Goal: Task Accomplishment & Management: Use online tool/utility

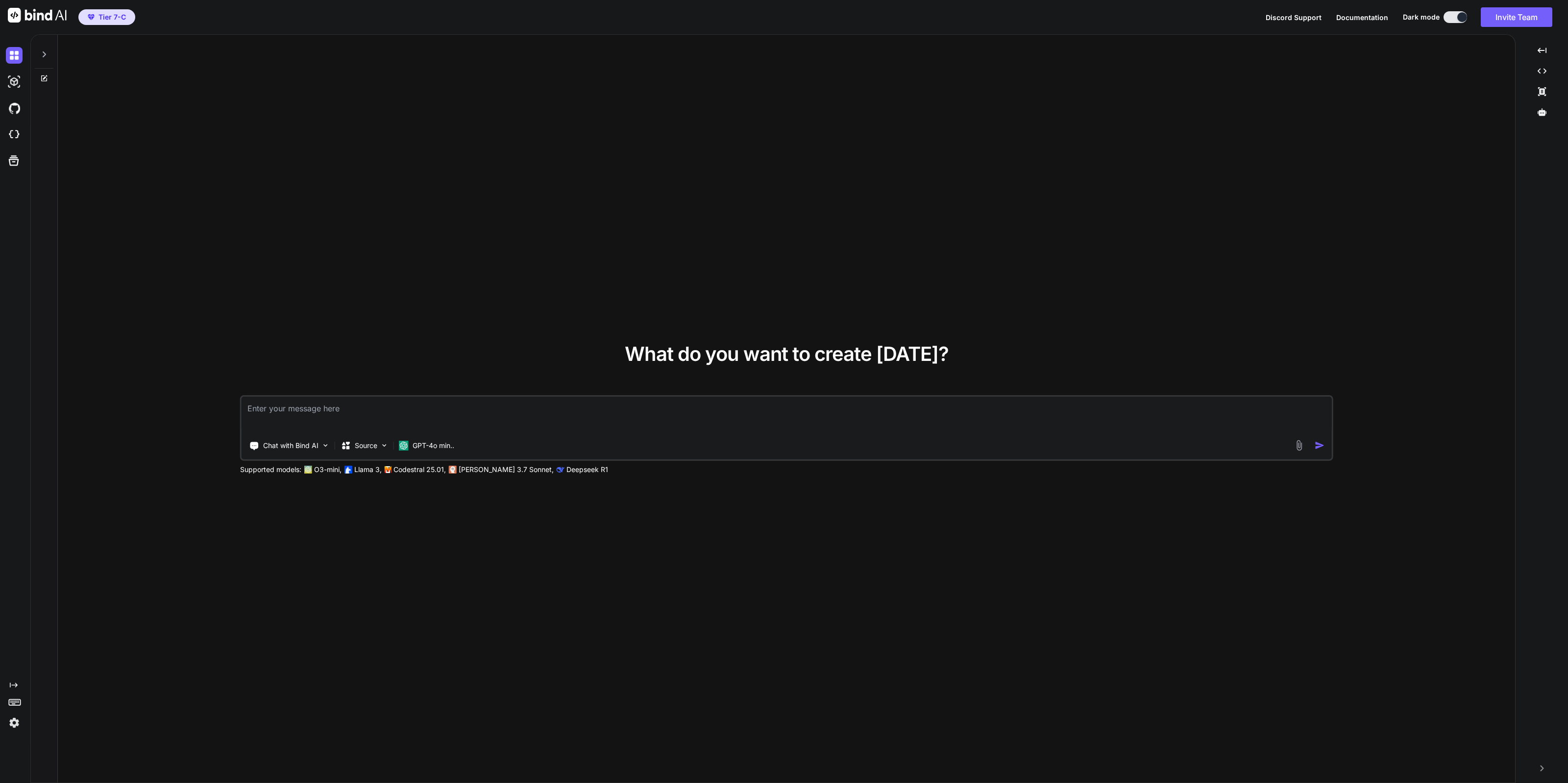
click at [17, 717] on img at bounding box center [14, 723] width 17 height 17
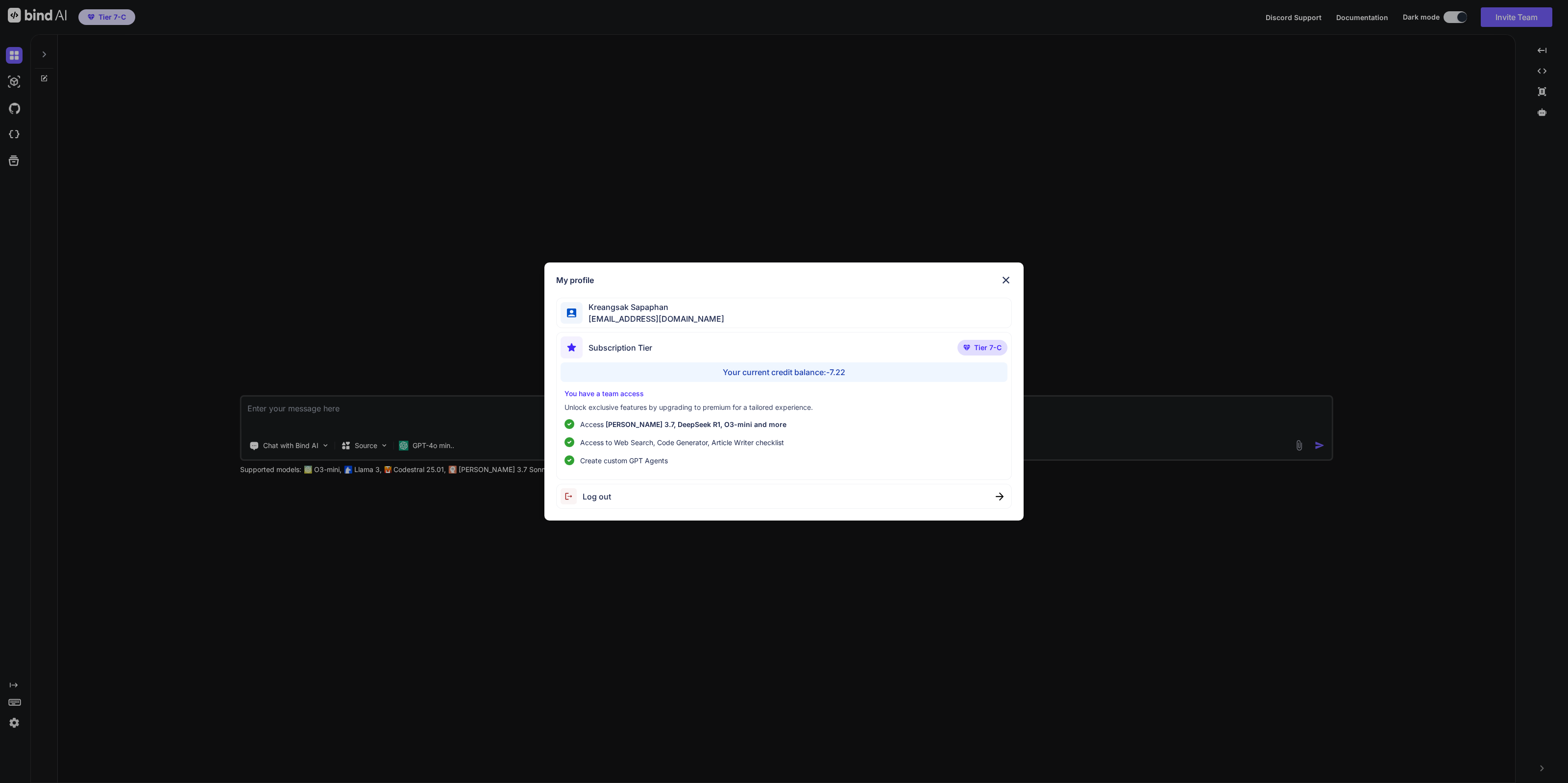
click at [9, 724] on div "My profile Kreangsak Sapaphan inseiong@gmail.com Subscription Tier Tier 7-C You…" at bounding box center [784, 391] width 1568 height 783
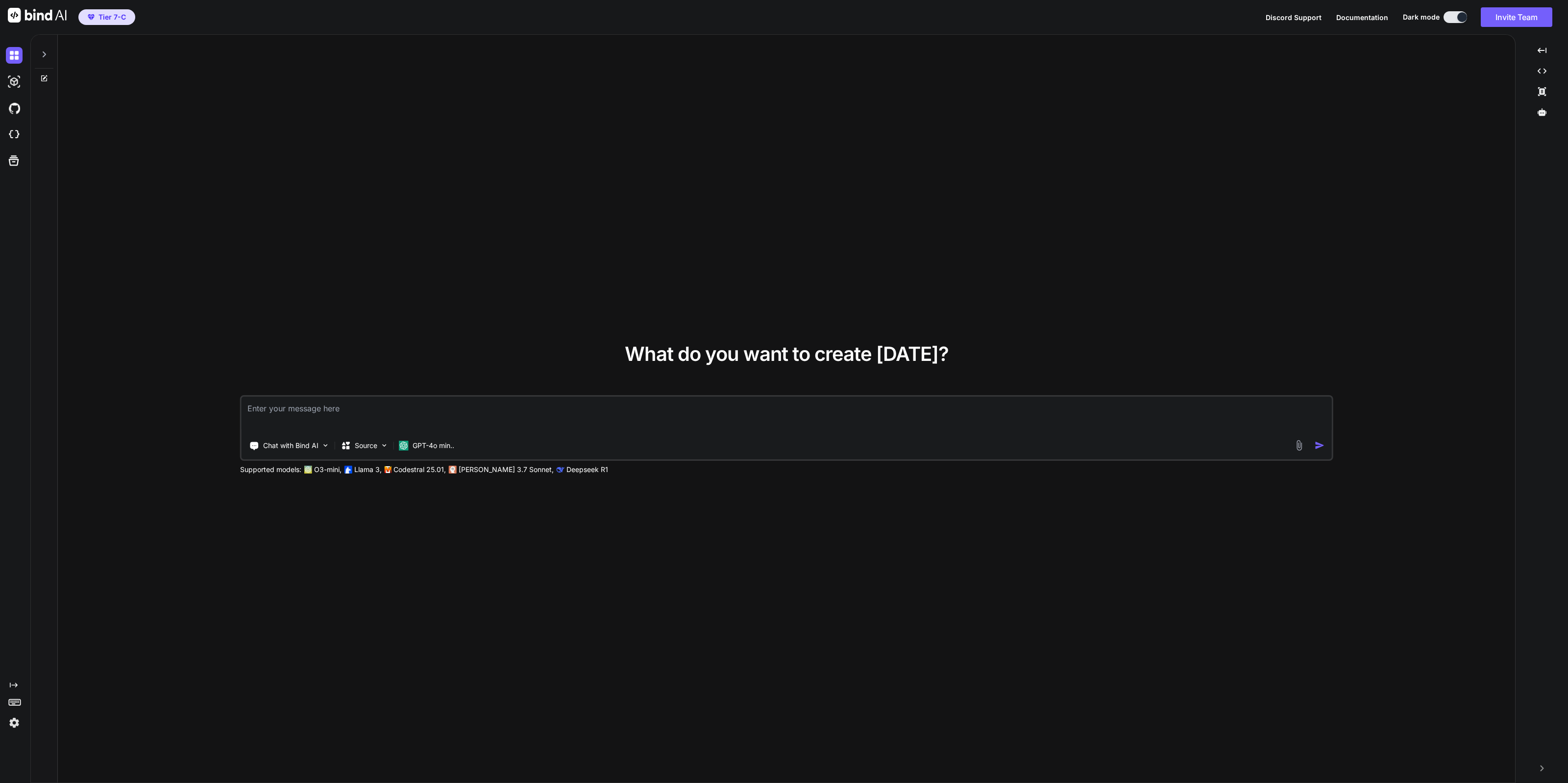
click at [10, 724] on img at bounding box center [14, 723] width 17 height 17
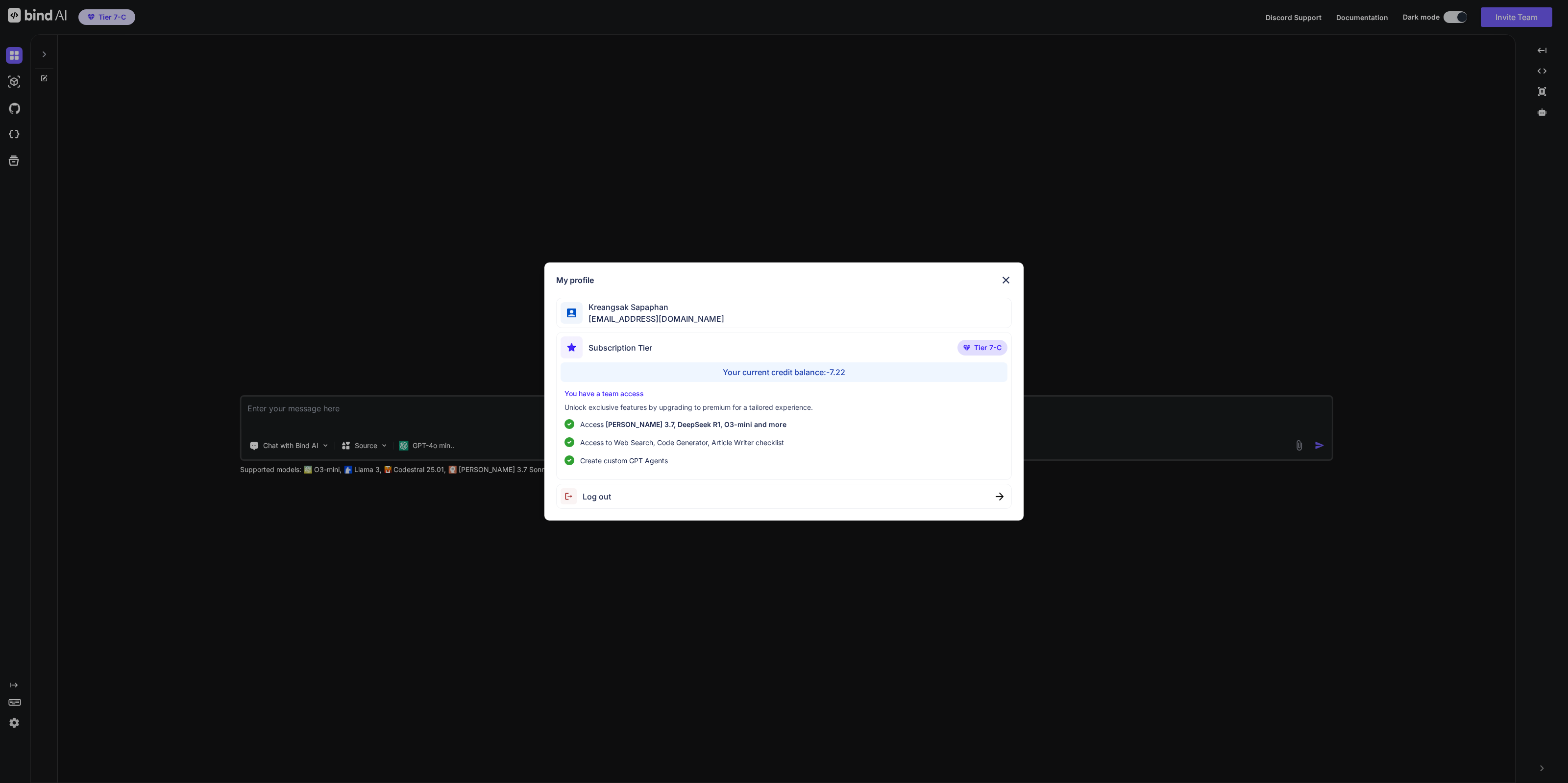
click at [732, 485] on div "Log out" at bounding box center [784, 496] width 456 height 25
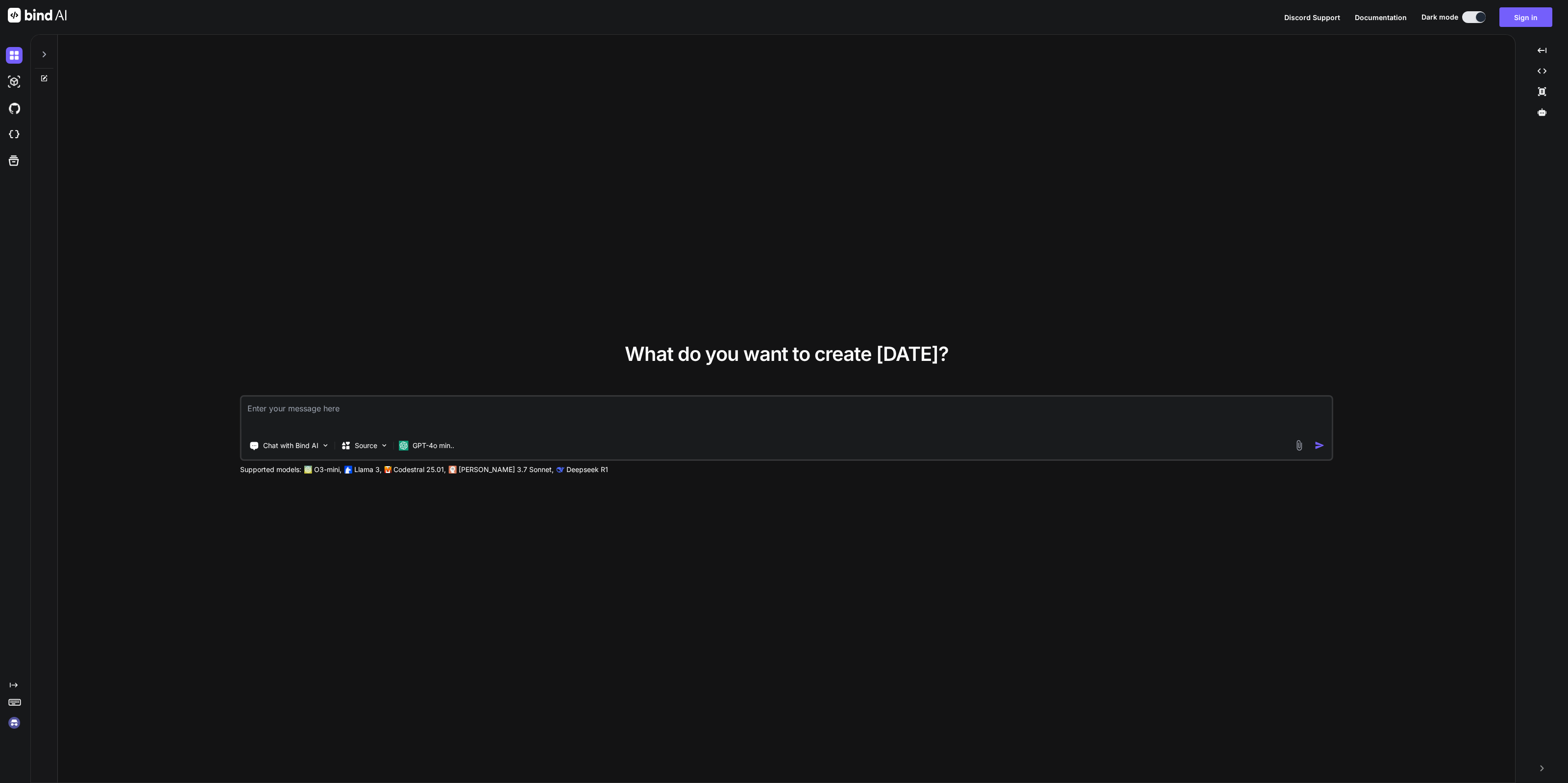
type textarea "x"
click at [11, 728] on img at bounding box center [14, 723] width 17 height 17
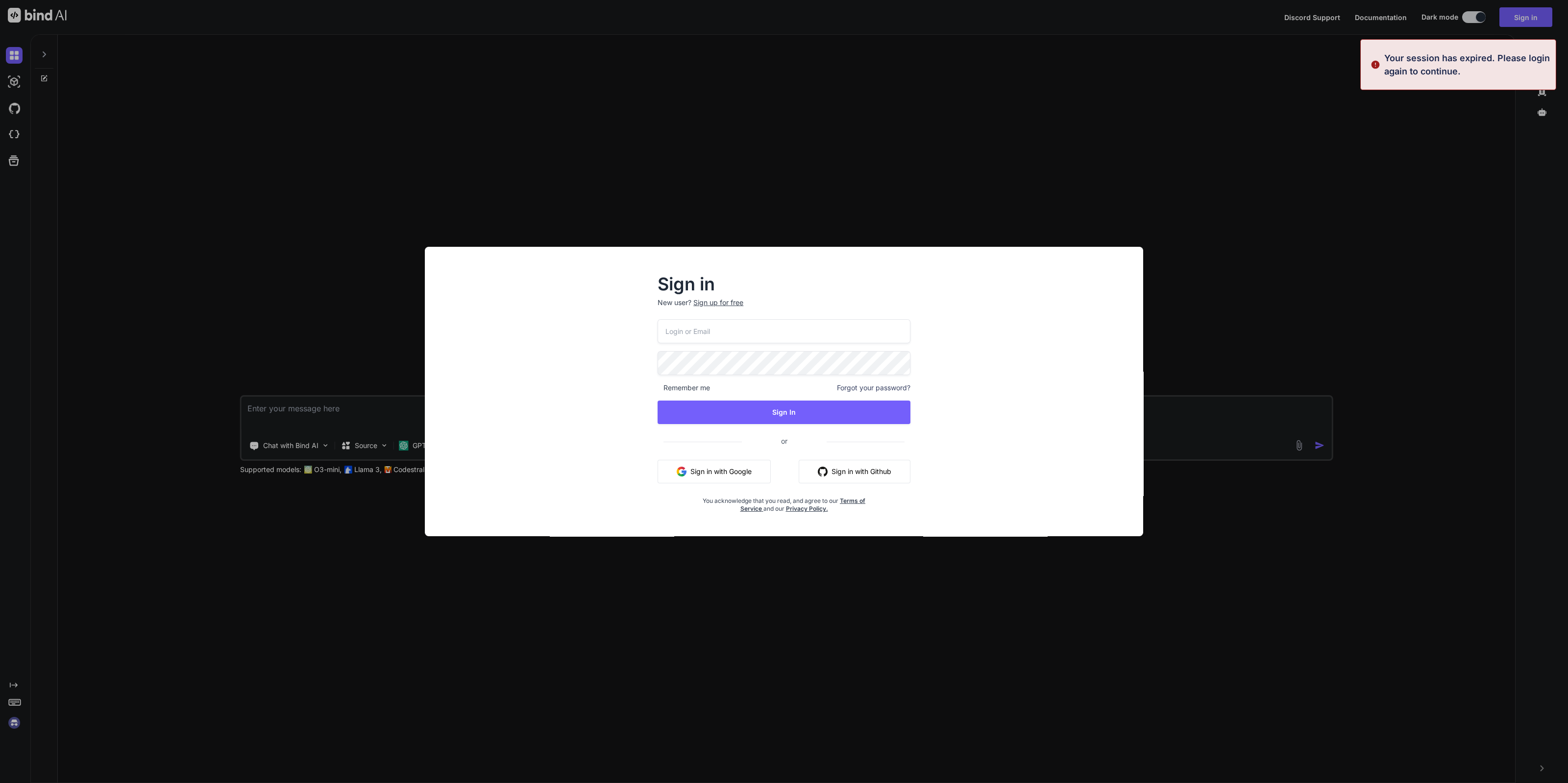
type input "[EMAIL_ADDRESS][DOMAIN_NAME]"
click at [755, 410] on button "Sign In" at bounding box center [784, 412] width 253 height 24
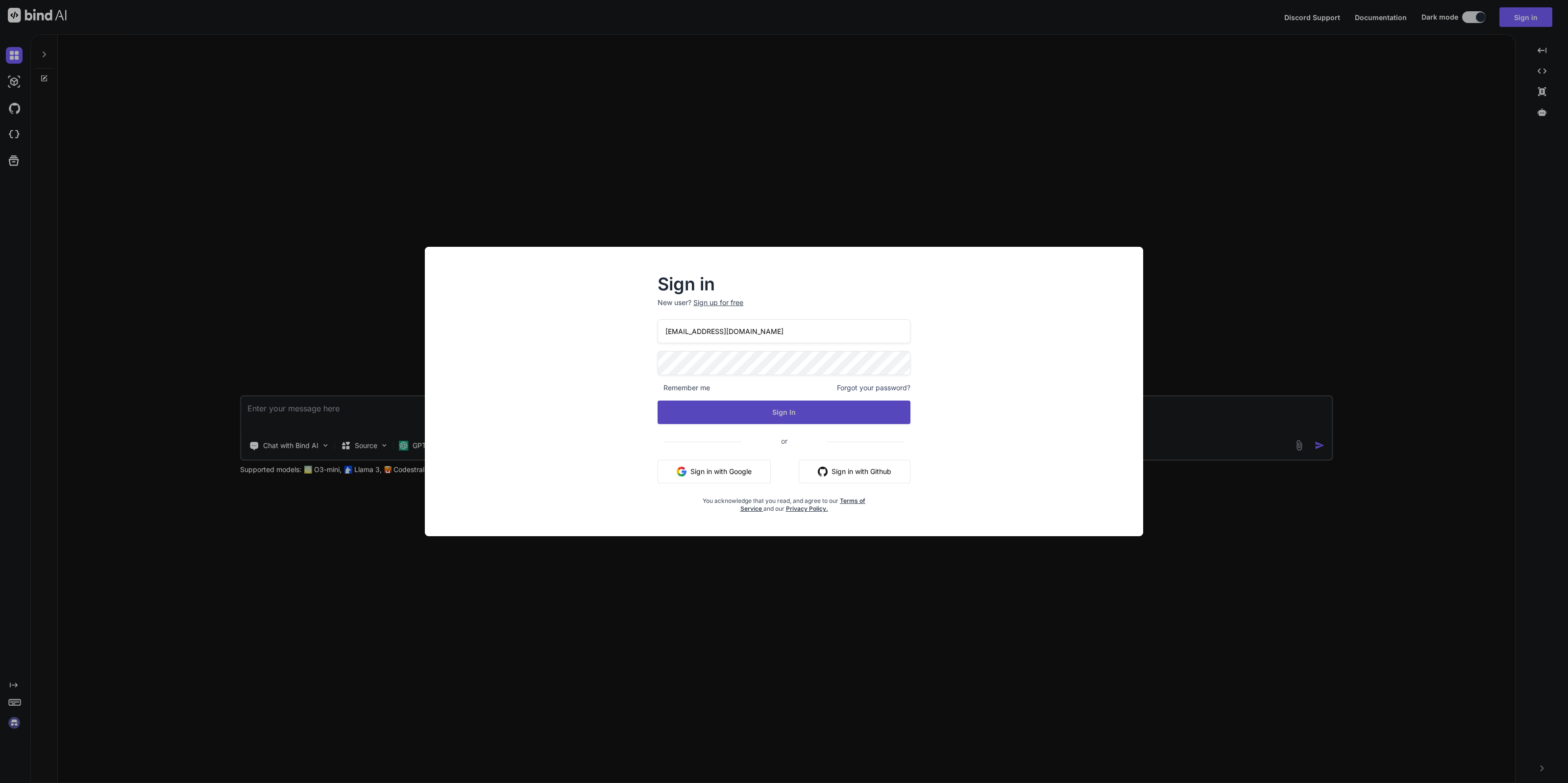
click at [803, 413] on button "Sign In" at bounding box center [784, 412] width 253 height 24
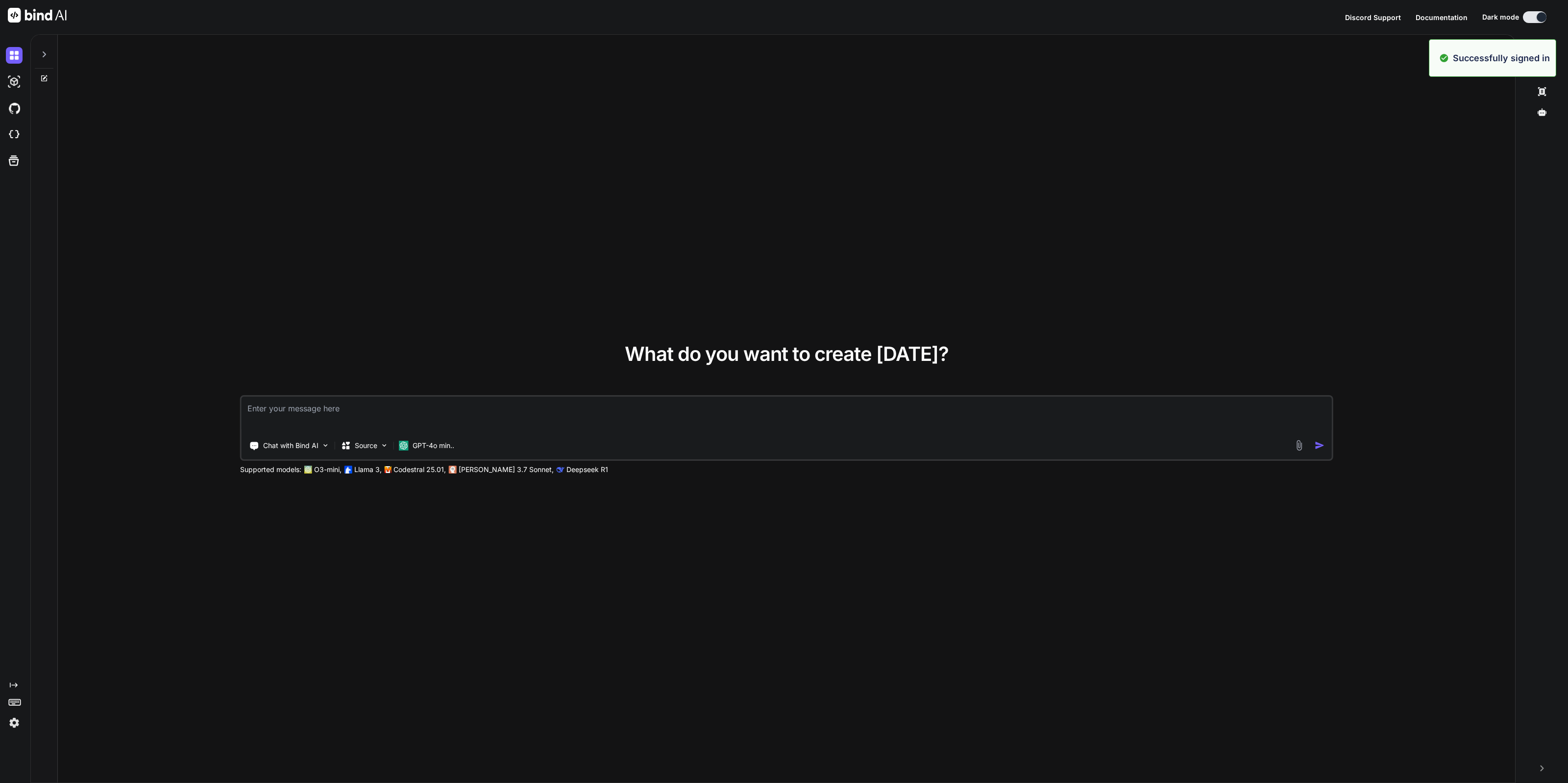
type textarea "x"
click at [16, 141] on img at bounding box center [14, 134] width 17 height 17
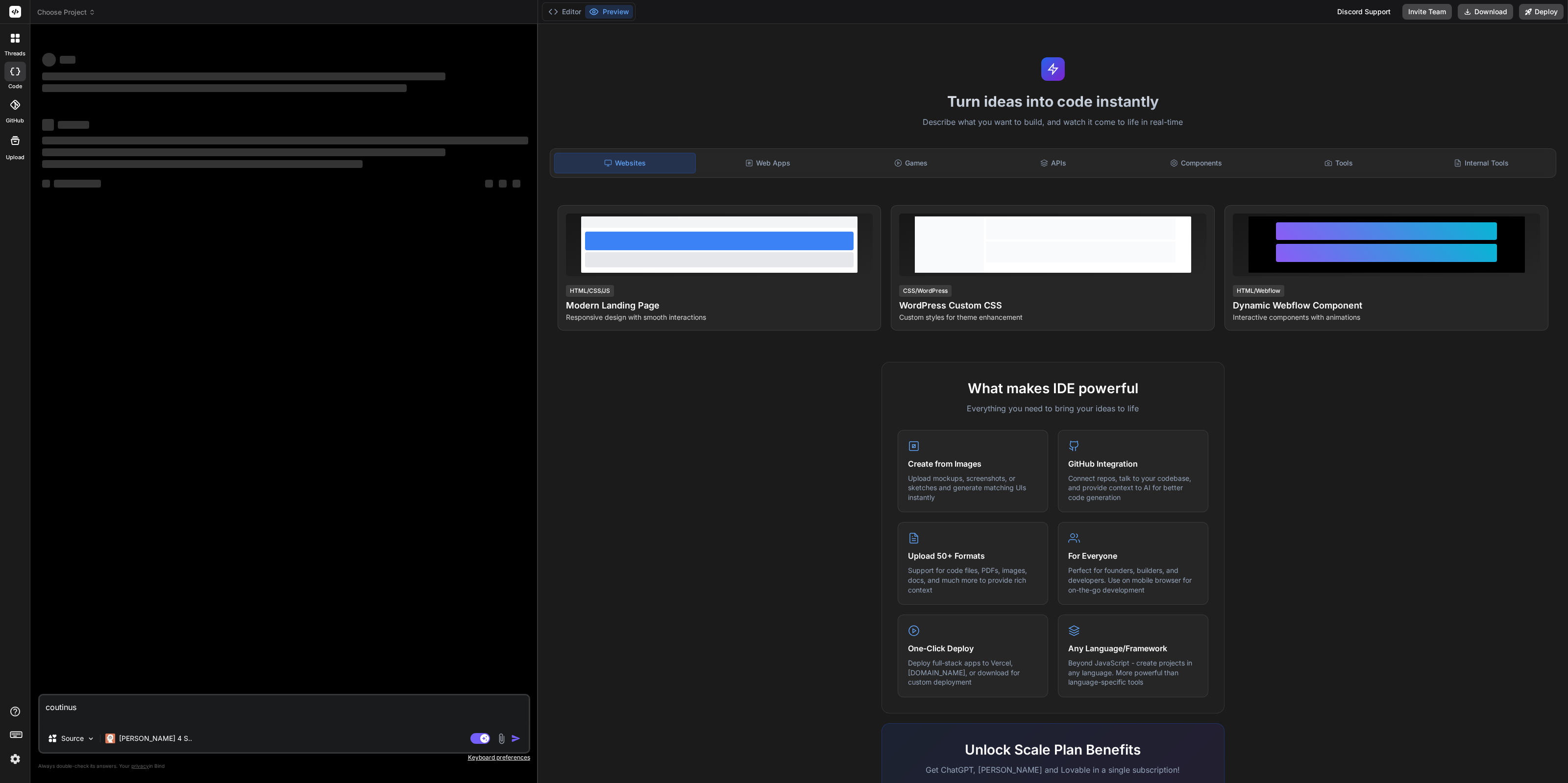
click at [5, 762] on div at bounding box center [15, 736] width 30 height 61
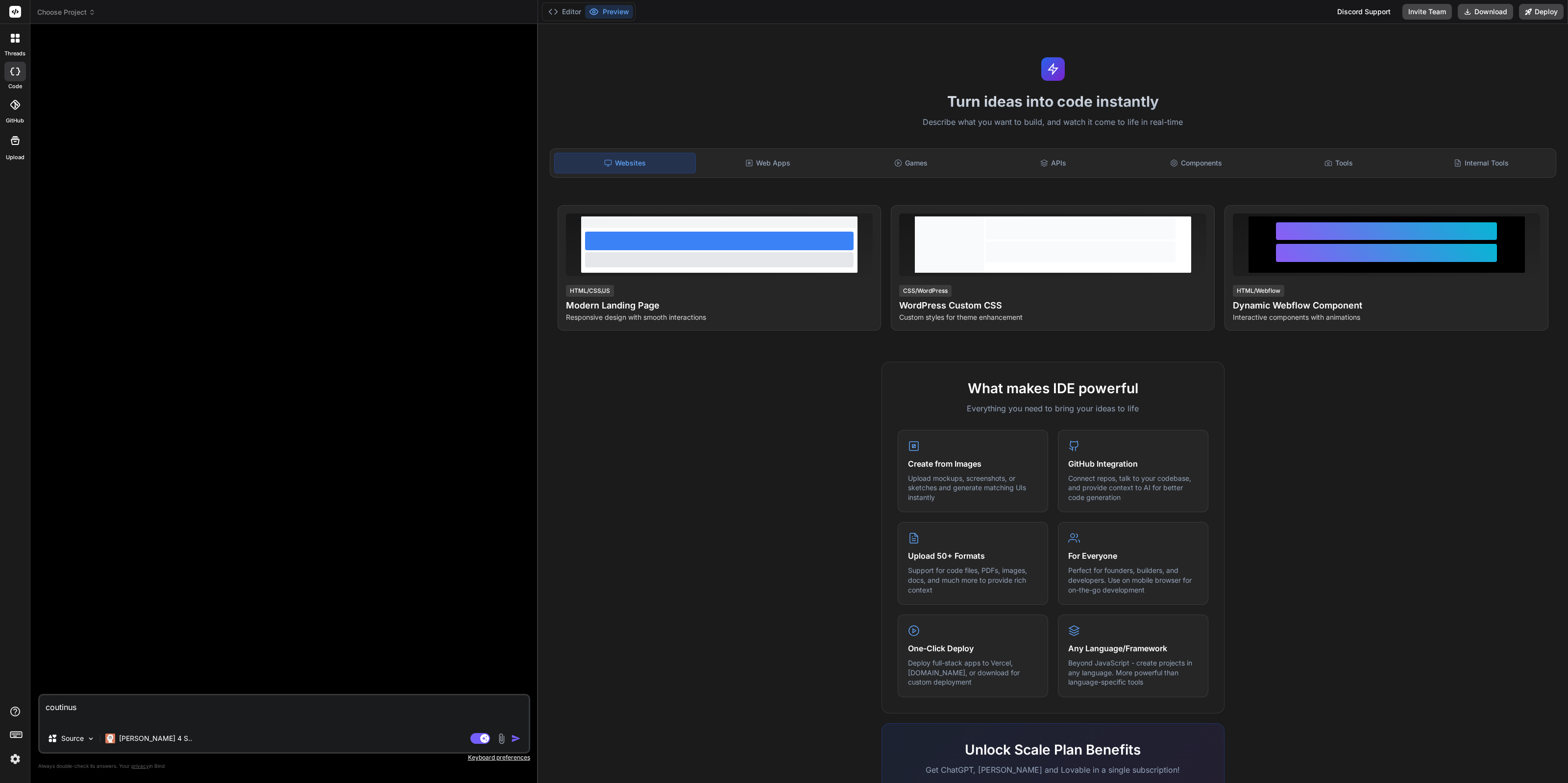
click at [10, 760] on img at bounding box center [15, 759] width 17 height 17
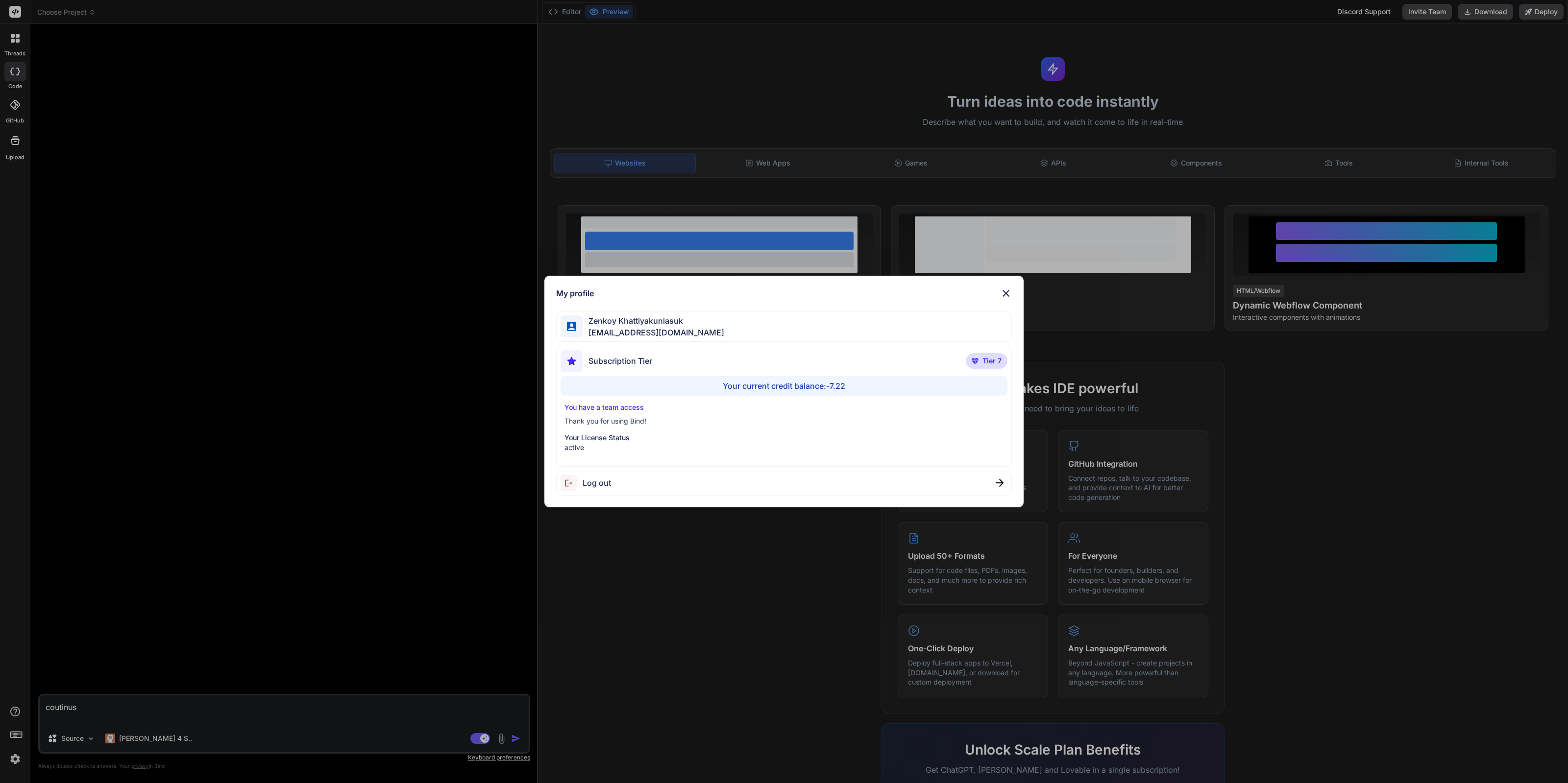
click at [488, 477] on div "My profile Zenkoy Khattiyakunlasuk bindai@zenkoy.com Subscription Tier Tier 7 Y…" at bounding box center [784, 391] width 1568 height 783
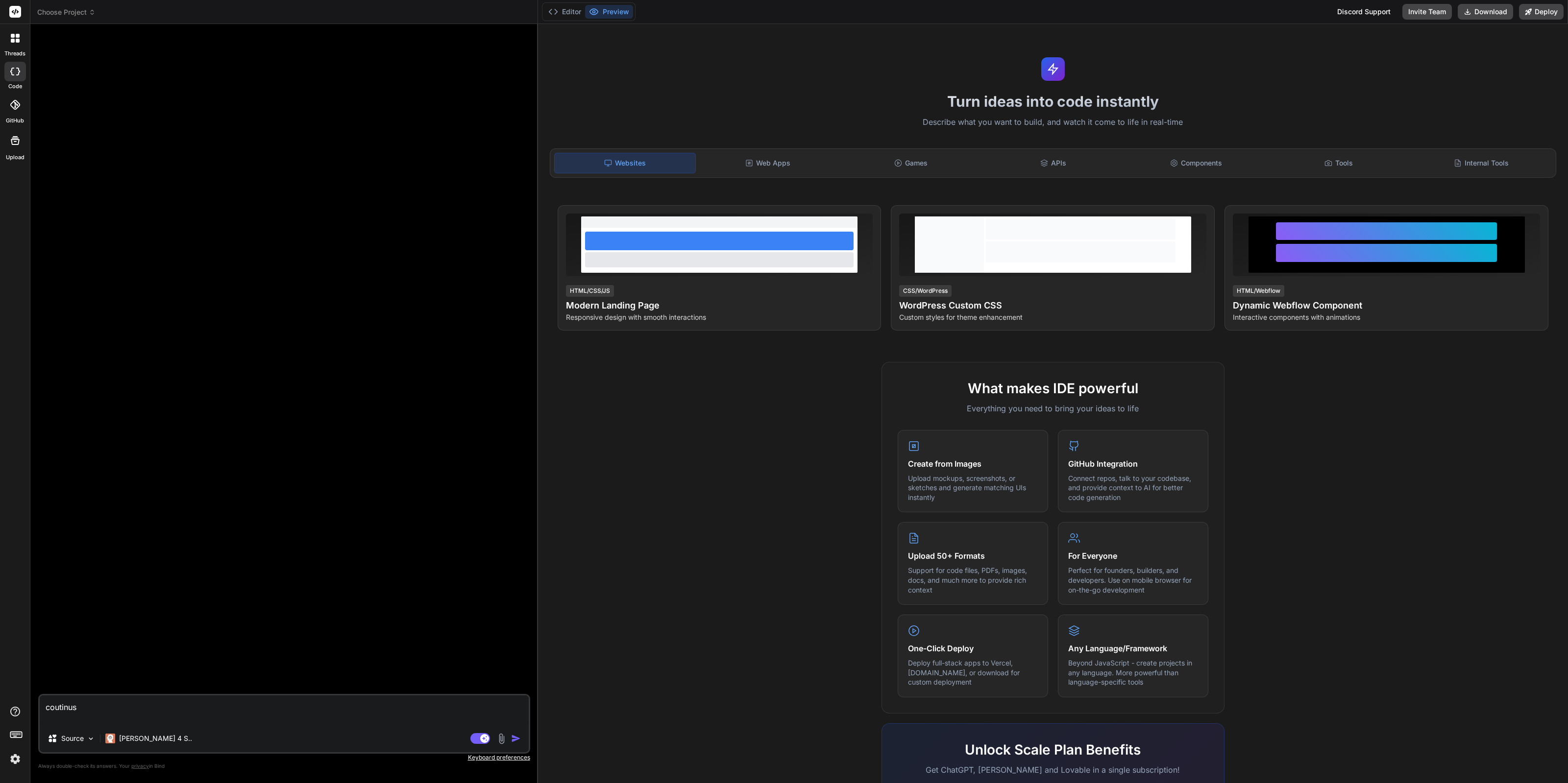
click at [89, 10] on span "Choose Project" at bounding box center [66, 12] width 58 height 10
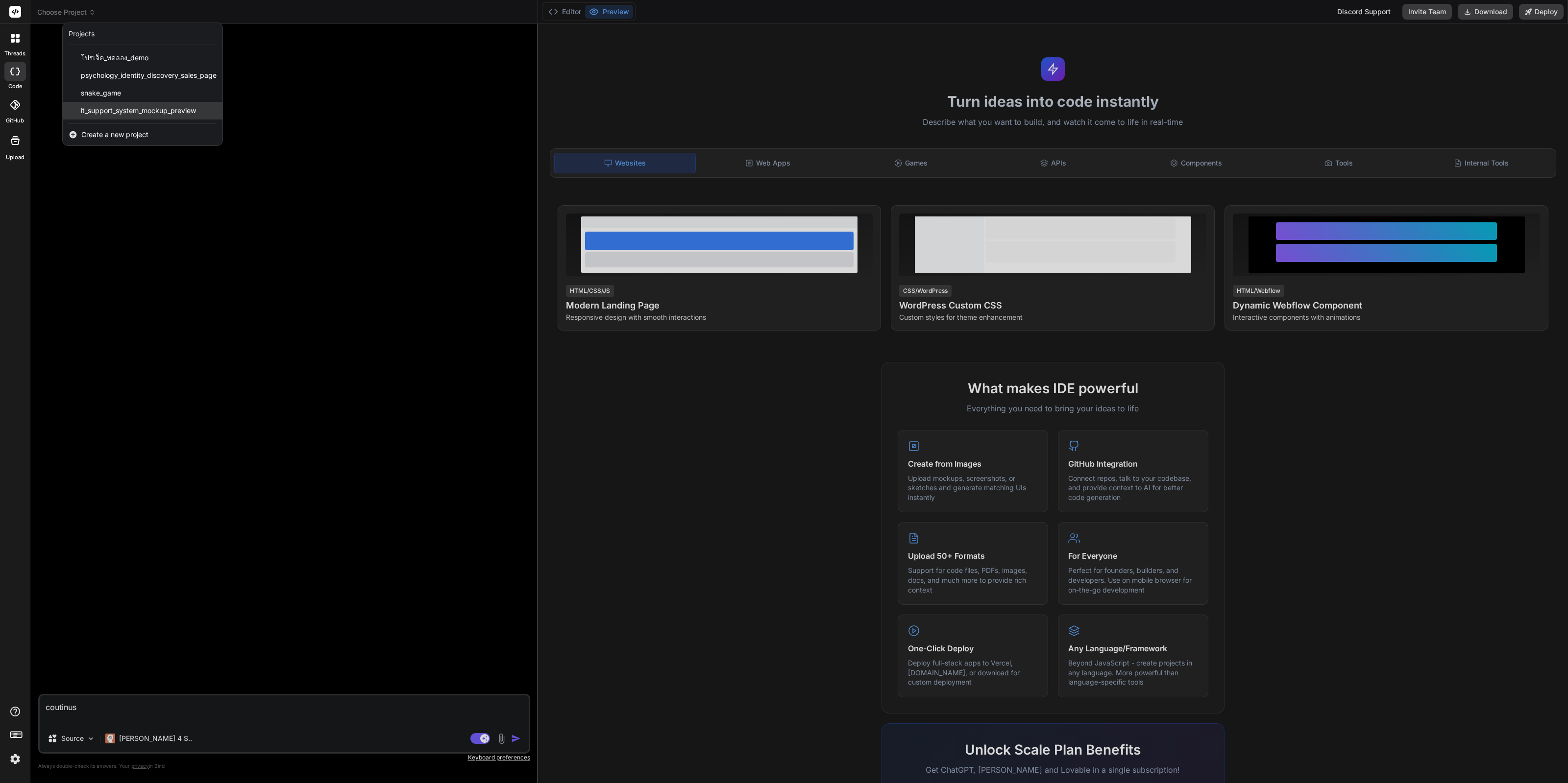
click at [147, 114] on span "it_support_system_mockup_preview" at bounding box center [139, 111] width 115 height 10
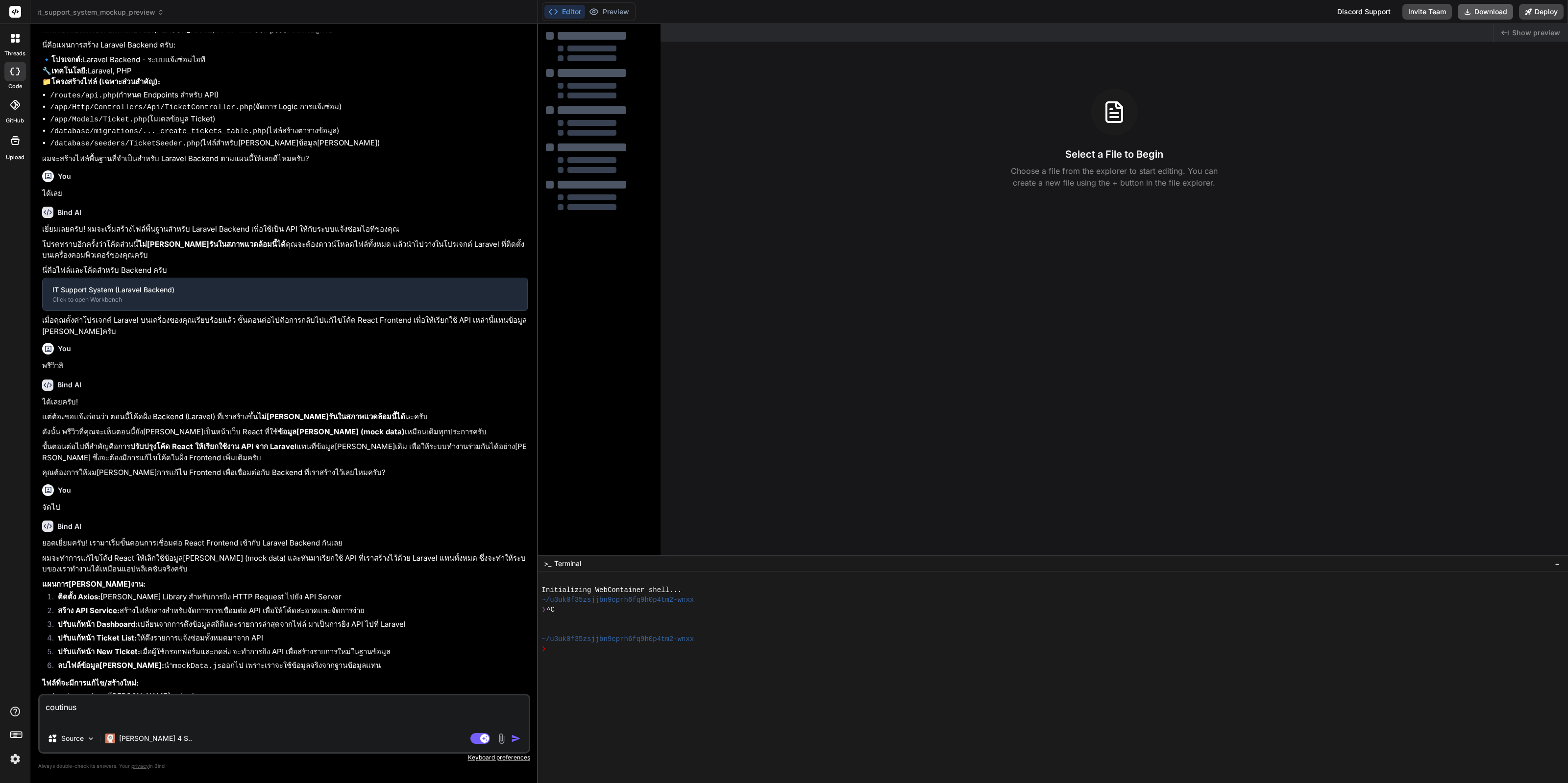
click at [1478, 15] on button "Download" at bounding box center [1486, 11] width 55 height 16
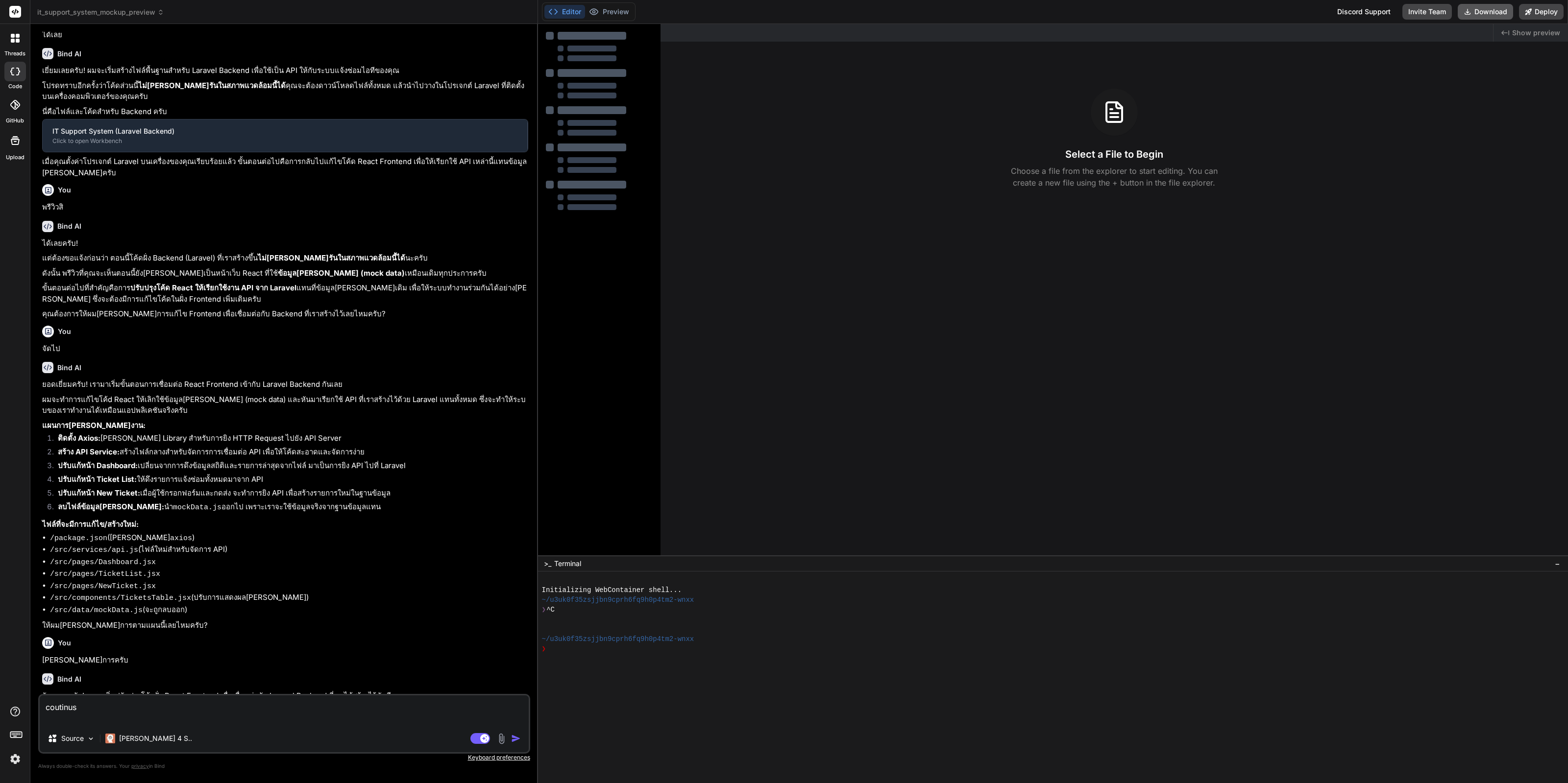
type textarea "x"
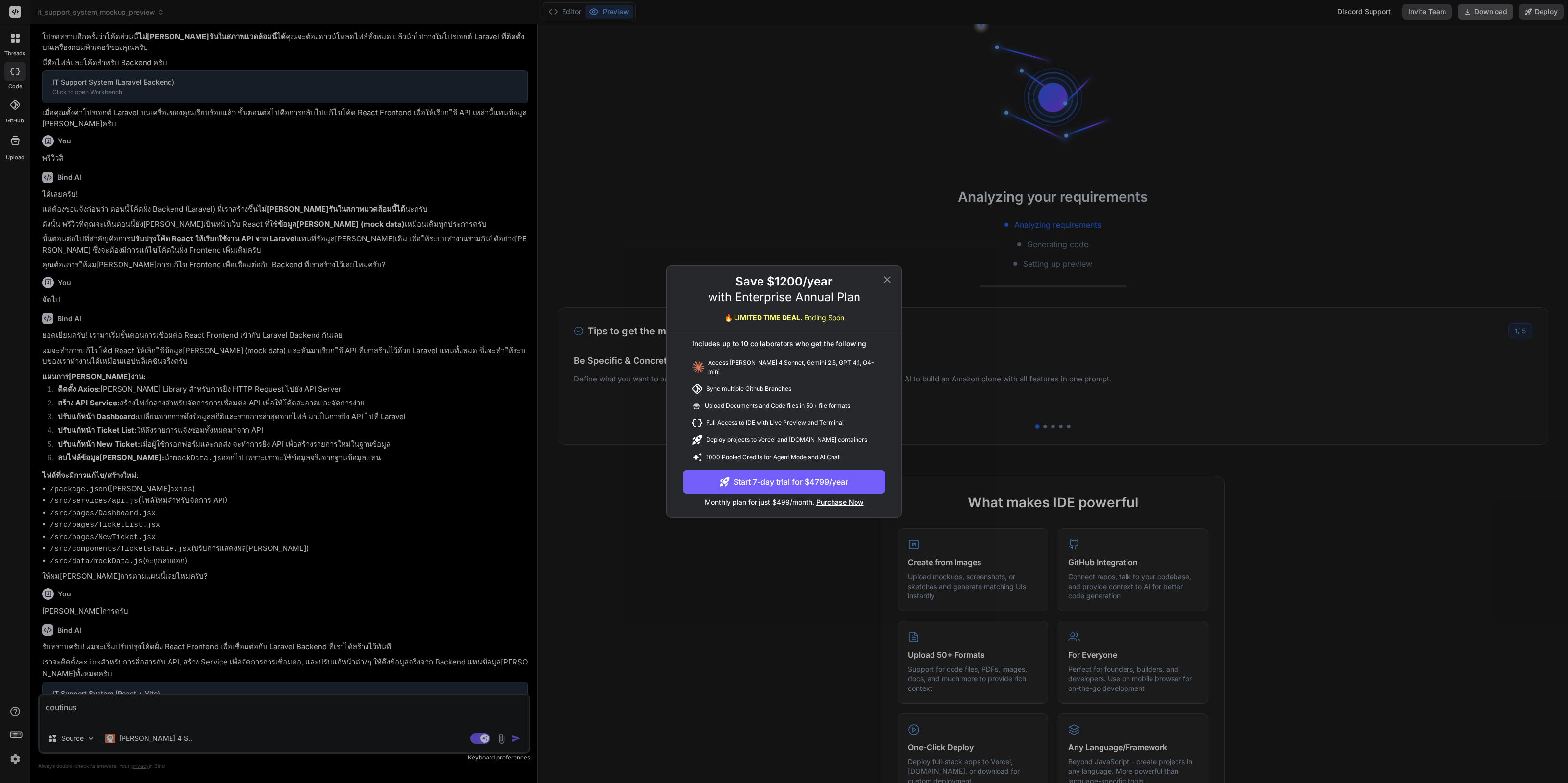
scroll to position [336, 0]
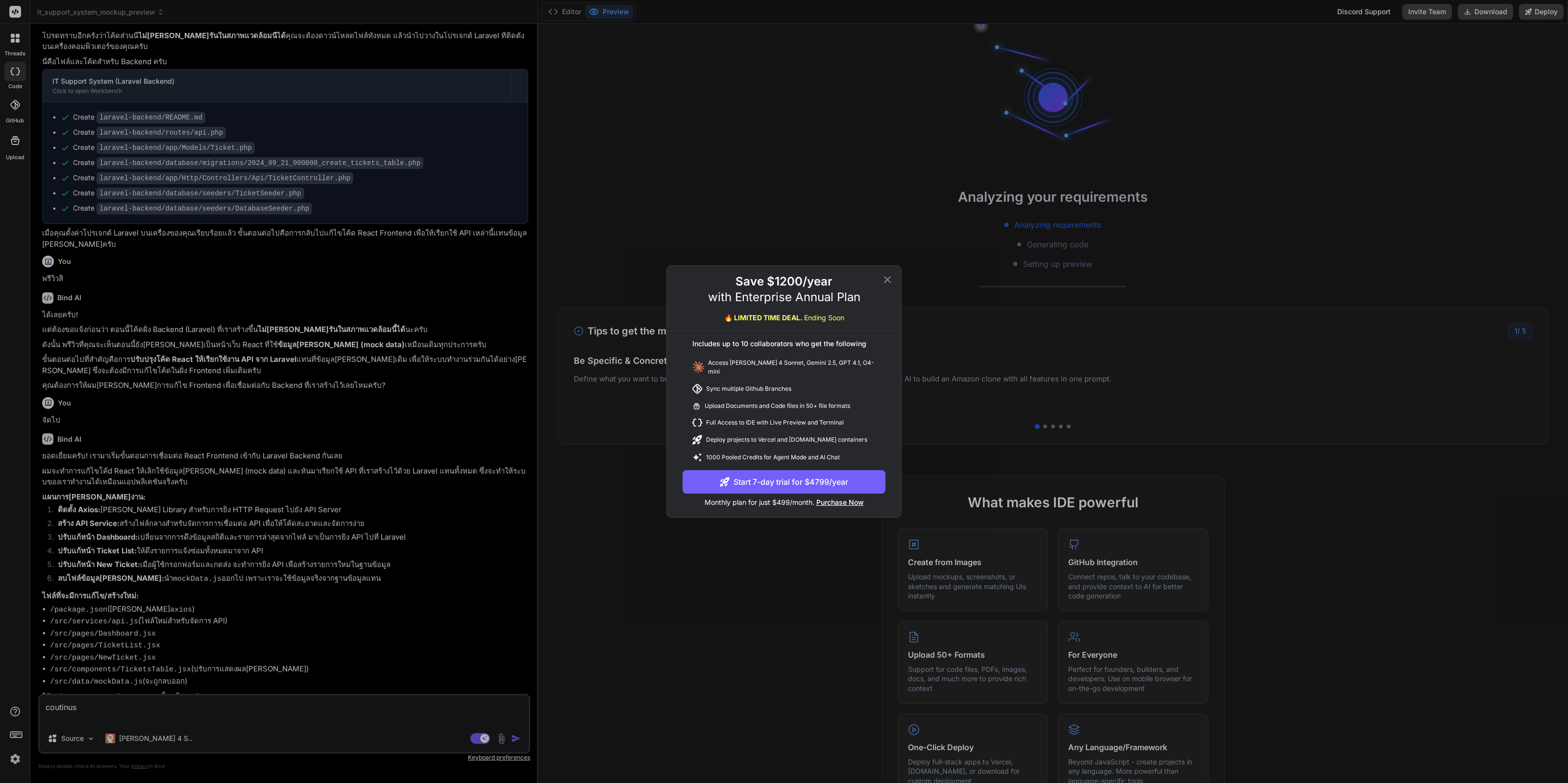
click at [856, 477] on button "Start 7-day trial for $4799/year" at bounding box center [784, 482] width 203 height 24
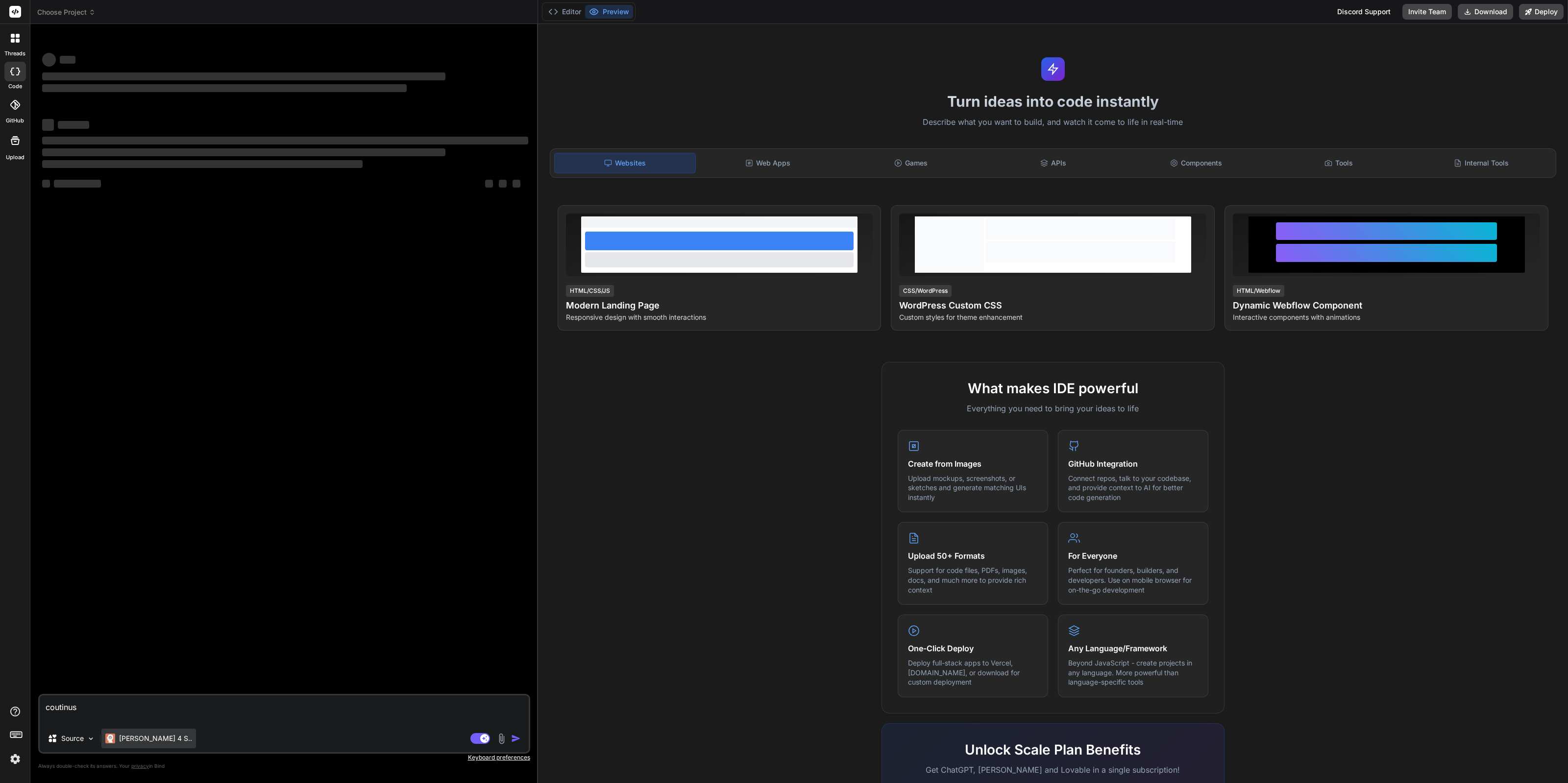
click at [130, 738] on p "Claude 4 S.." at bounding box center [155, 738] width 73 height 10
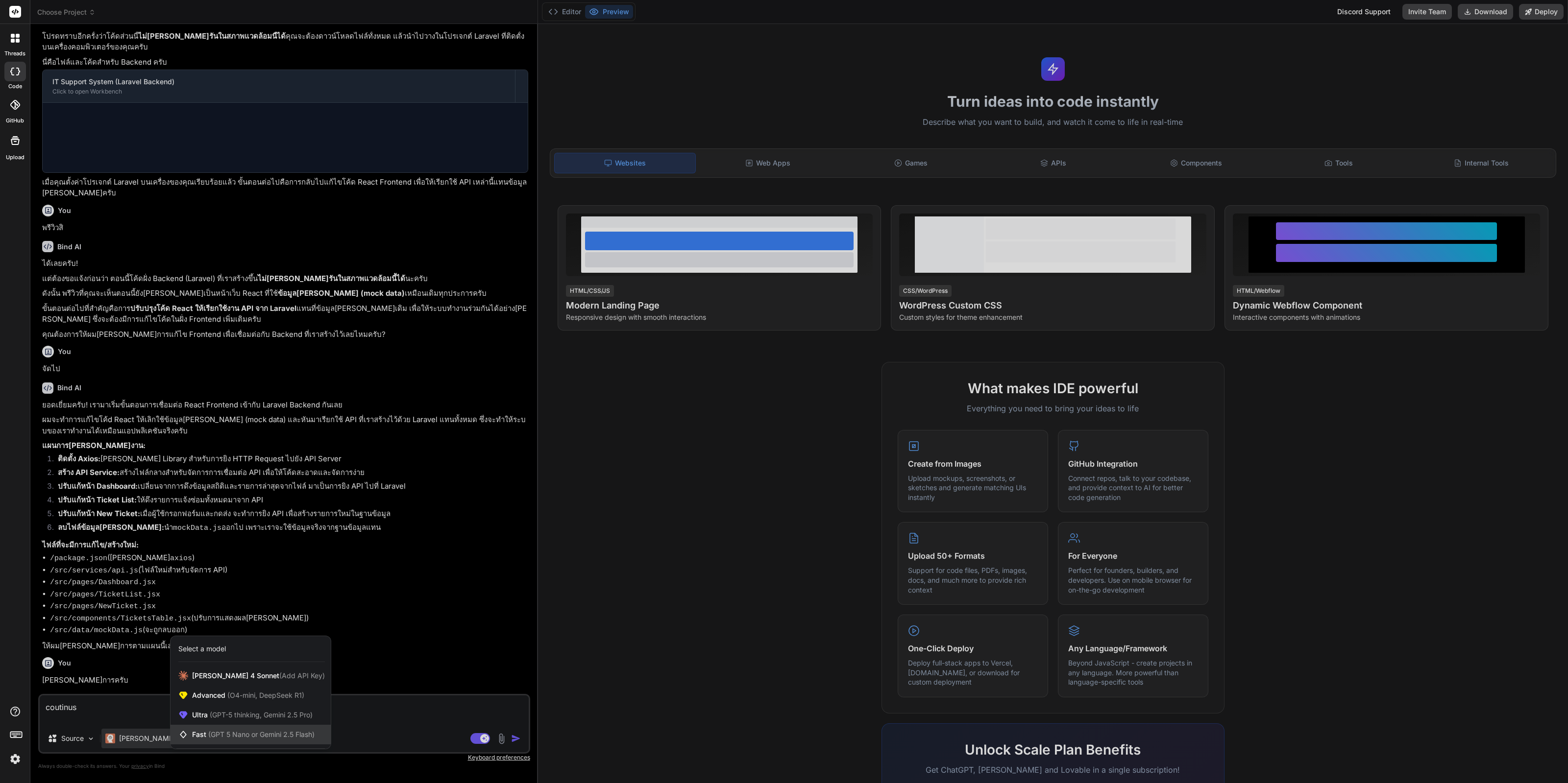
scroll to position [336, 0]
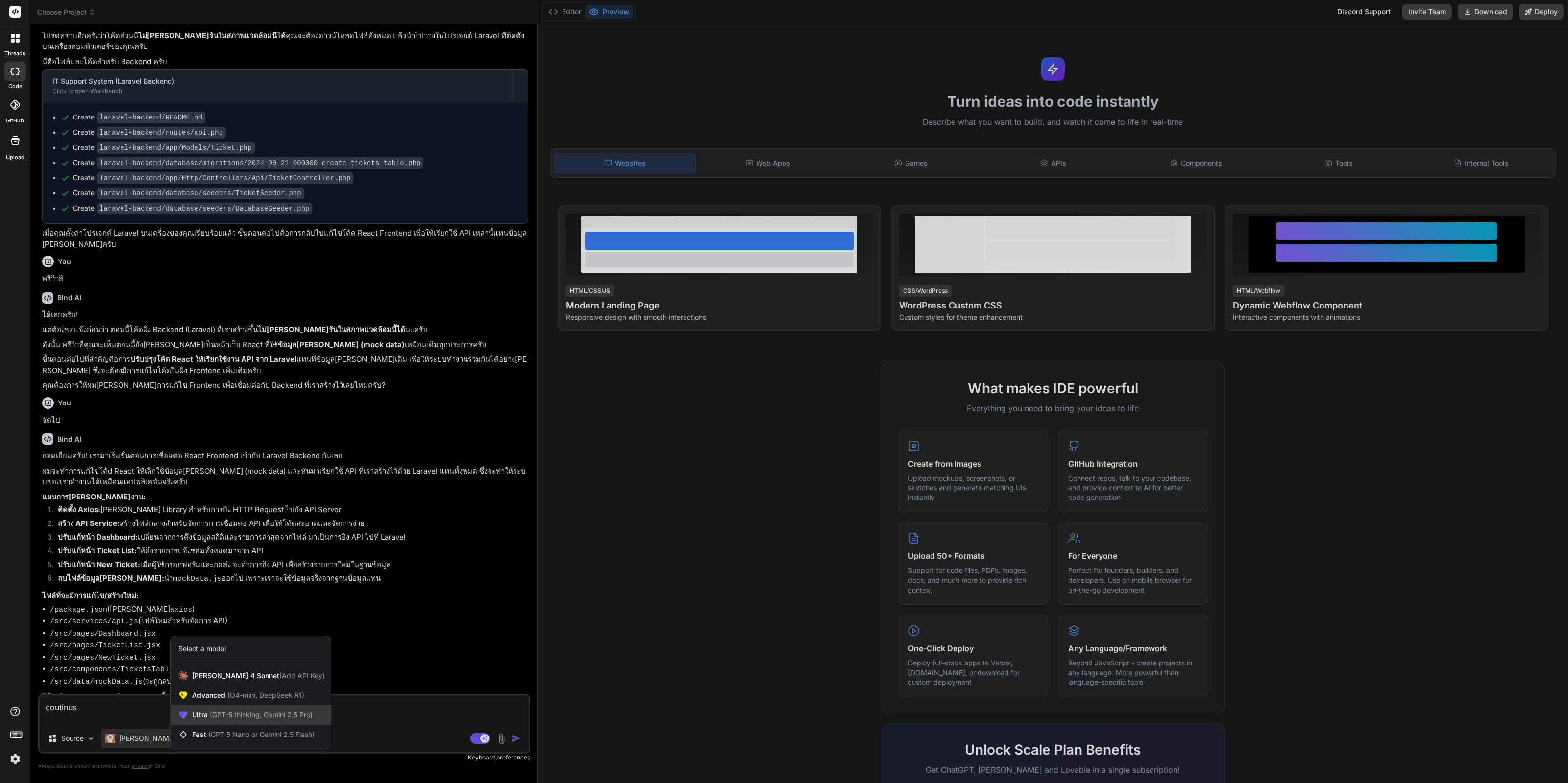
click at [258, 710] on span "Ultra (GPT-5 thinking, Gemini 2.5 Pro)" at bounding box center [252, 715] width 120 height 10
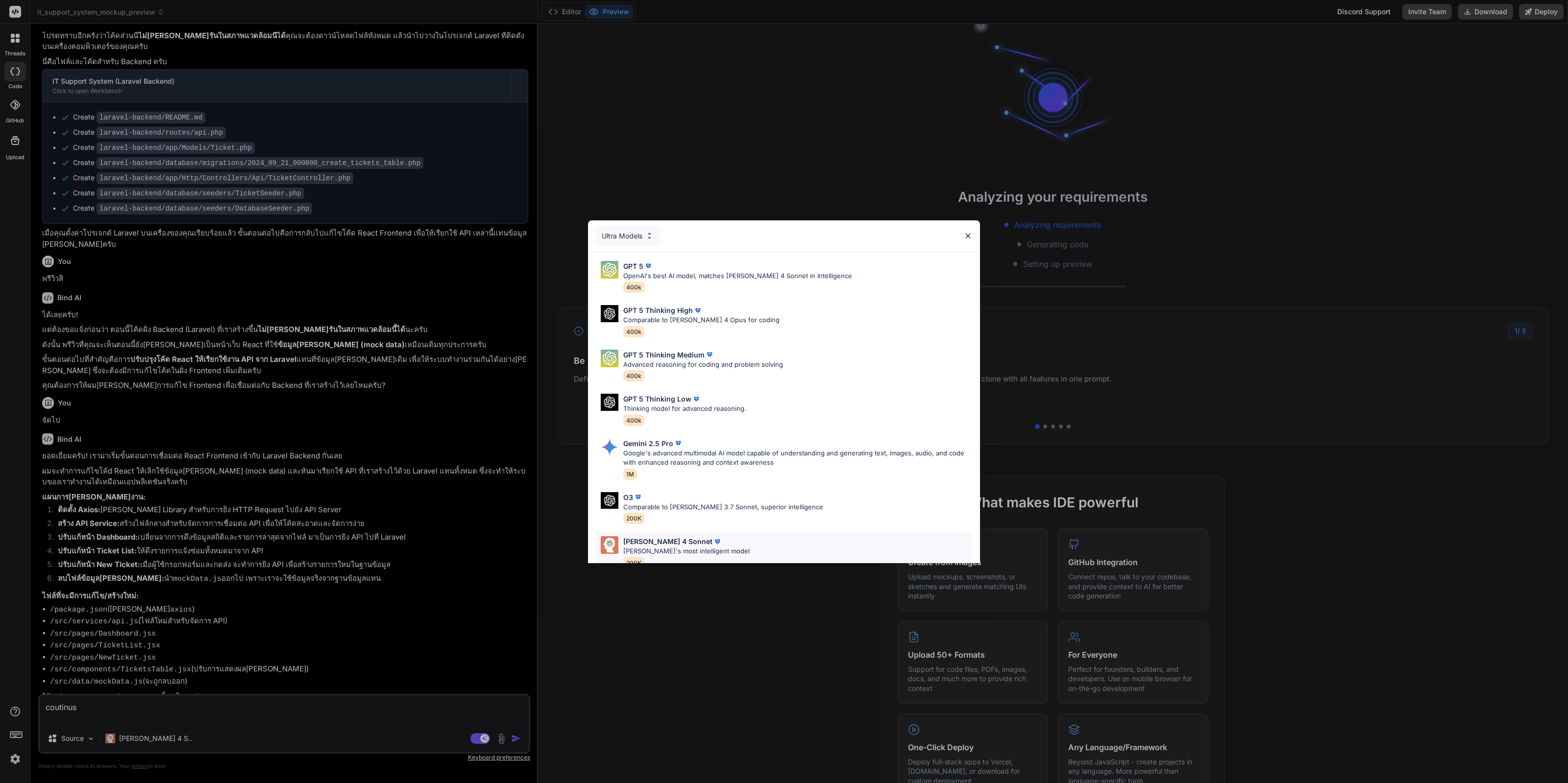
scroll to position [61, 0]
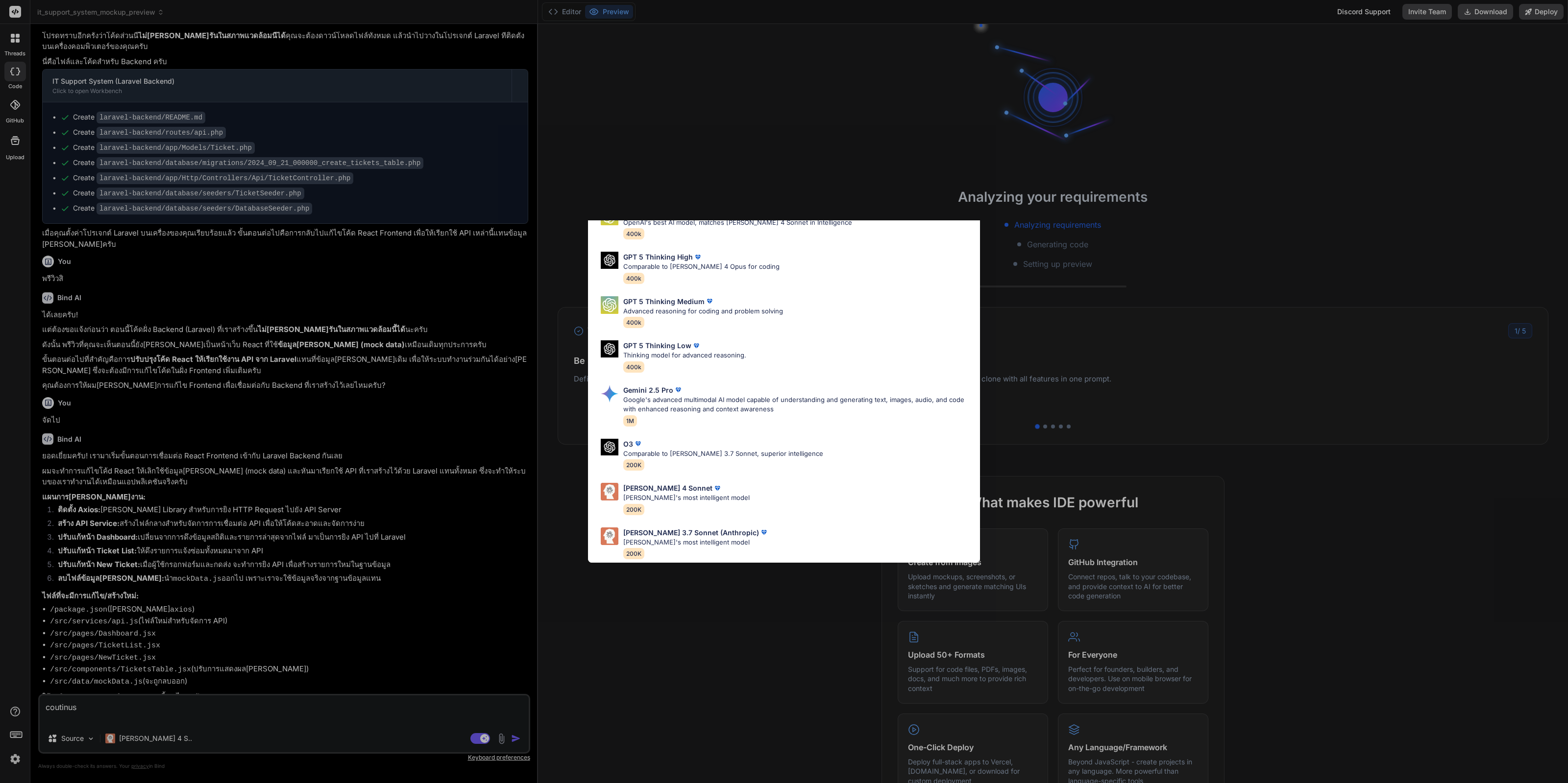
click at [669, 657] on div "Ultra Models GPT 5 OpenAI's best AI model, matches Claude 4 Sonnet in Intellige…" at bounding box center [784, 391] width 1568 height 783
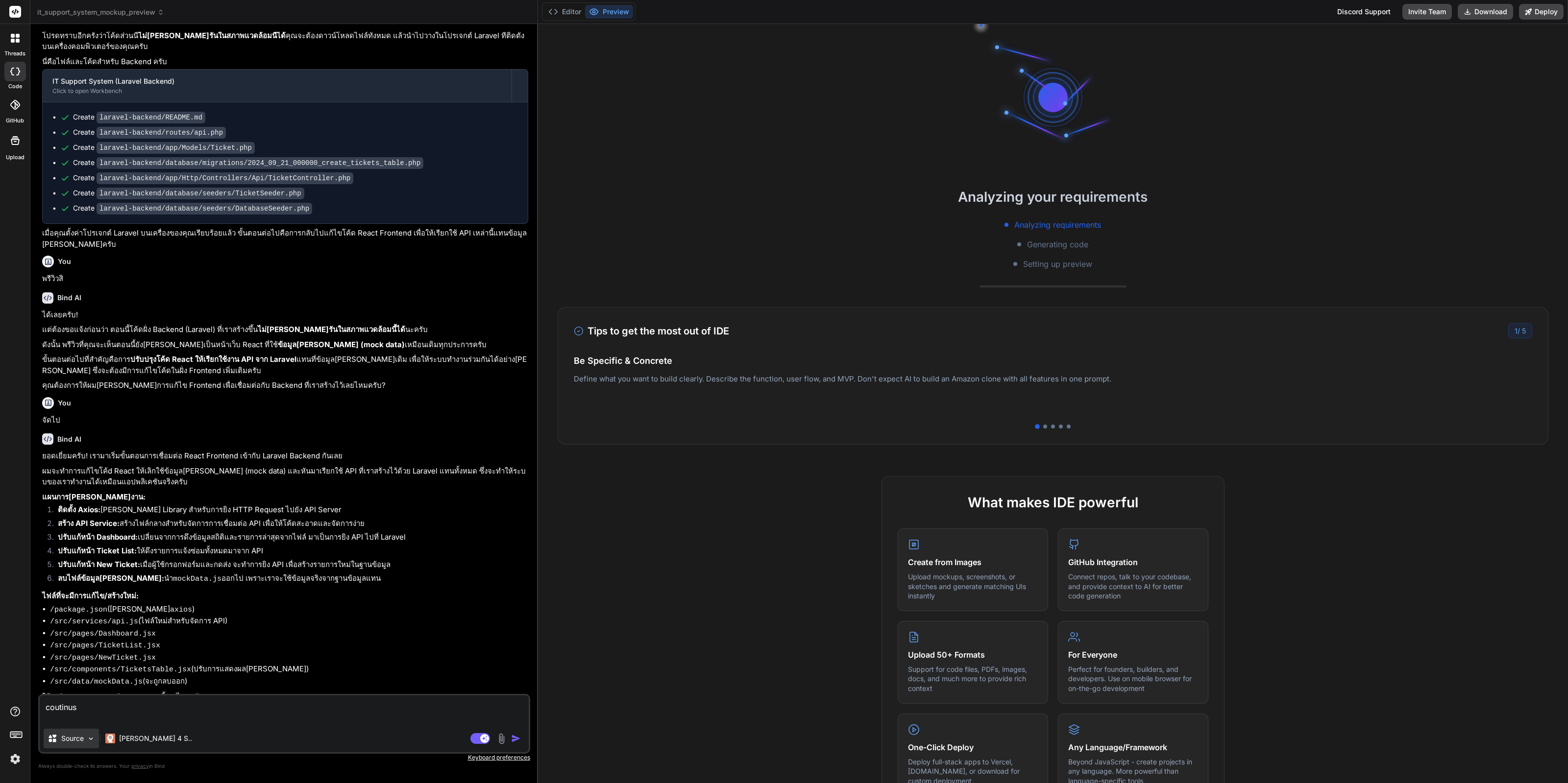
click at [63, 740] on p "Source" at bounding box center [72, 738] width 22 height 10
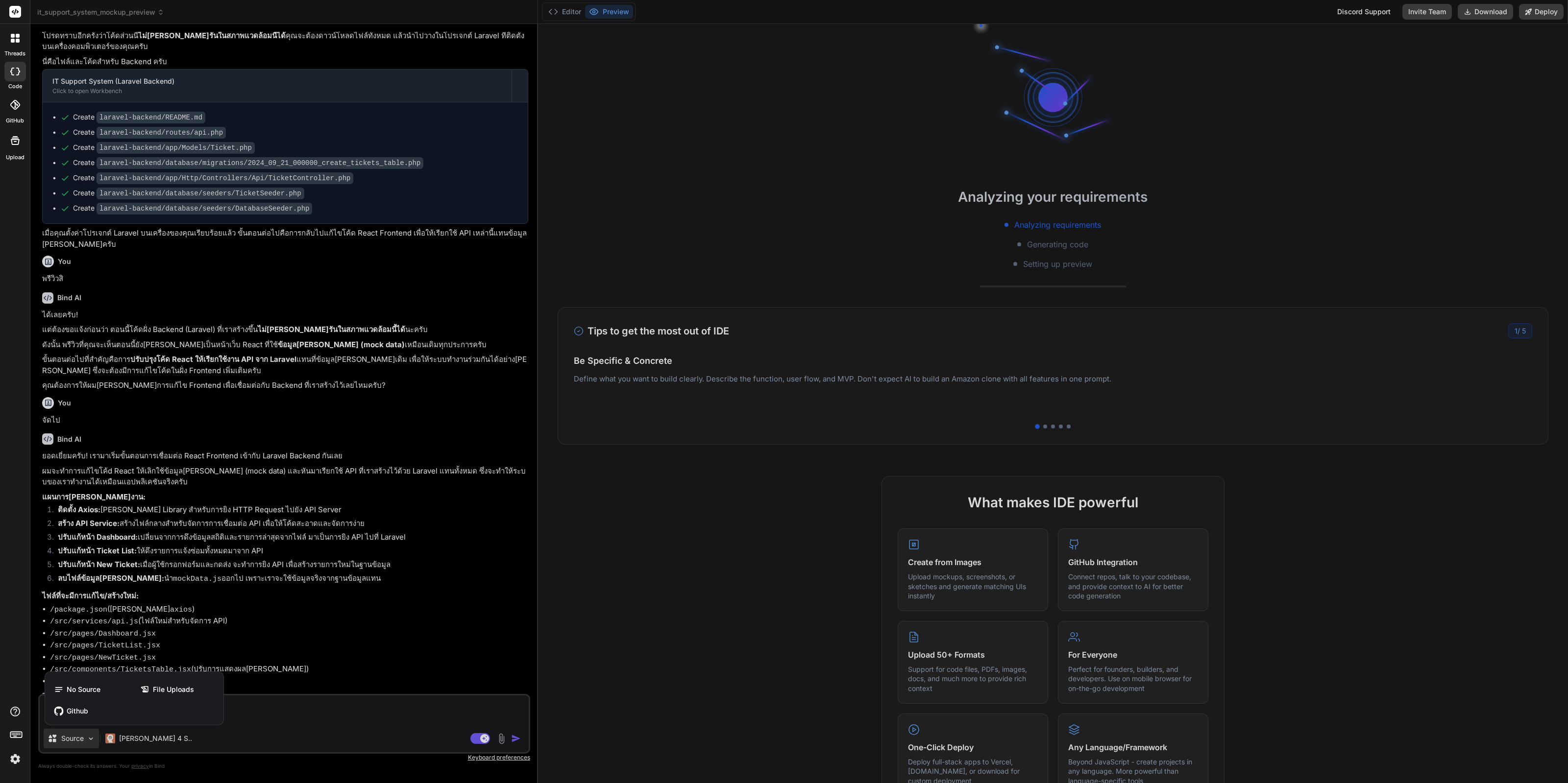
click at [470, 748] on div at bounding box center [784, 391] width 1568 height 783
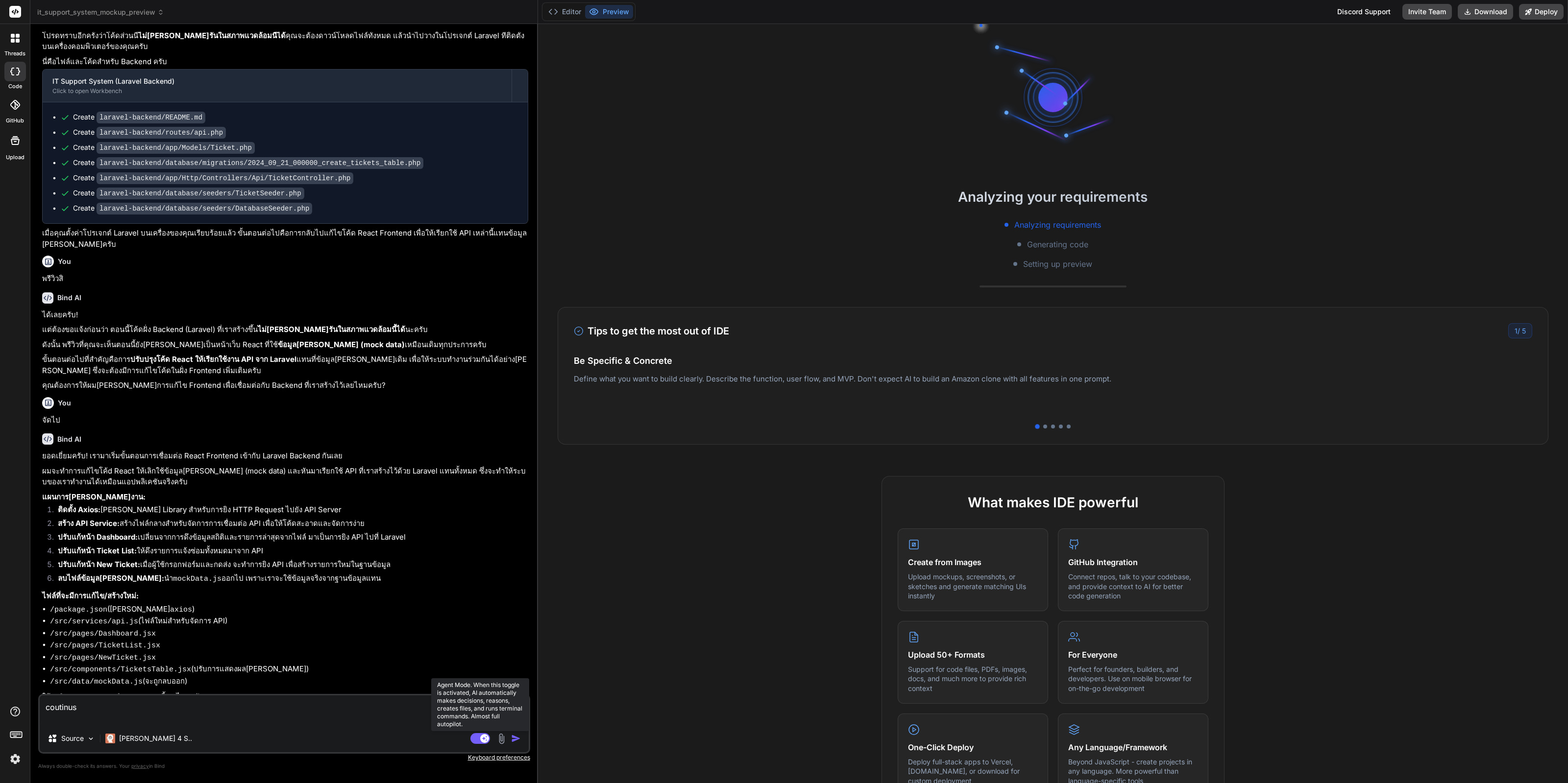
click at [475, 740] on rect at bounding box center [480, 738] width 20 height 11
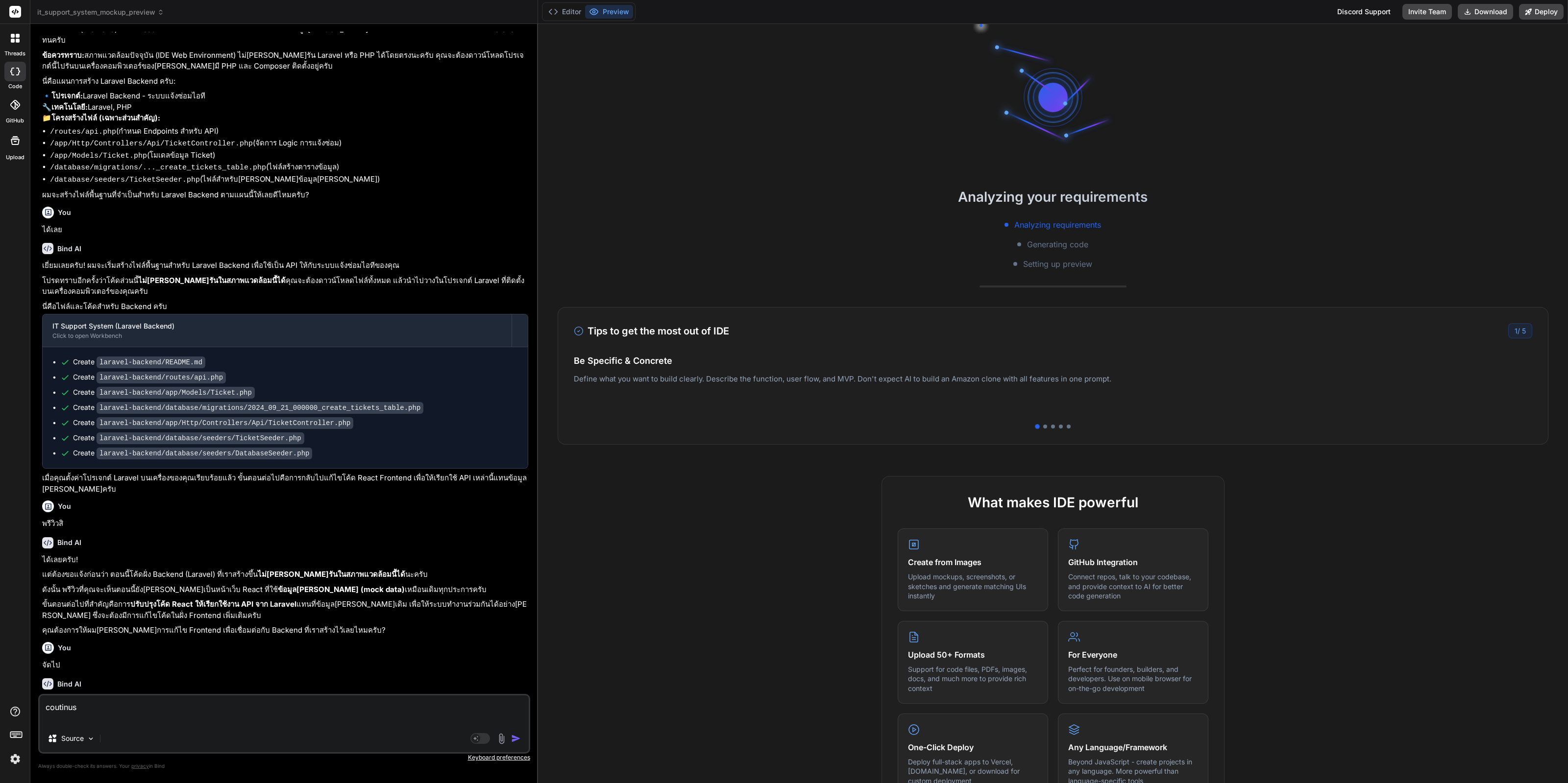
scroll to position [0, 0]
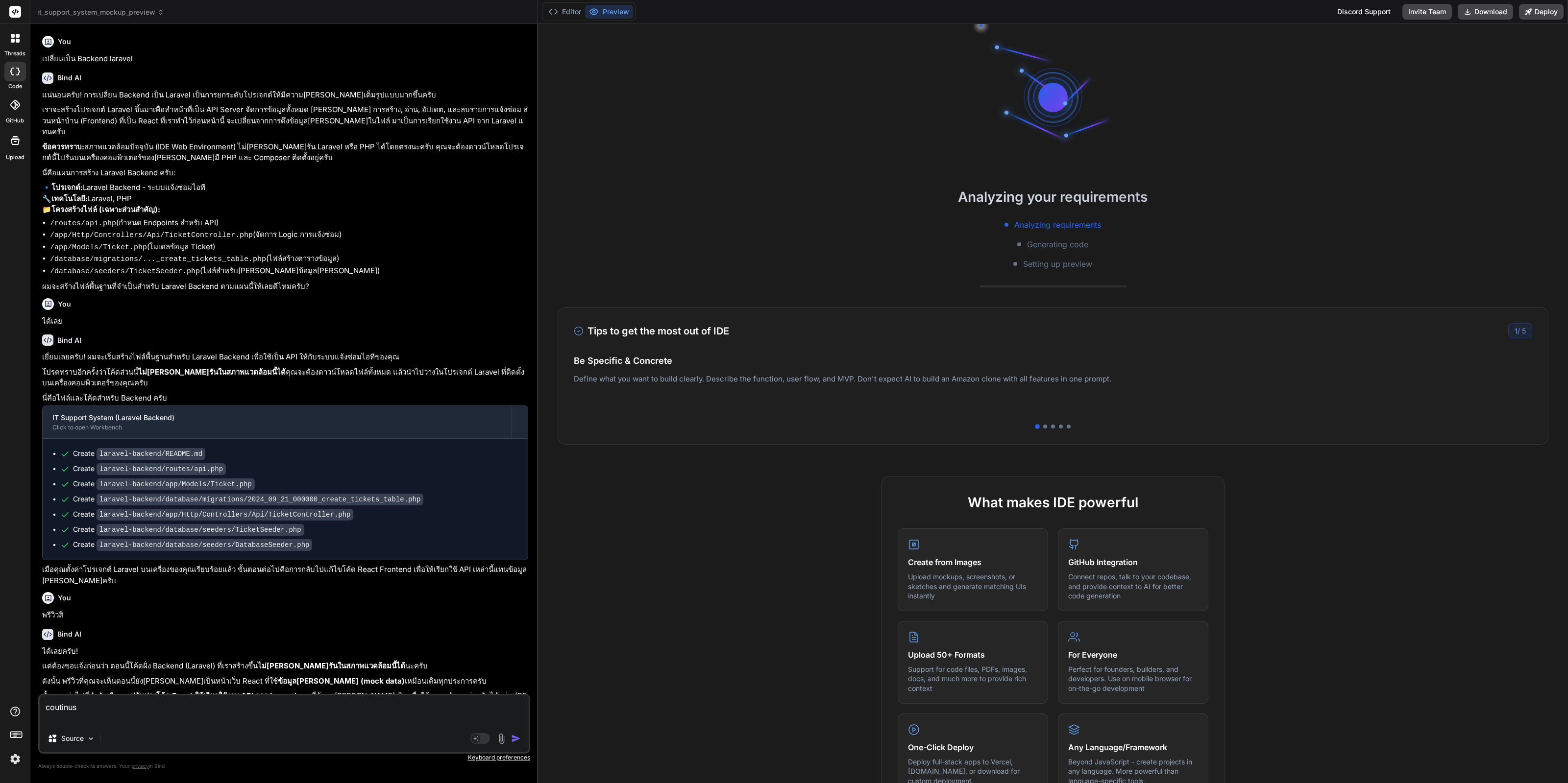
click at [99, 55] on p "เปลี่ยนเป็น Backend laravel" at bounding box center [285, 59] width 486 height 11
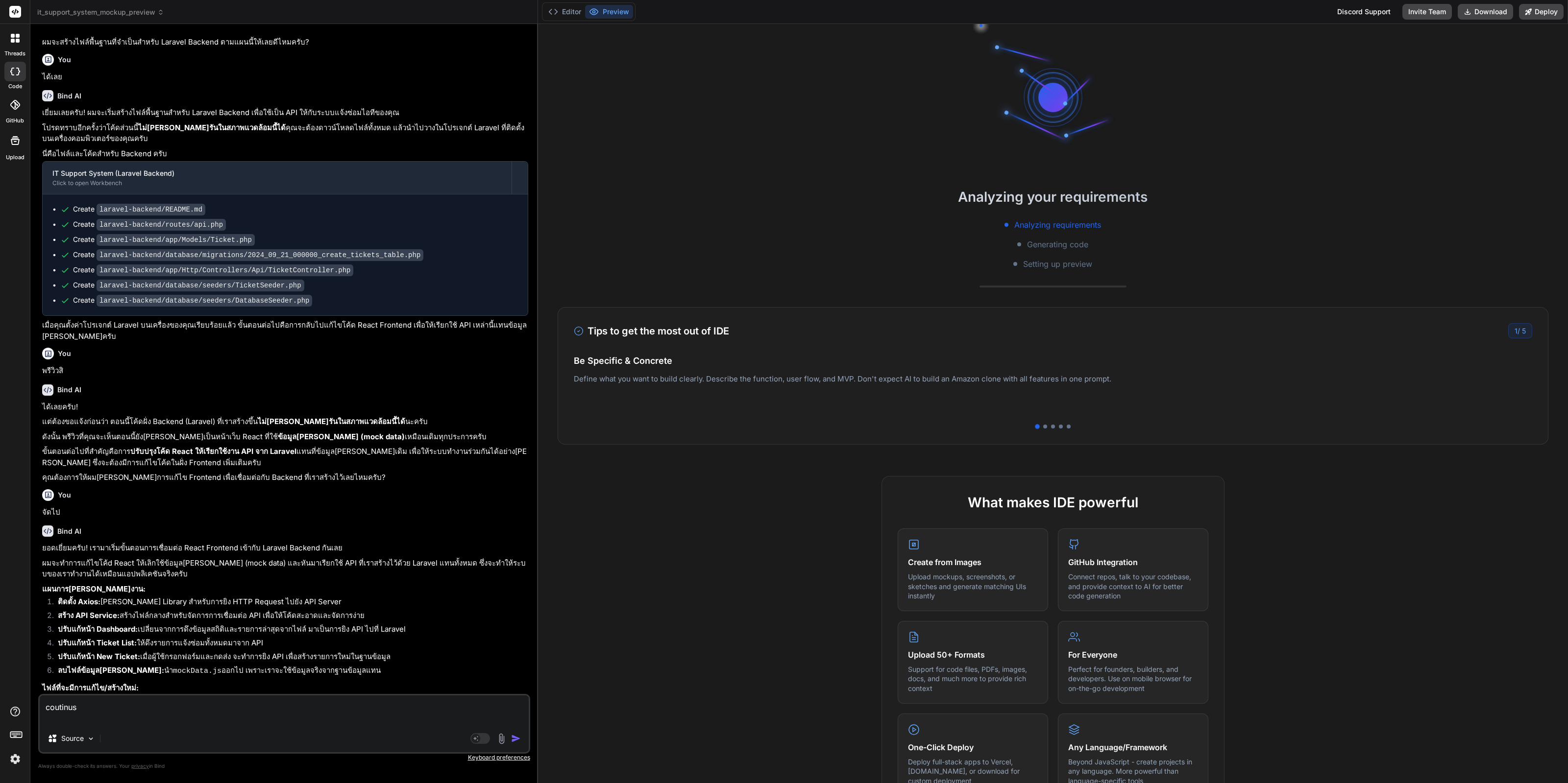
click at [22, 34] on div at bounding box center [15, 38] width 20 height 20
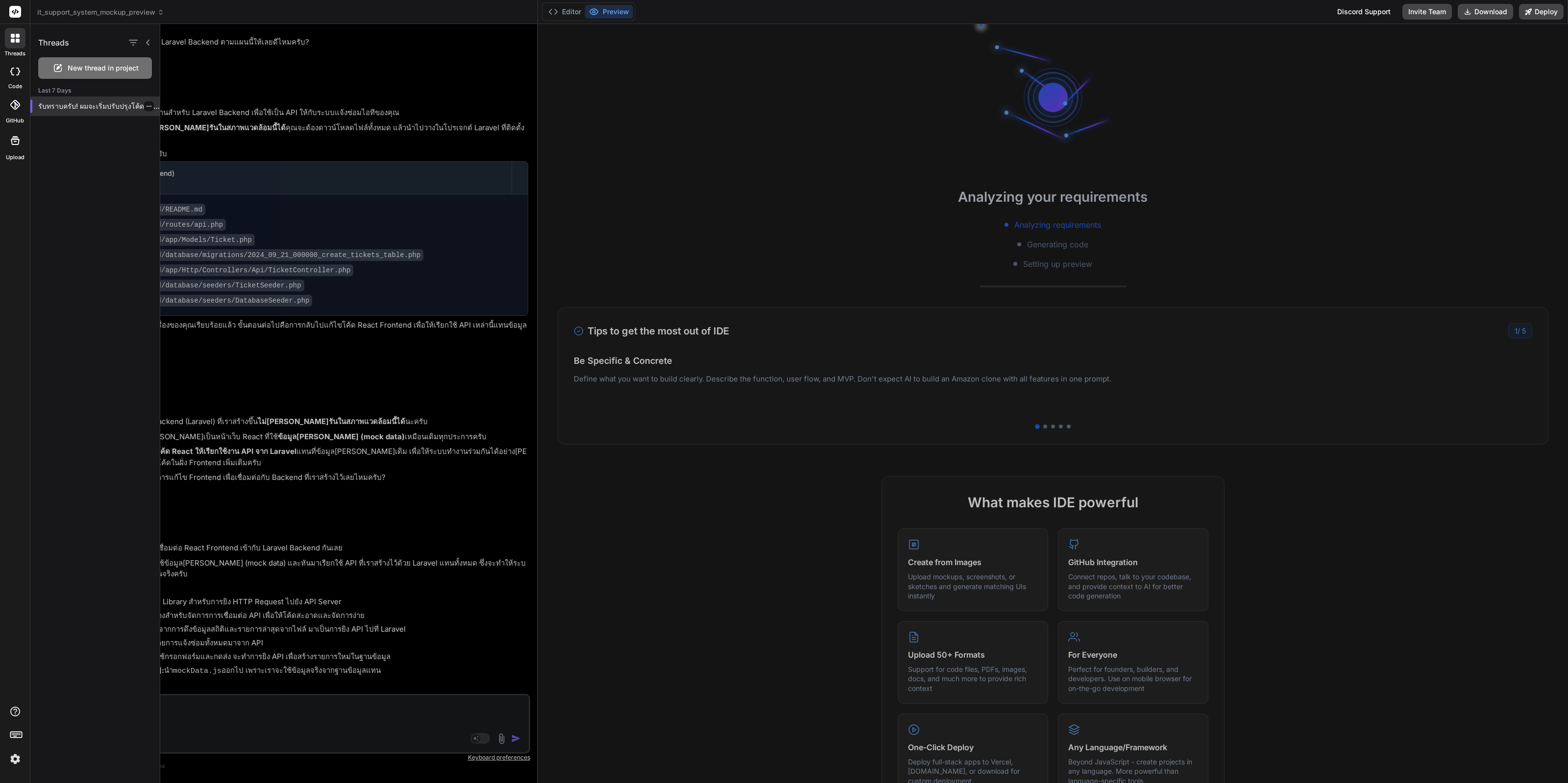
click at [124, 106] on p "รับทราบครับ! ผมจะเริ่มปรับปรุงโค้ดฝั่ง React Frontend เพื่อเชื่อมต่อกับ Laravel…" at bounding box center [99, 106] width 122 height 10
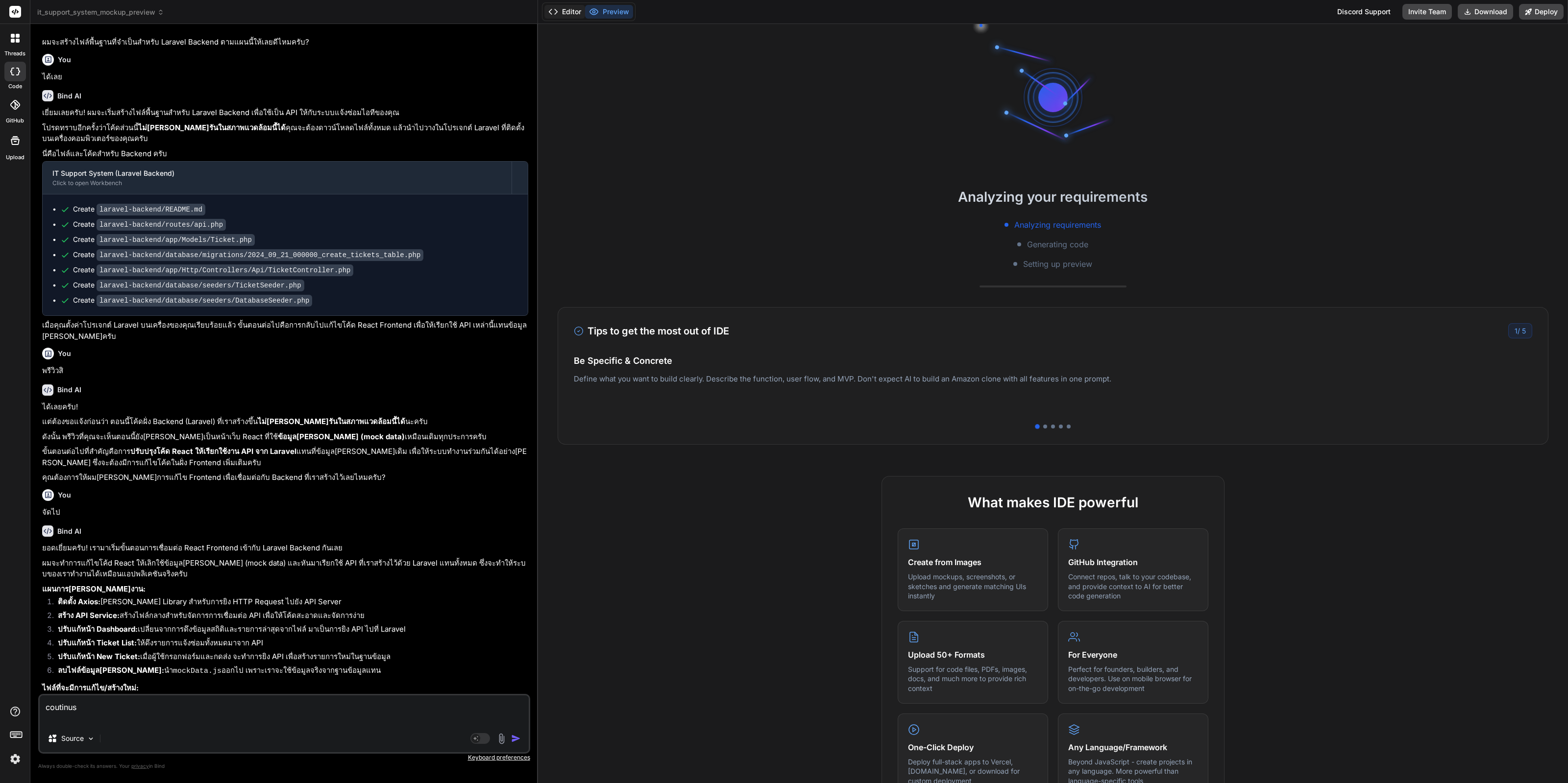
click at [573, 16] on button "Editor" at bounding box center [565, 11] width 41 height 14
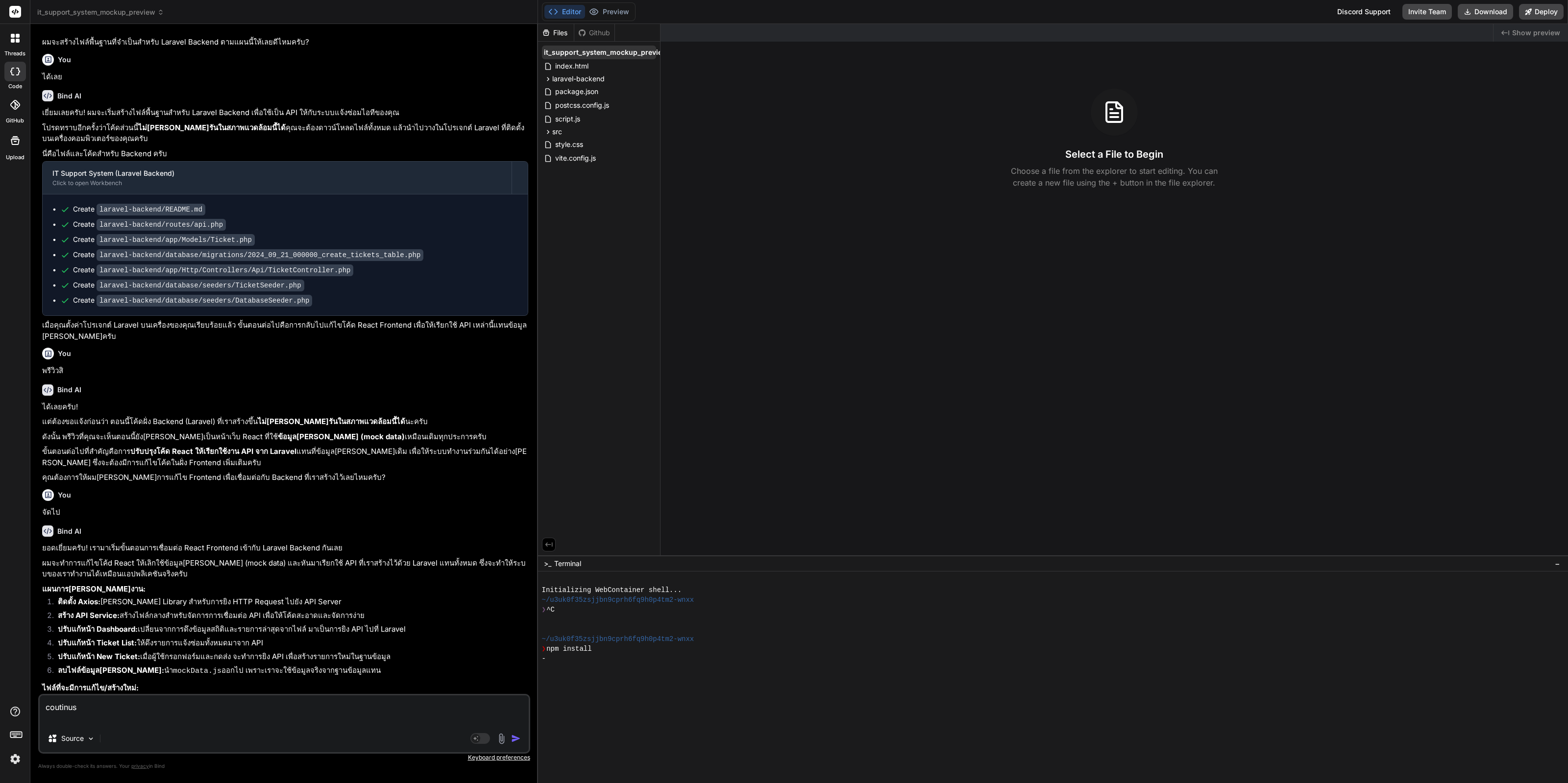
click at [652, 51] on span "it_support_system_mockup_preview" at bounding box center [606, 52] width 124 height 10
click at [554, 33] on div "Files" at bounding box center [556, 32] width 36 height 10
click at [563, 54] on span "it_support_system_mockup_preview" at bounding box center [606, 52] width 124 height 10
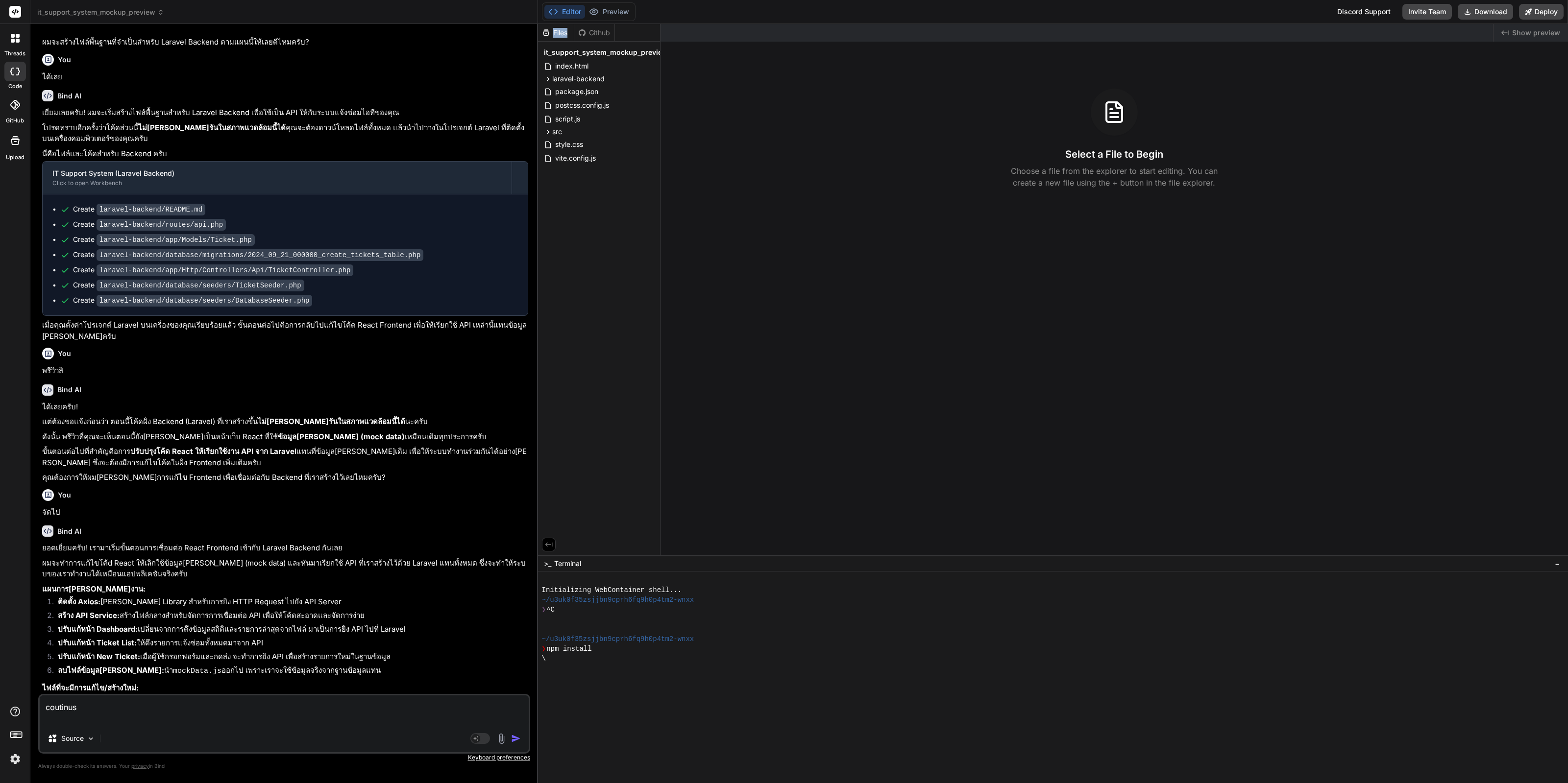
click at [564, 38] on div "Files" at bounding box center [556, 33] width 36 height 18
click at [645, 53] on icon at bounding box center [648, 53] width 8 height 8
click at [552, 85] on div "Delete" at bounding box center [555, 93] width 98 height 22
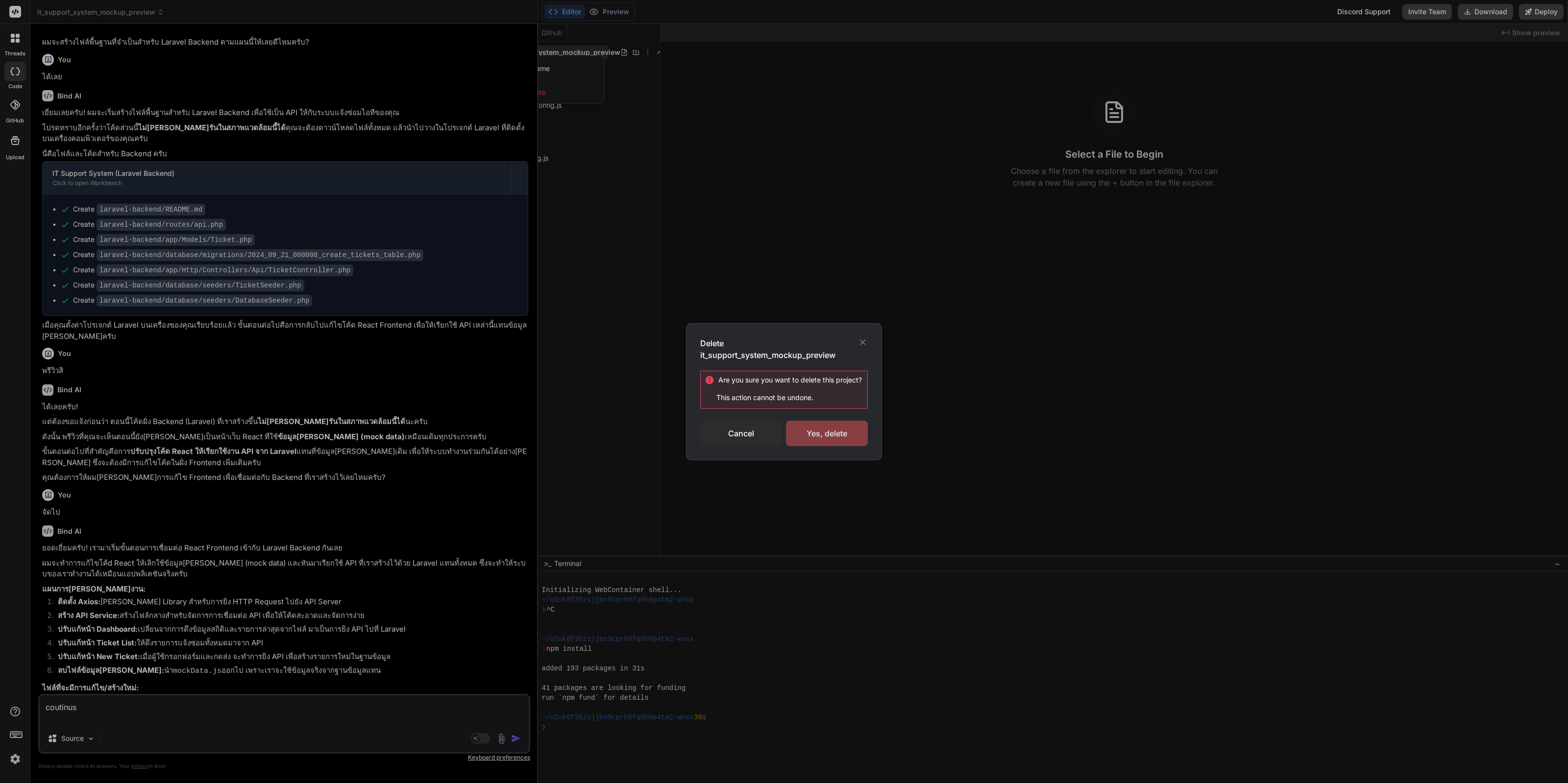
click at [828, 434] on div "Yes, delete" at bounding box center [827, 434] width 82 height 26
type textarea "x"
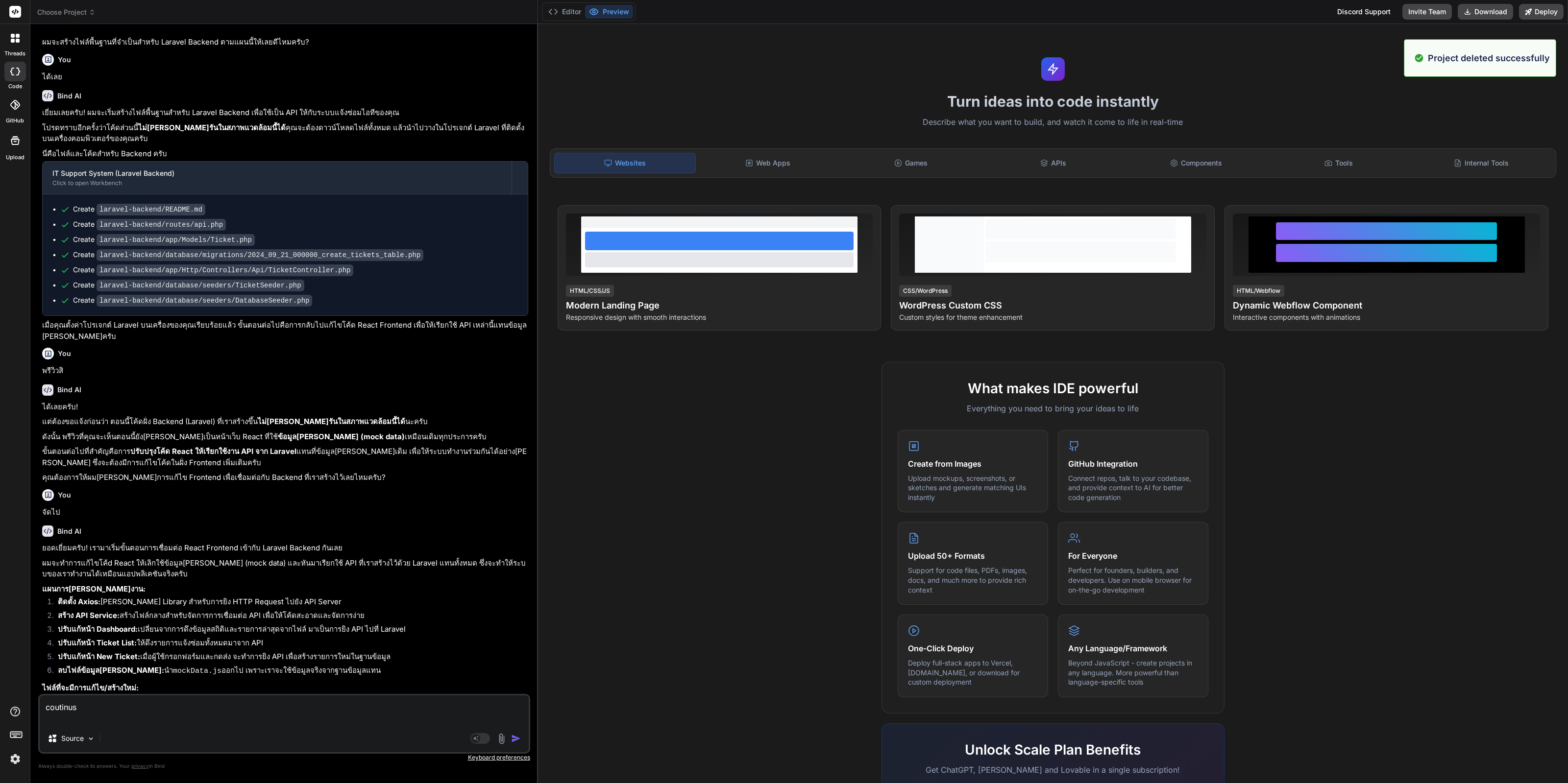
click at [92, 14] on icon at bounding box center [92, 12] width 7 height 7
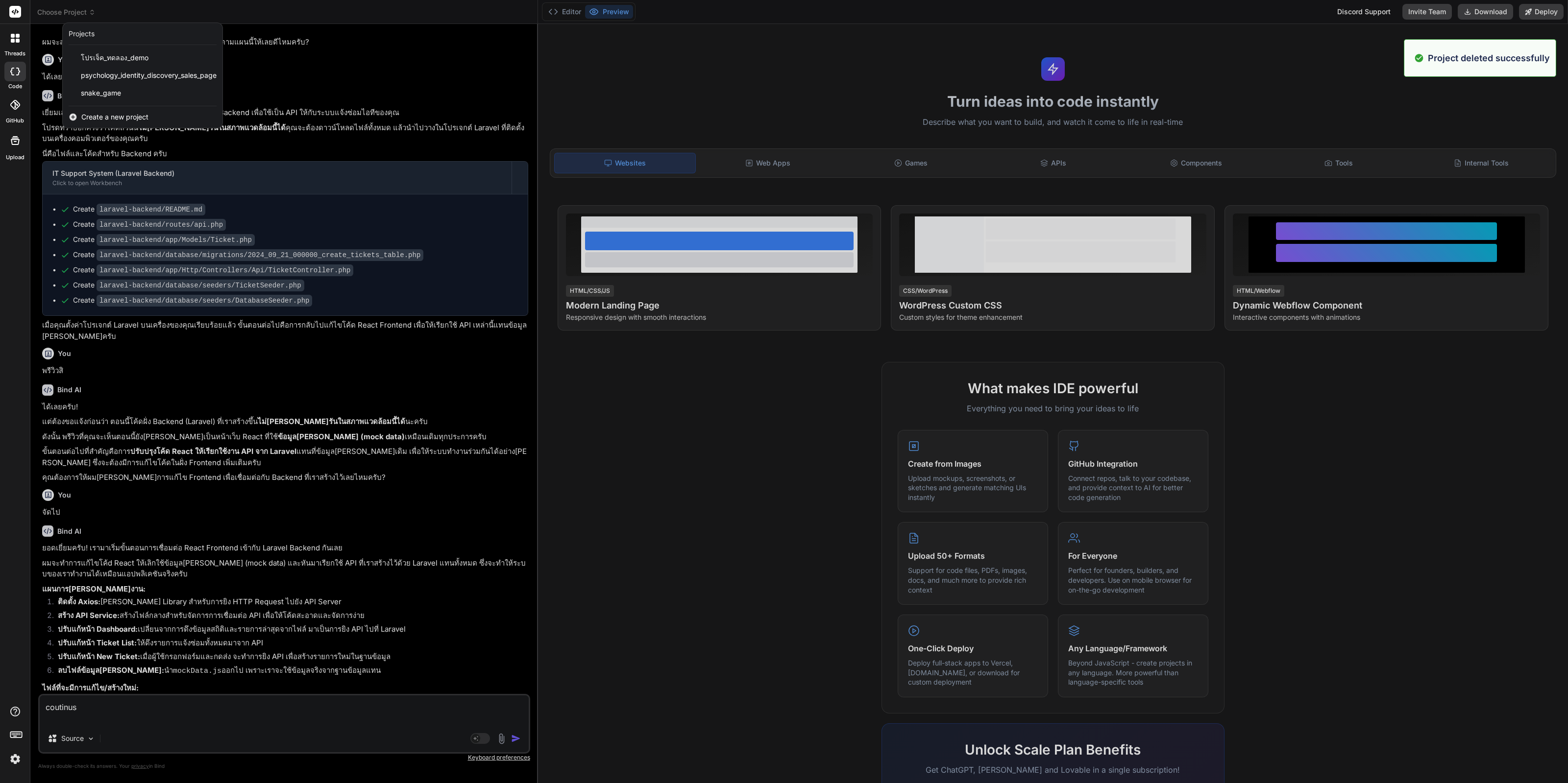
click at [109, 117] on span "Create a new project" at bounding box center [114, 117] width 67 height 10
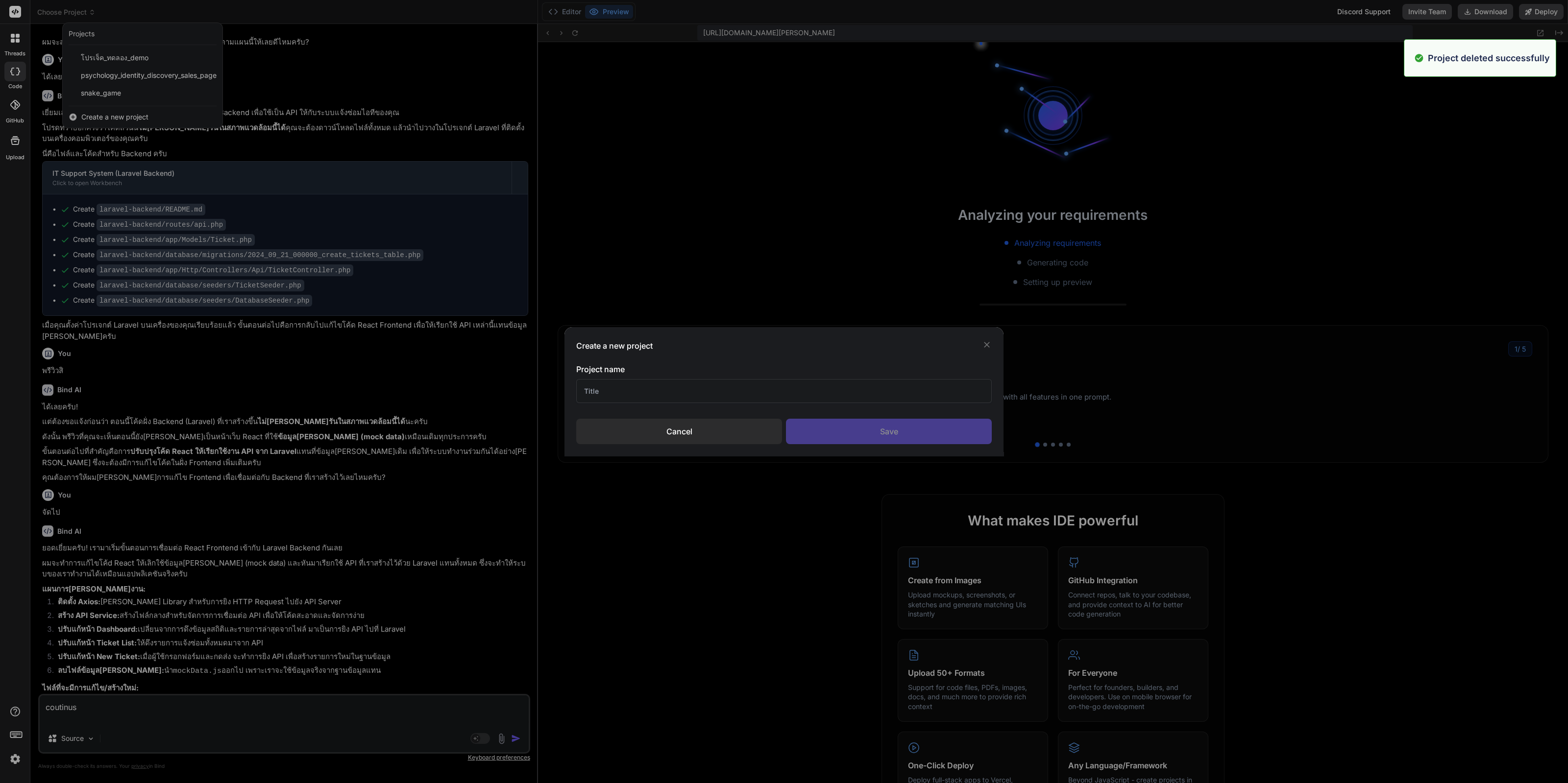
scroll to position [195, 0]
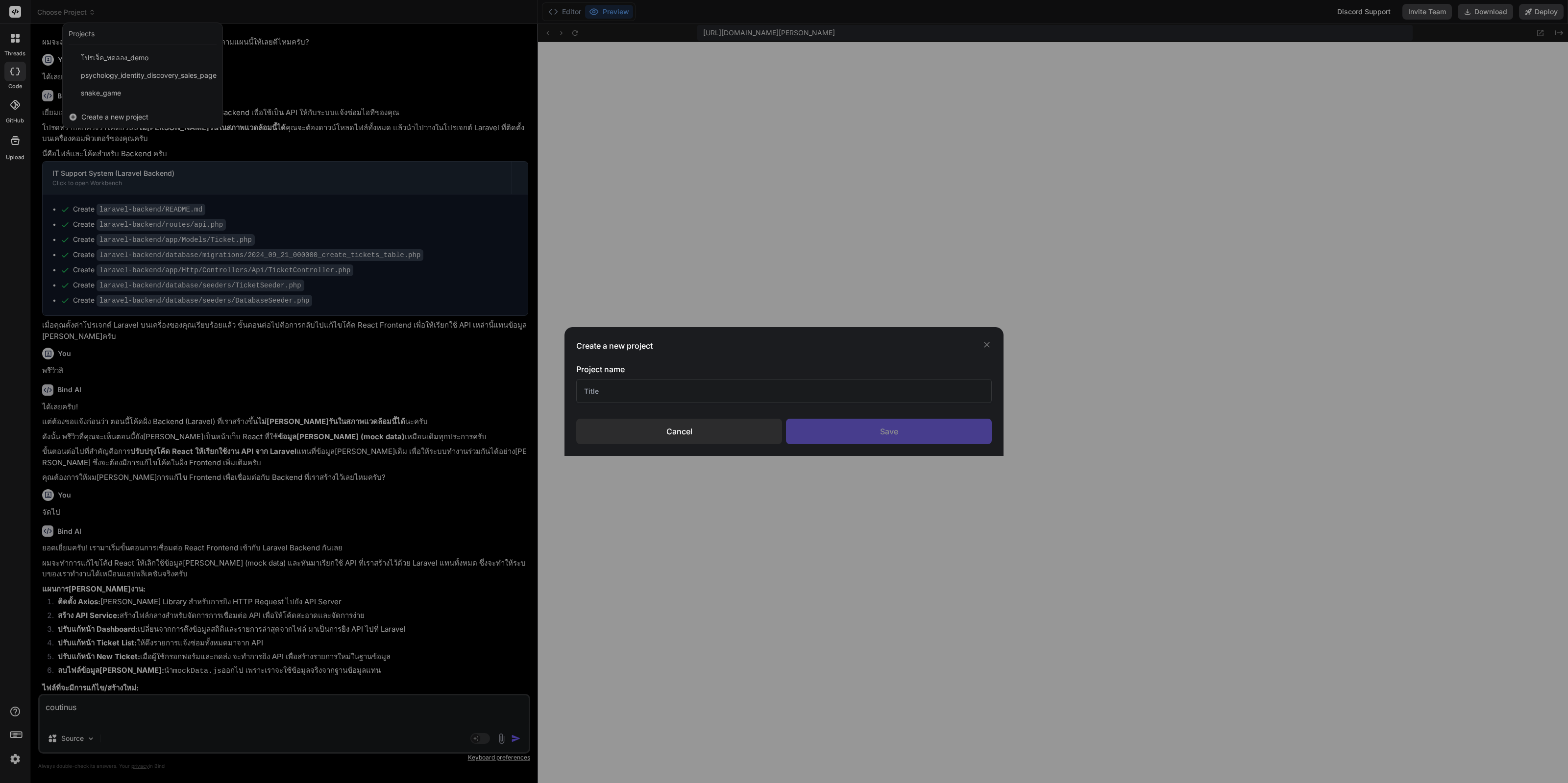
click at [824, 363] on div "Create a new project Project name Cancel Save" at bounding box center [784, 391] width 439 height 129
click at [805, 397] on input "text" at bounding box center [784, 391] width 416 height 24
type input "S"
click at [854, 423] on div "Save" at bounding box center [889, 432] width 206 height 26
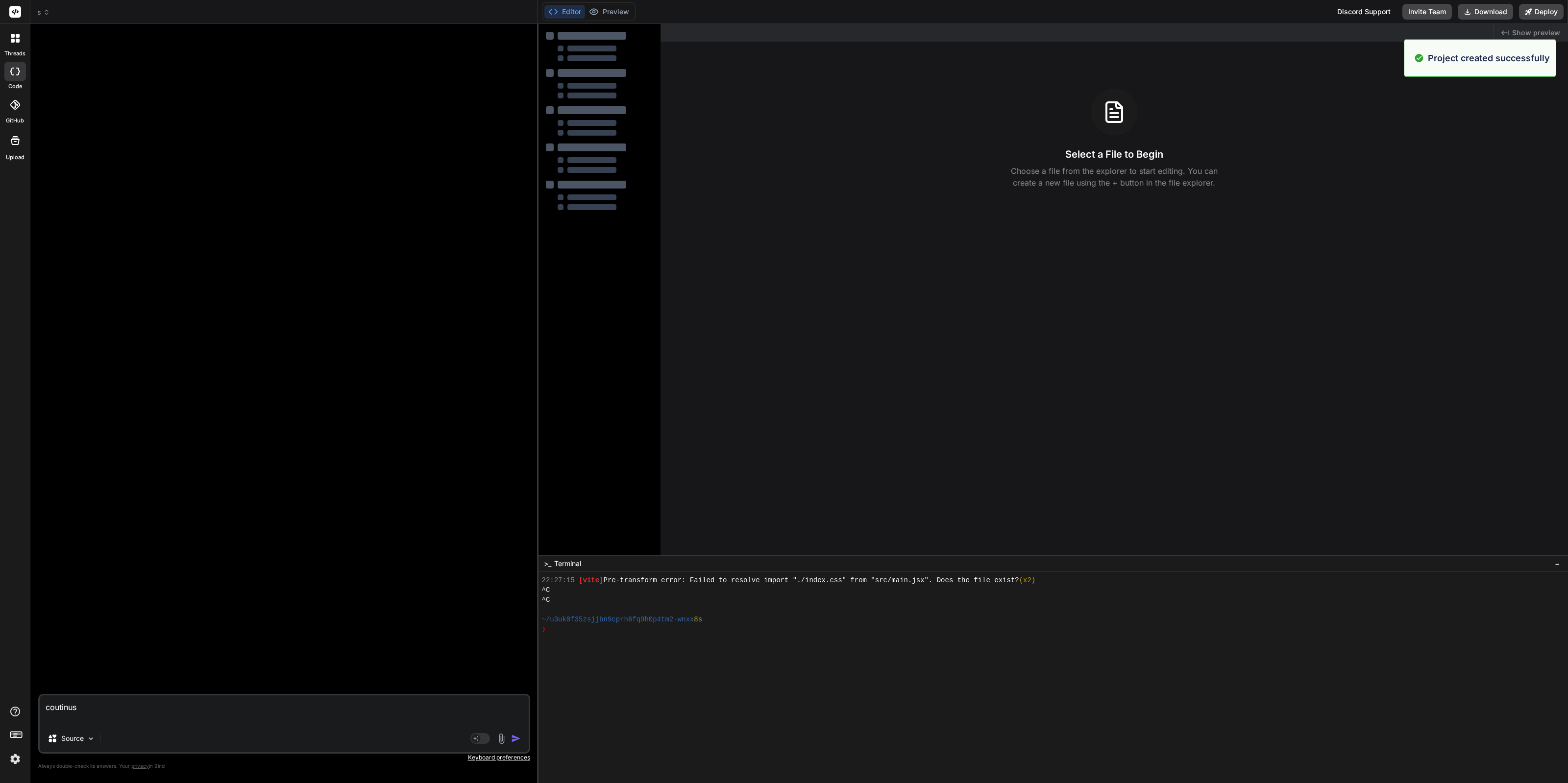
type textarea "x"
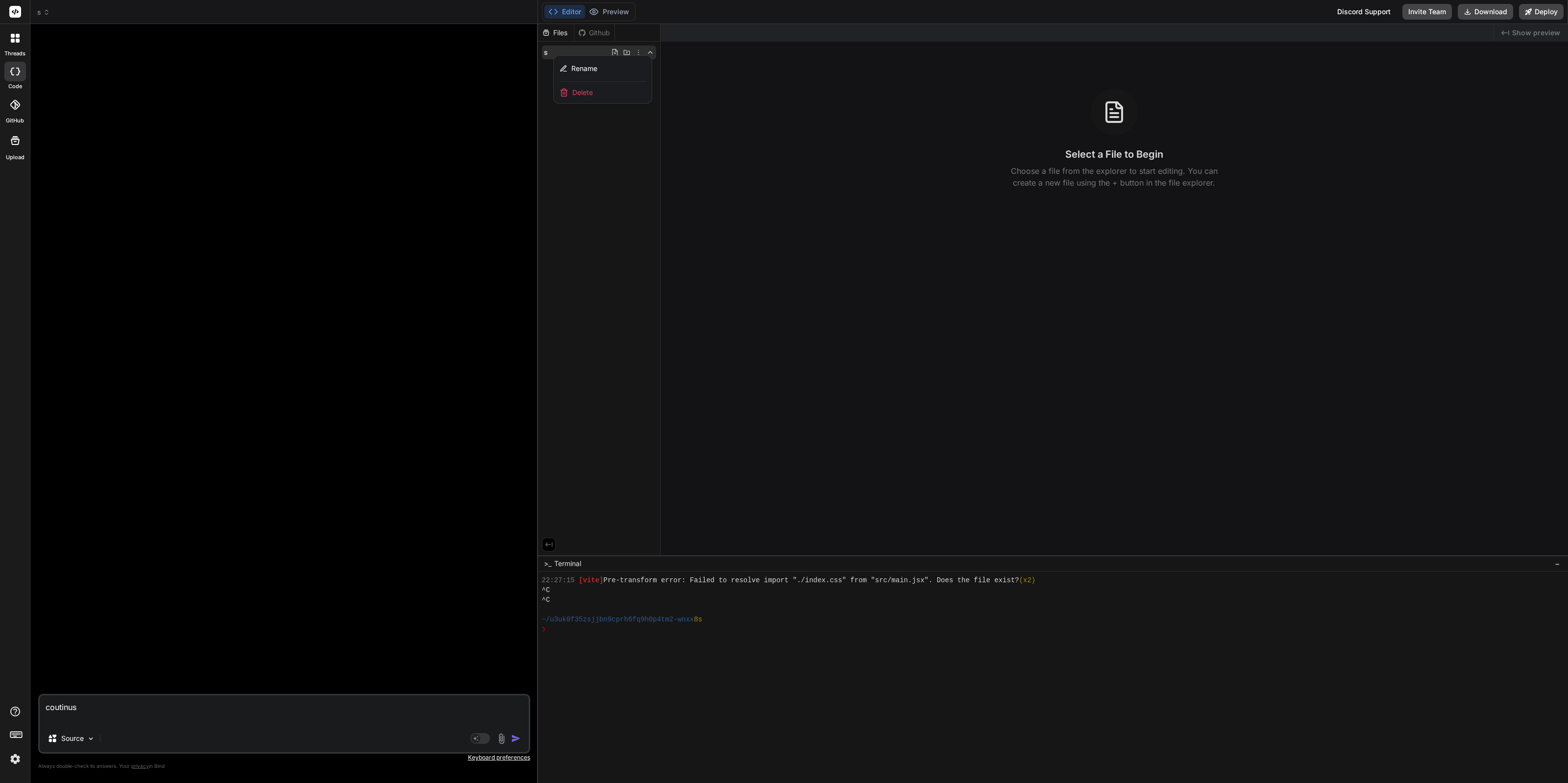
click at [764, 220] on div at bounding box center [1053, 404] width 1030 height 759
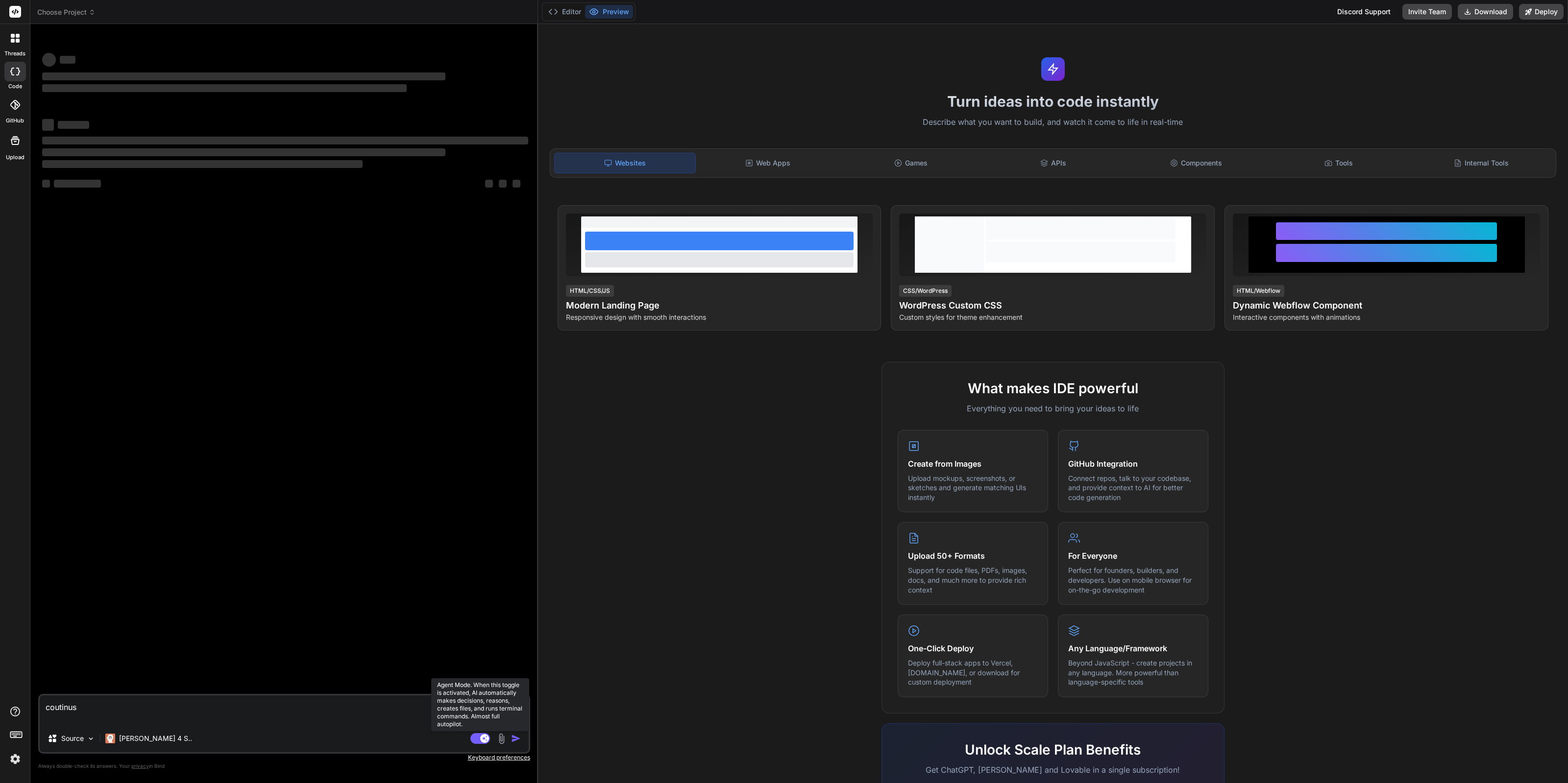
click at [481, 738] on rect at bounding box center [485, 738] width 9 height 9
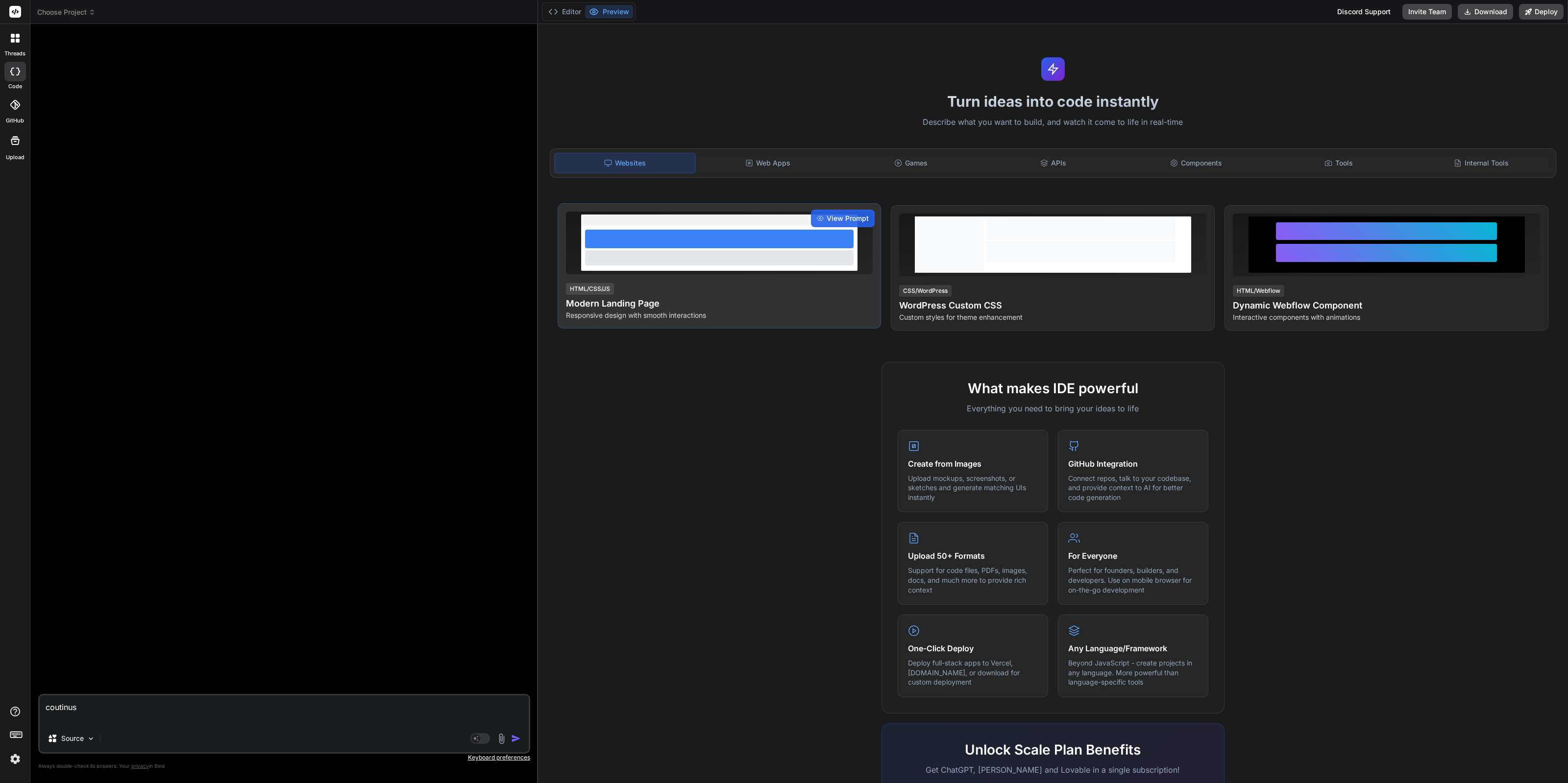
click at [630, 303] on h4 "Modern Landing Page" at bounding box center [719, 303] width 308 height 14
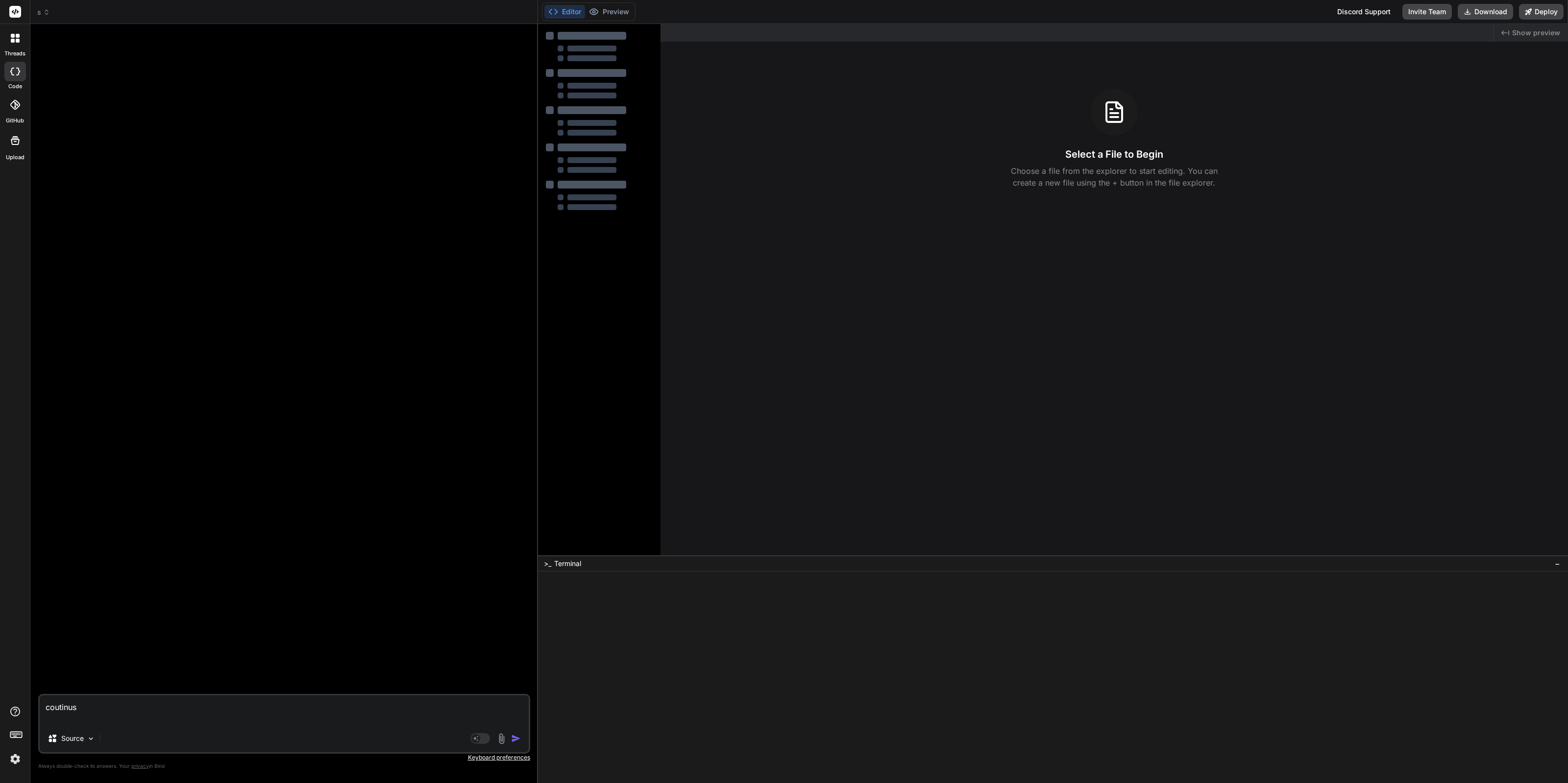
type textarea "x"
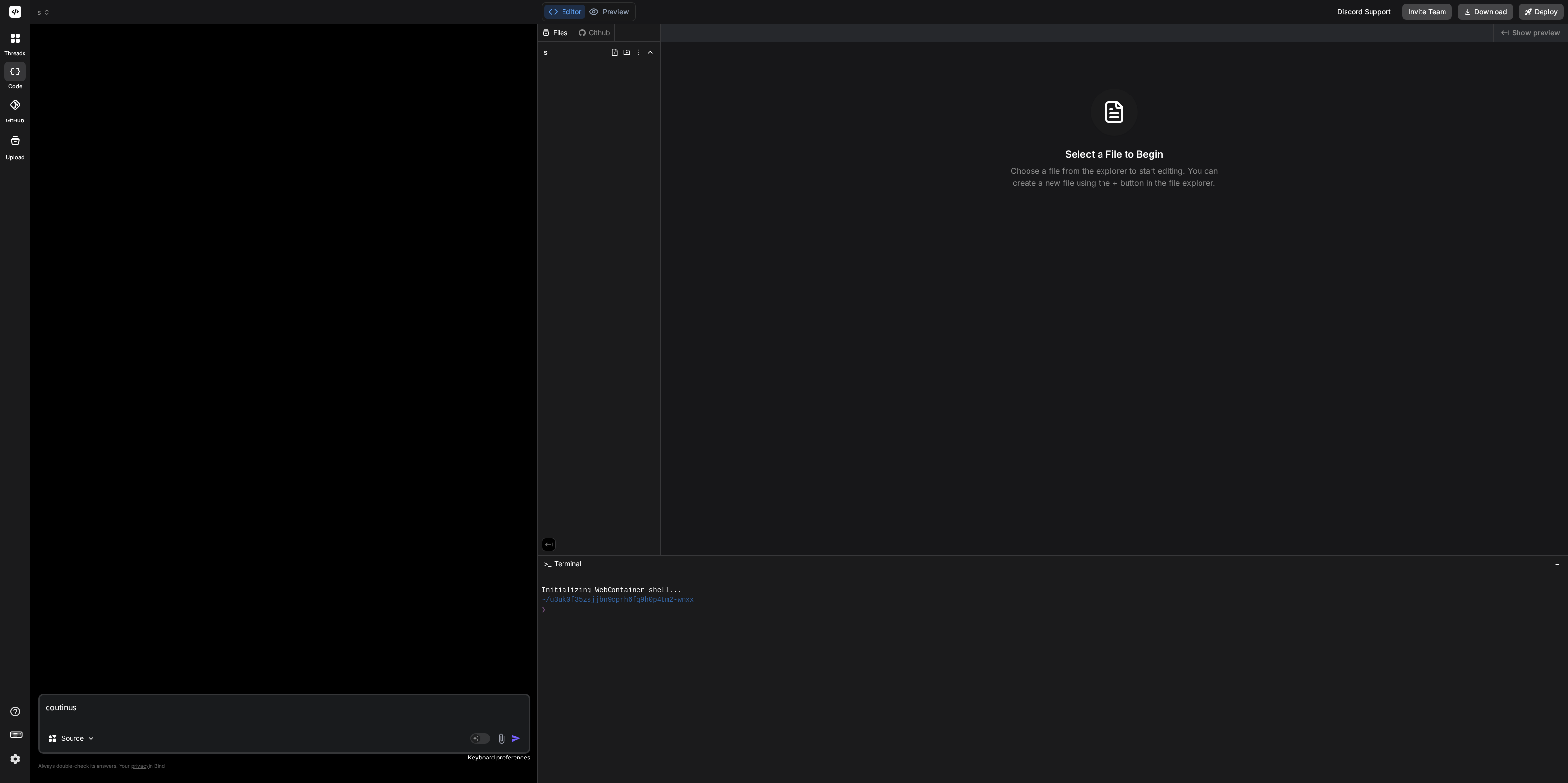
click at [570, 14] on button "Editor" at bounding box center [565, 11] width 41 height 14
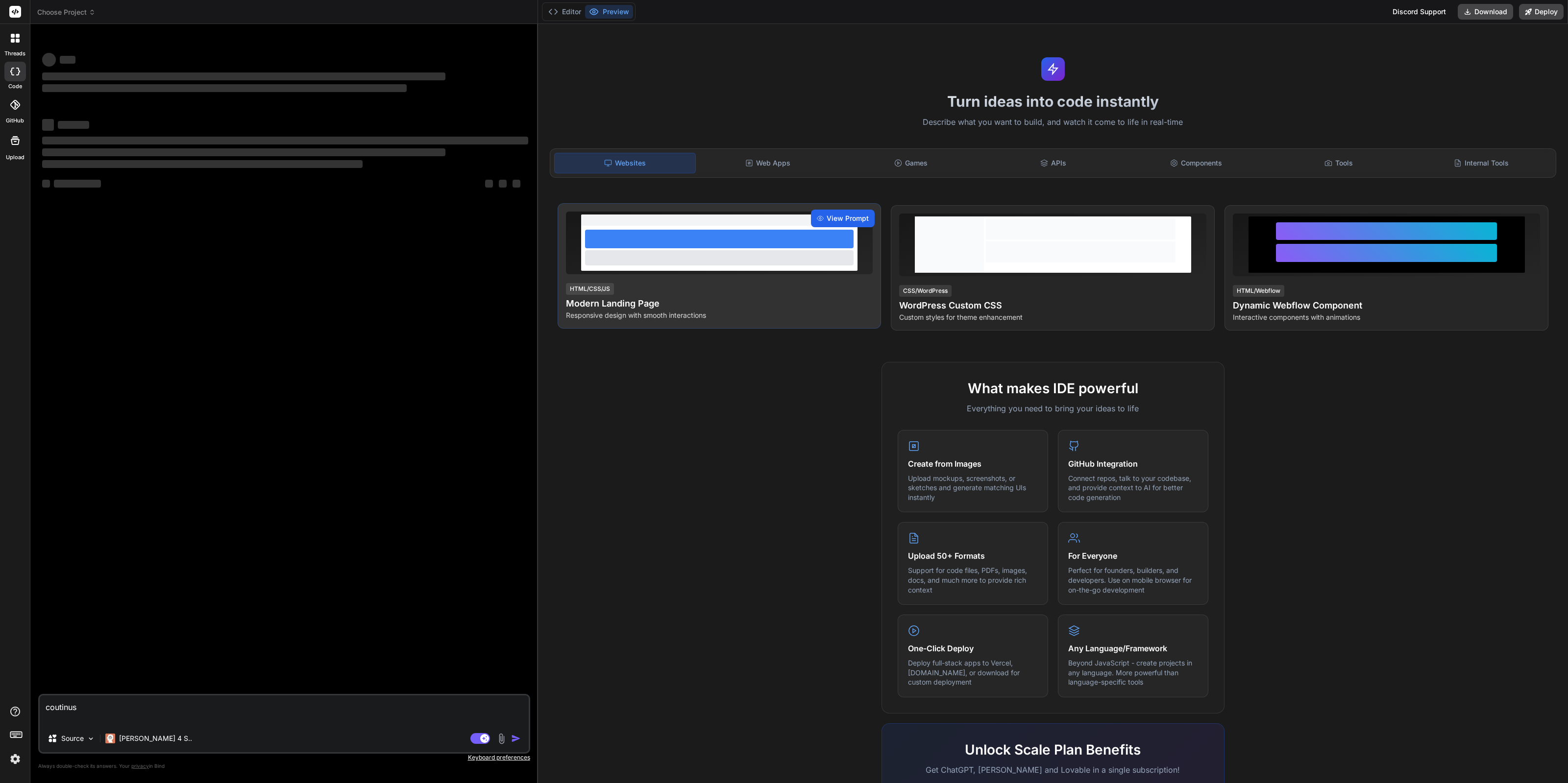
click at [853, 214] on span "View Prompt" at bounding box center [848, 218] width 42 height 10
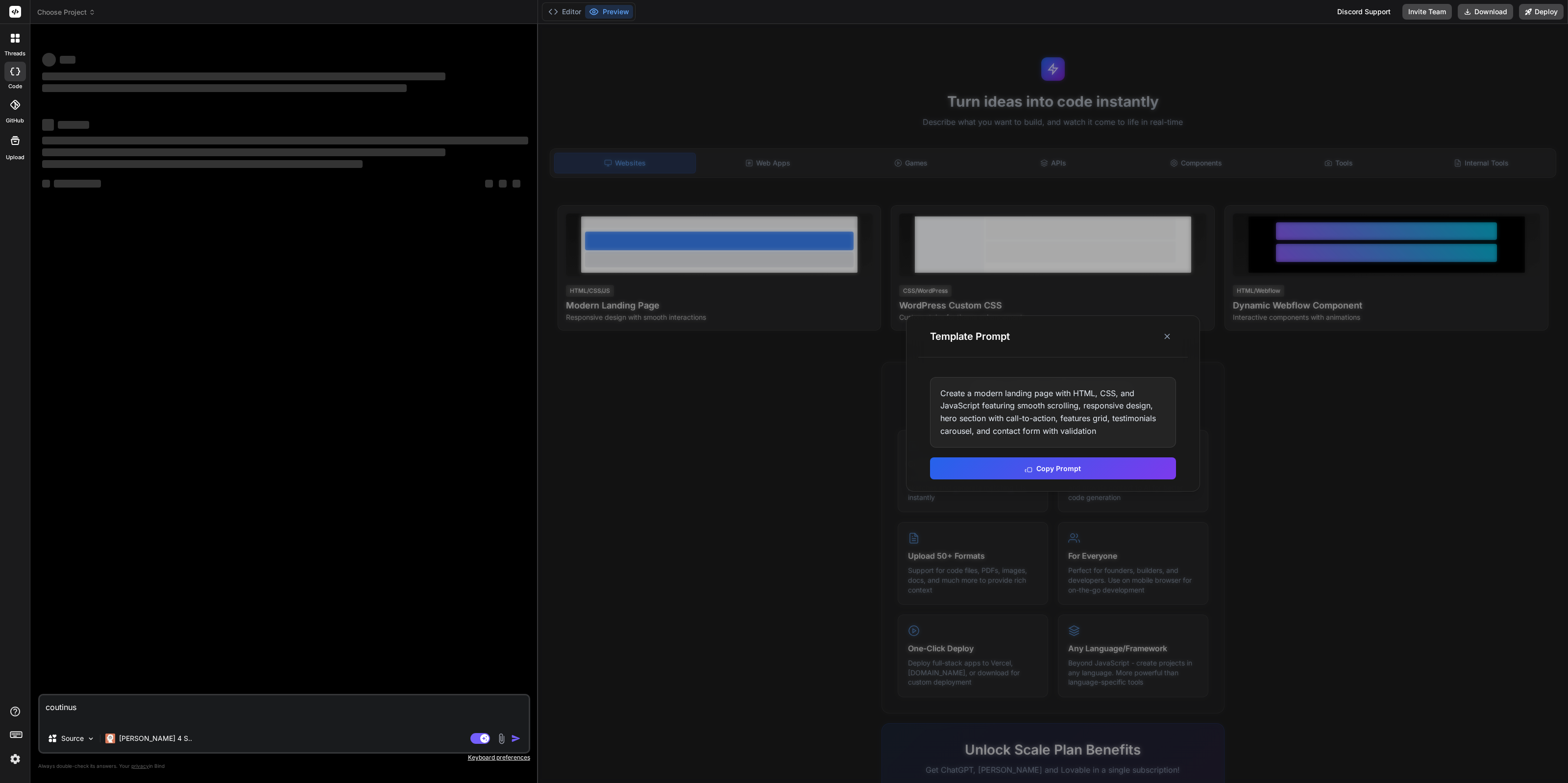
click at [1058, 424] on div "Create a modern landing page with HTML, CSS, and JavaScript featuring smooth sc…" at bounding box center [1053, 412] width 246 height 70
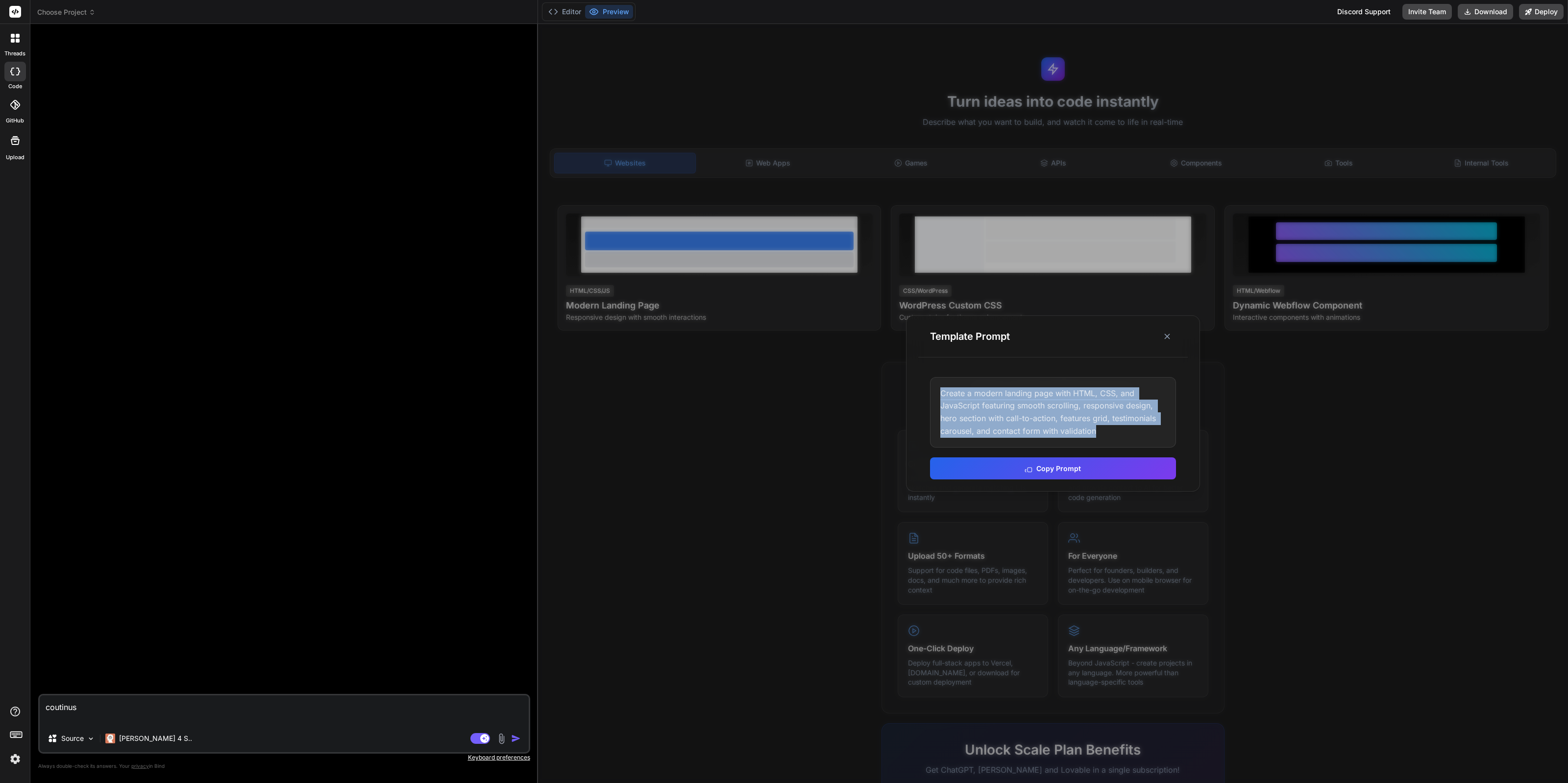
click at [1058, 424] on div "Create a modern landing page with HTML, CSS, and JavaScript featuring smooth sc…" at bounding box center [1053, 412] width 246 height 70
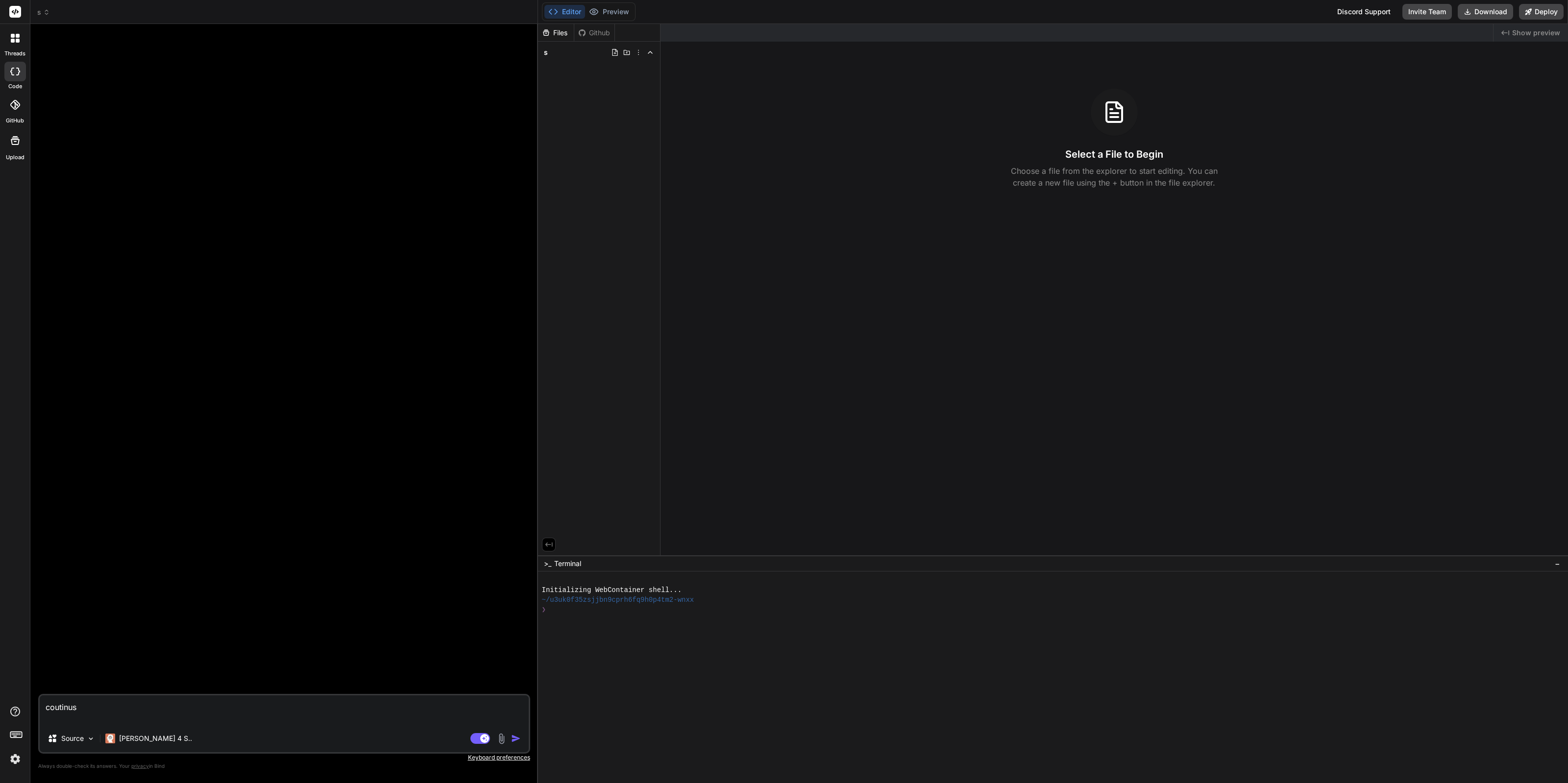
type textarea "x"
click at [1061, 461] on div "Files Github s Created with Pixso. Show preview Select a File to Begin Choose a…" at bounding box center [1053, 404] width 1030 height 759
drag, startPoint x: 302, startPoint y: 707, endPoint x: 308, endPoint y: 707, distance: 6.0
click at [305, 707] on textarea "coutinus" at bounding box center [285, 711] width 489 height 30
paste textarea "Little nightmares 1,2"
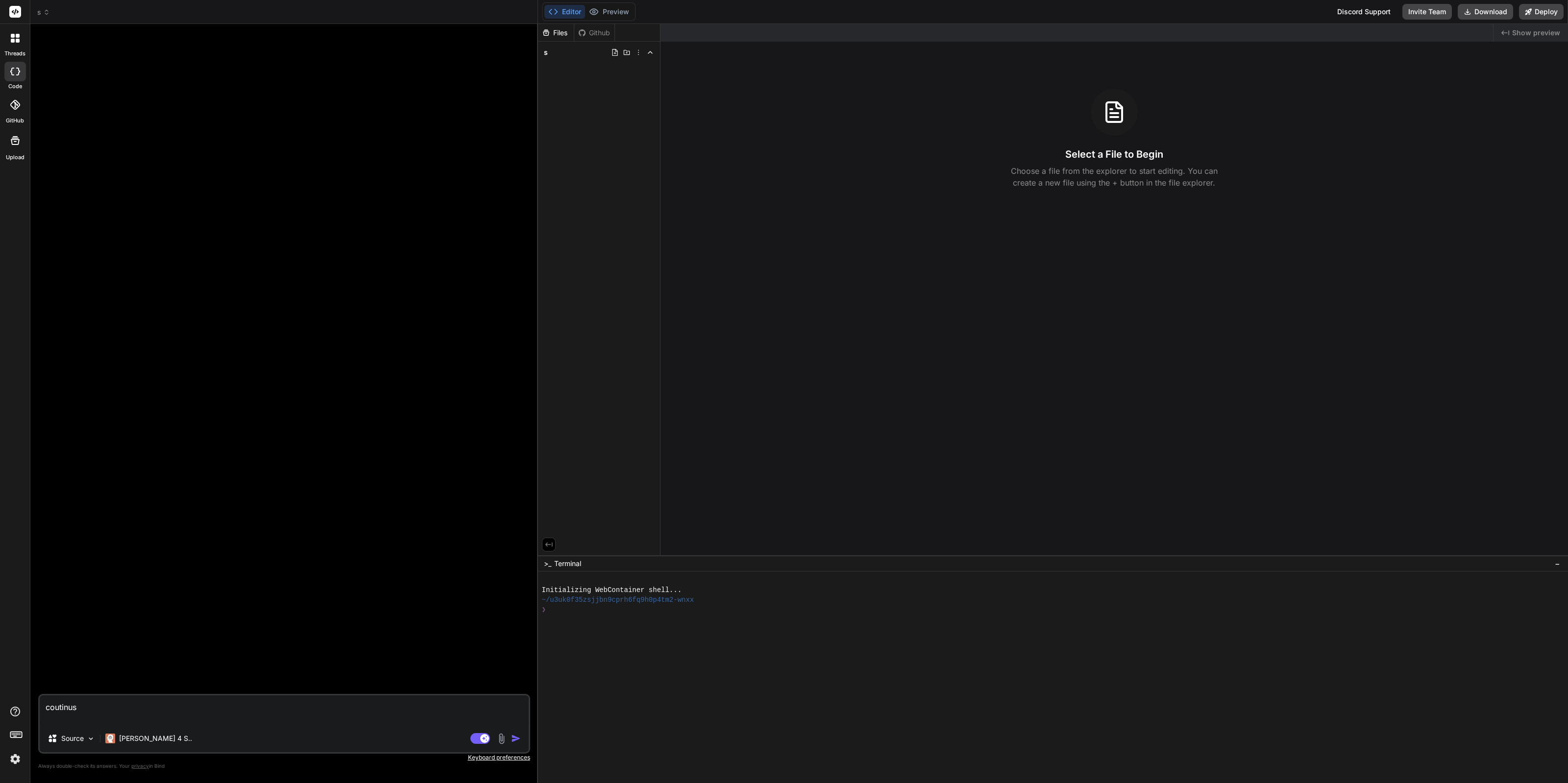
type textarea "coutinusLittle nightmares 1,2"
type textarea "x"
paste textarea "Little nightmares 1,2"
type textarea "Little nightmares 1,2"
type textarea "x"
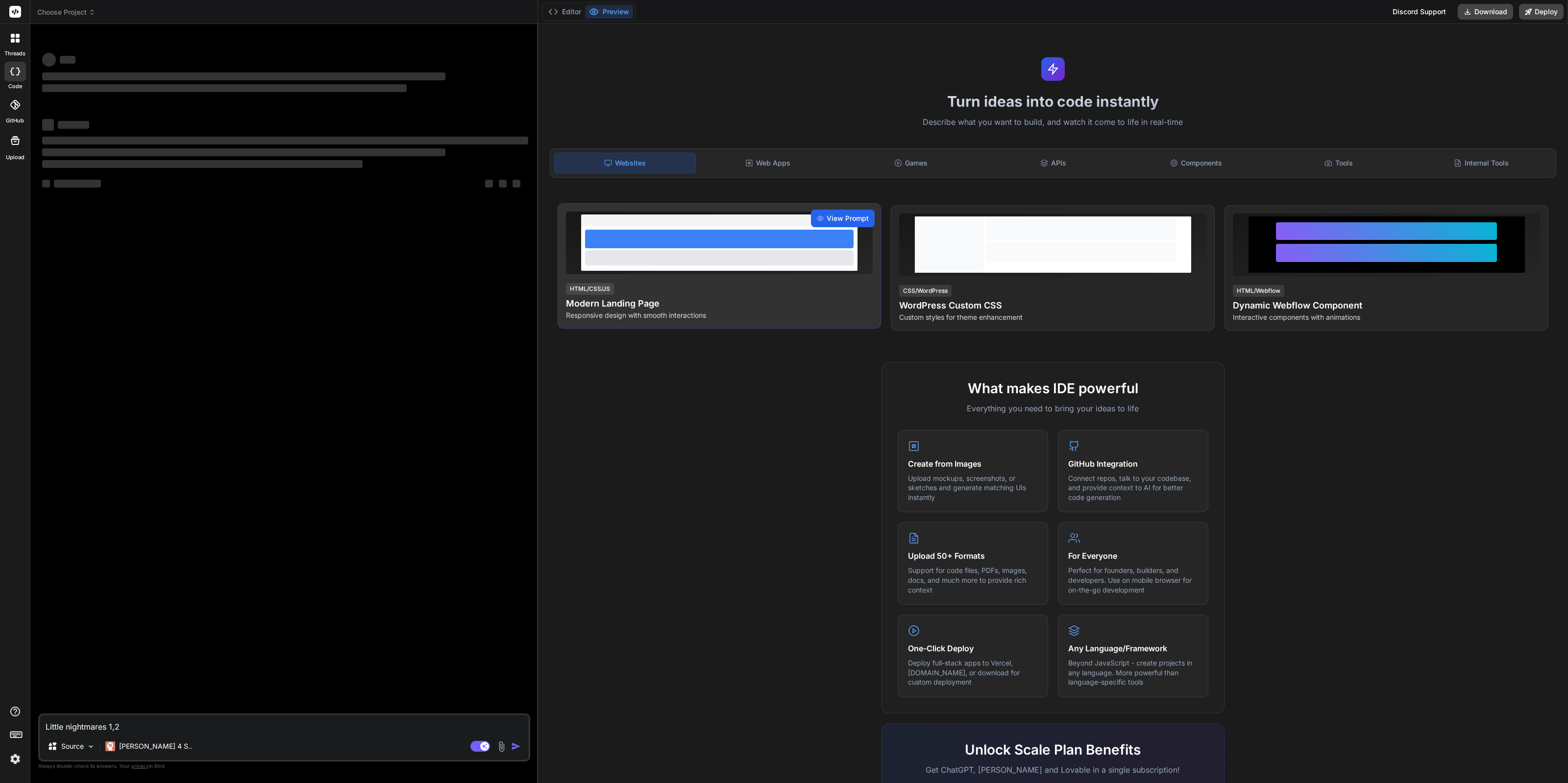
click at [838, 222] on span "View Prompt" at bounding box center [848, 218] width 42 height 10
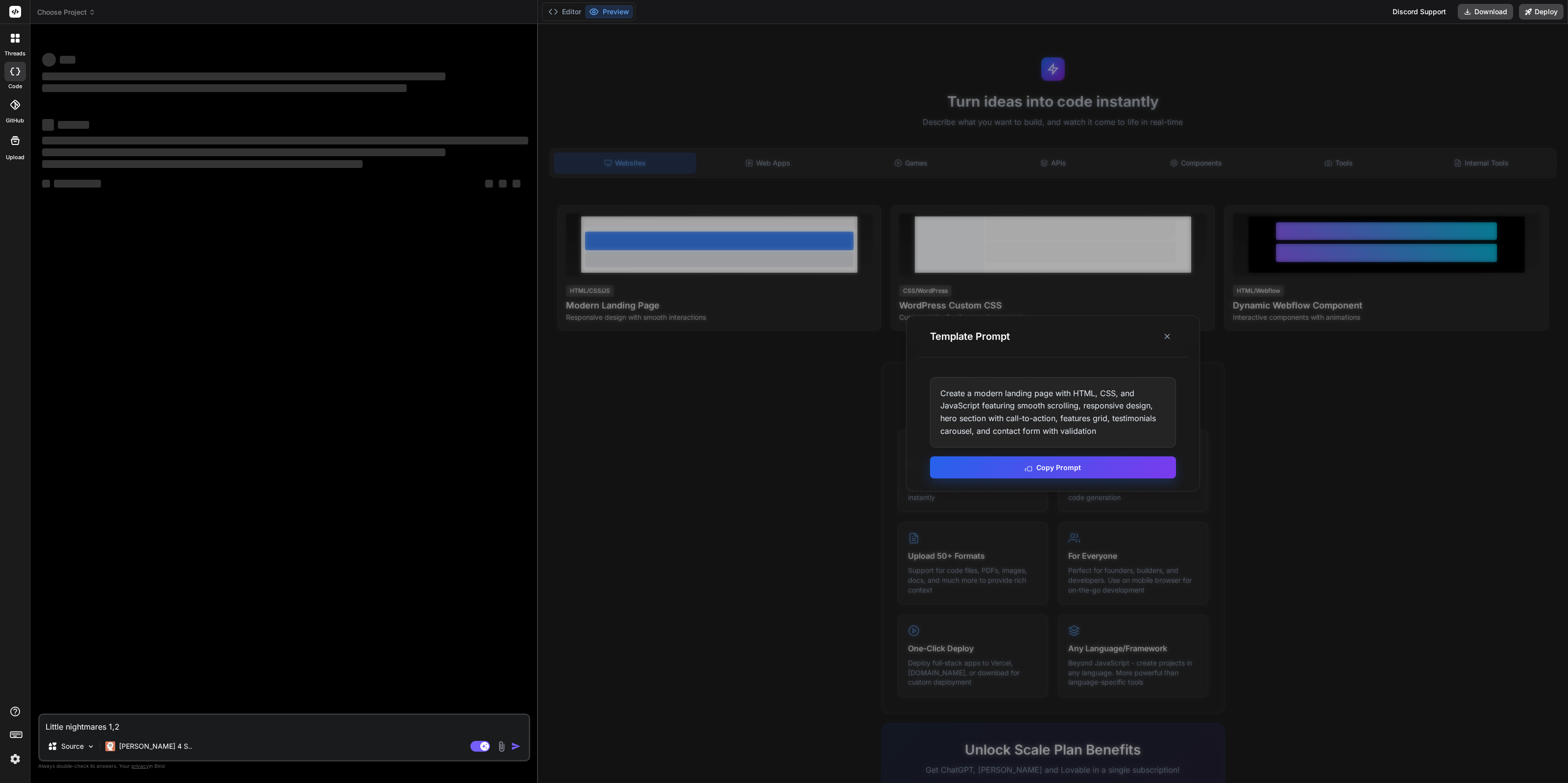
click at [1056, 468] on button "Copy Prompt" at bounding box center [1053, 468] width 246 height 22
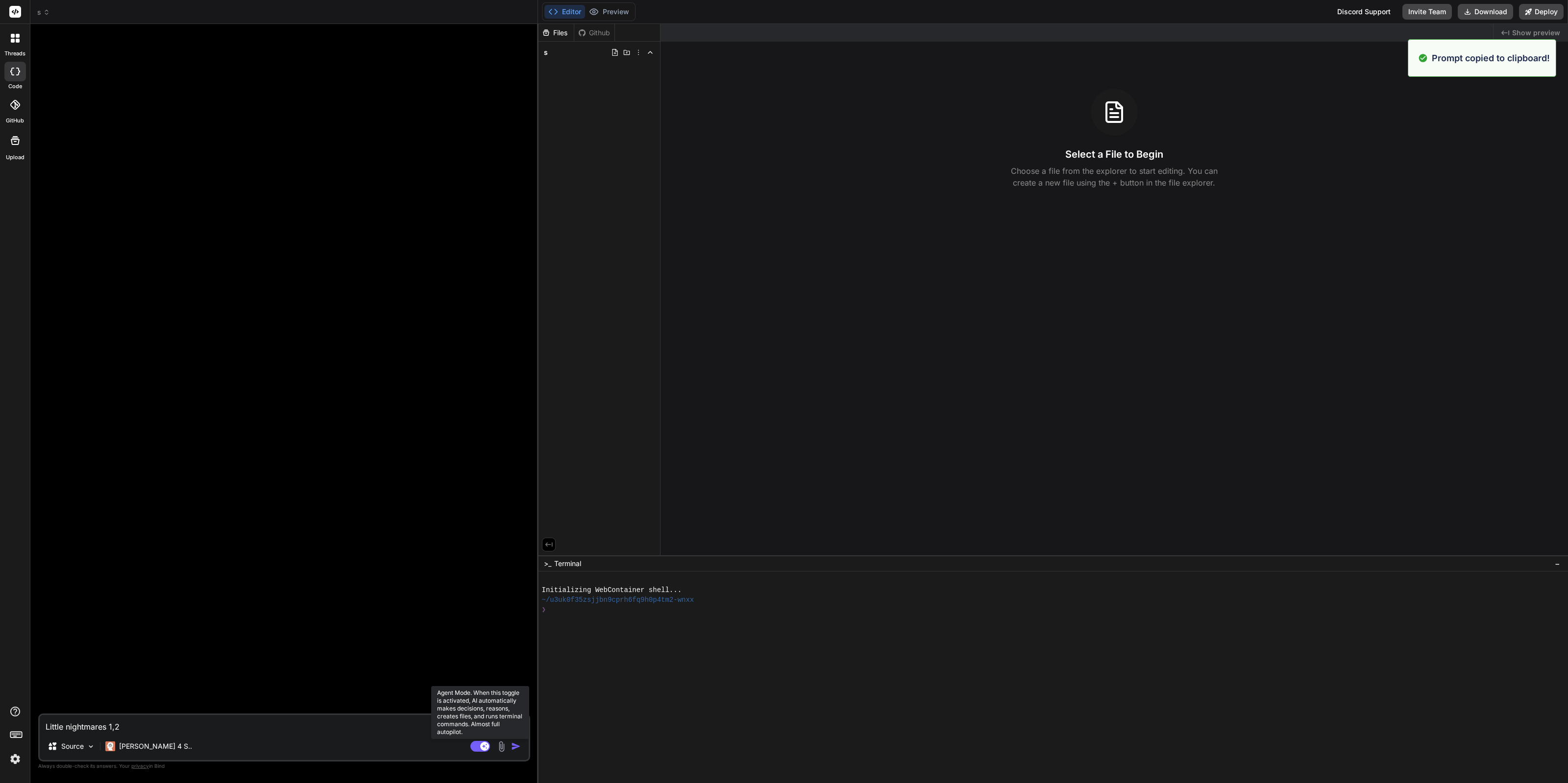
click at [479, 749] on rect at bounding box center [480, 747] width 20 height 11
type textarea "x"
click at [231, 724] on textarea "Little nightmares 1,2" at bounding box center [285, 724] width 489 height 18
paste textarea "Create a modern landing page with HTML, CSS, and JavaScript featuring smooth sc…"
type textarea "Create a modern landing page with HTML, CSS, and JavaScript featuring smooth sc…"
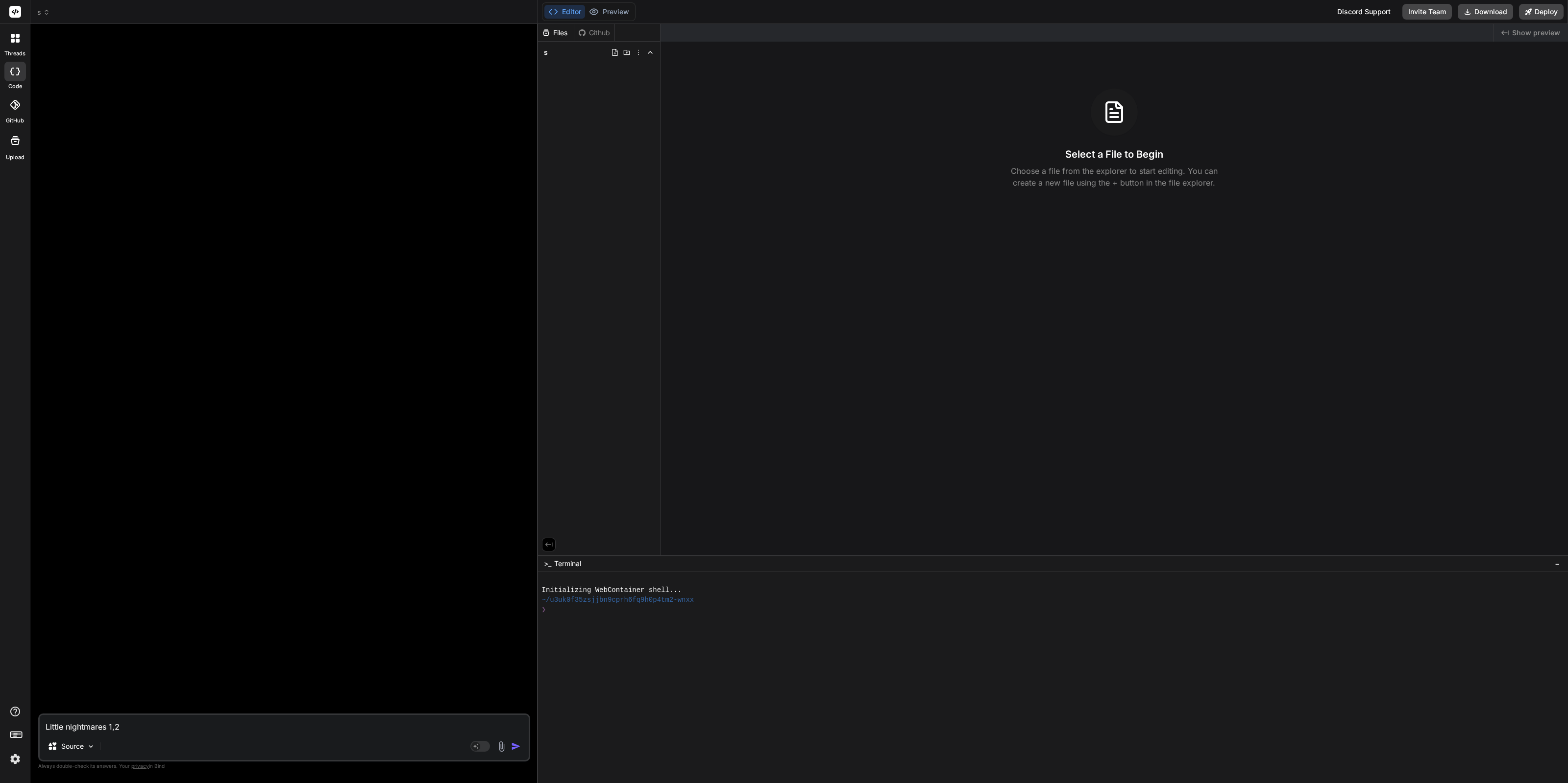
type textarea "x"
type textarea "Create a modern landing page with HTML, CSS, and JavaScript featuring smooth sc…"
click at [525, 738] on div "Source" at bounding box center [285, 749] width 489 height 24
click at [518, 744] on img "button" at bounding box center [516, 747] width 10 height 10
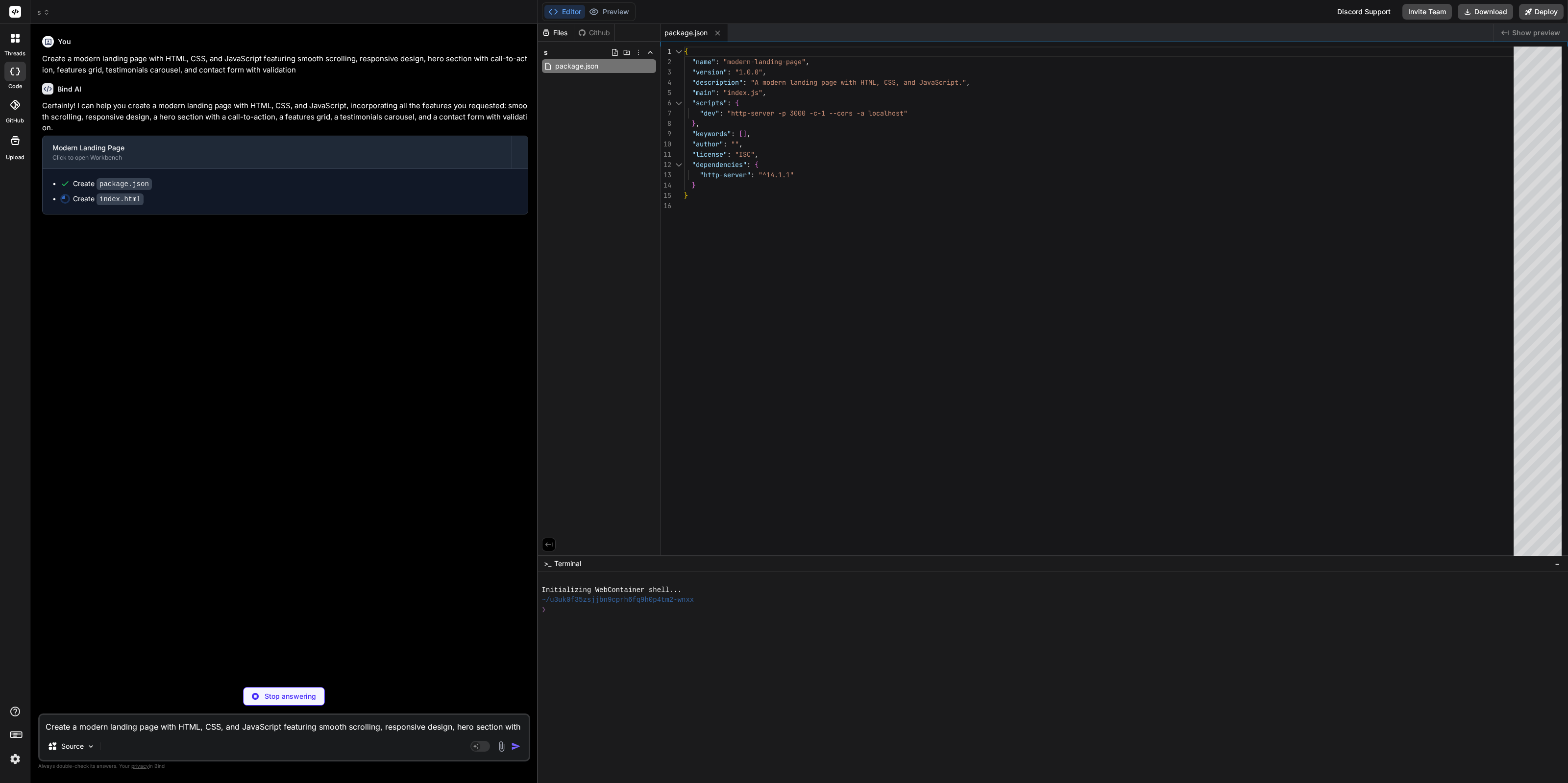
click at [10, 758] on img at bounding box center [15, 759] width 17 height 17
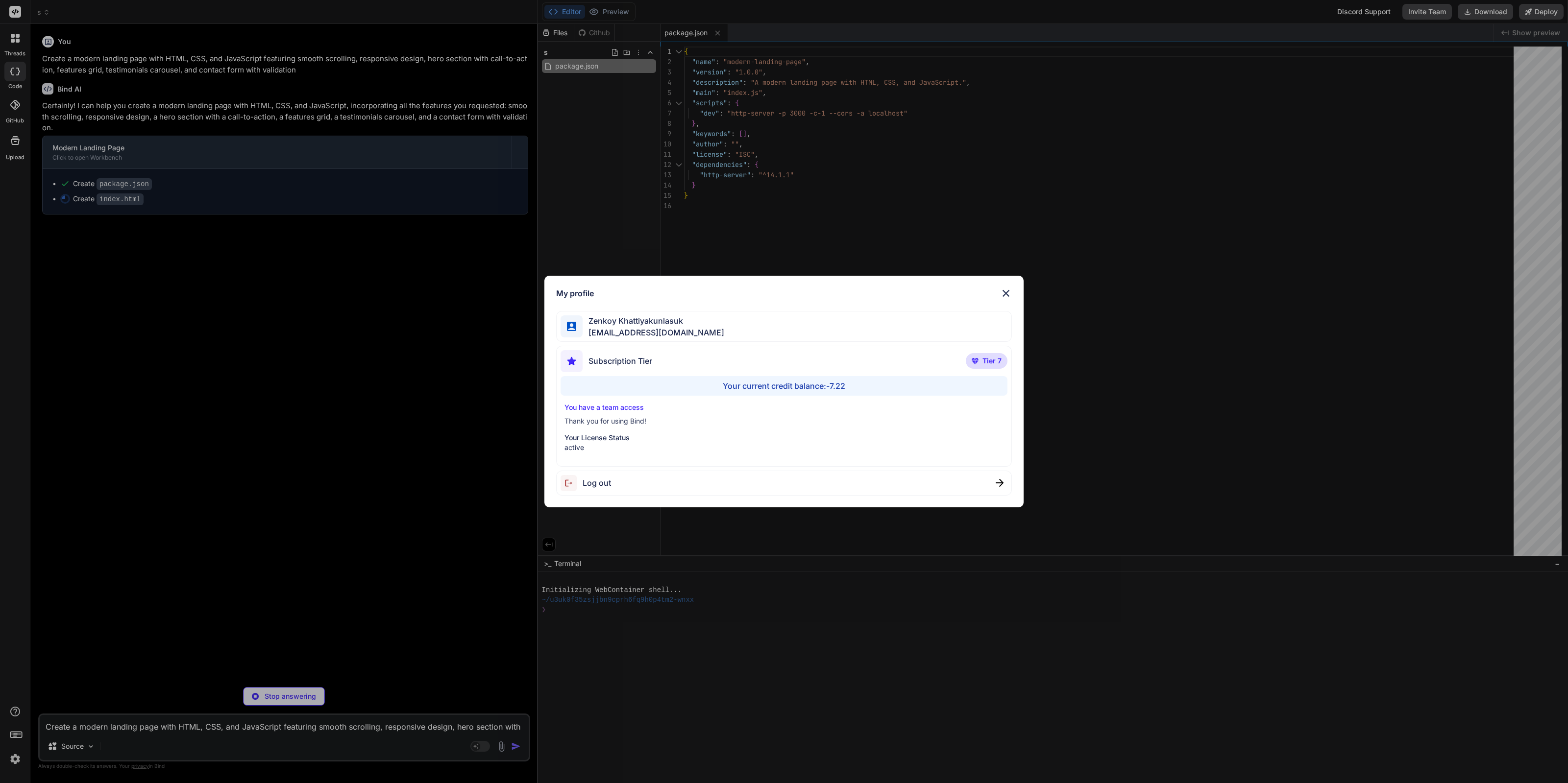
click at [406, 503] on div "My profile [PERSON_NAME] [EMAIL_ADDRESS][DOMAIN_NAME] Subscription Tier Tier 7 …" at bounding box center [784, 391] width 1568 height 783
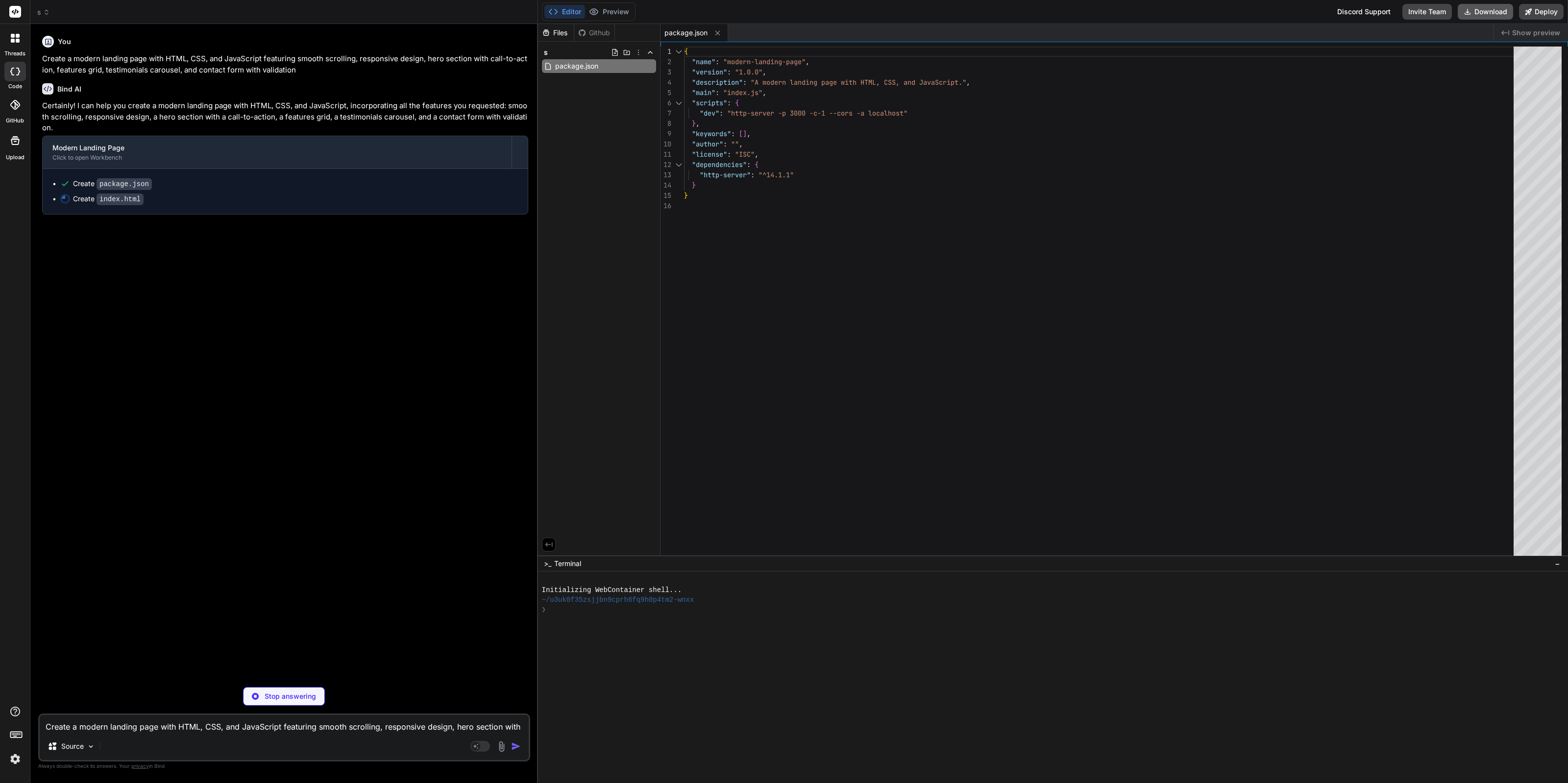
click at [1490, 11] on button "Download" at bounding box center [1486, 11] width 55 height 16
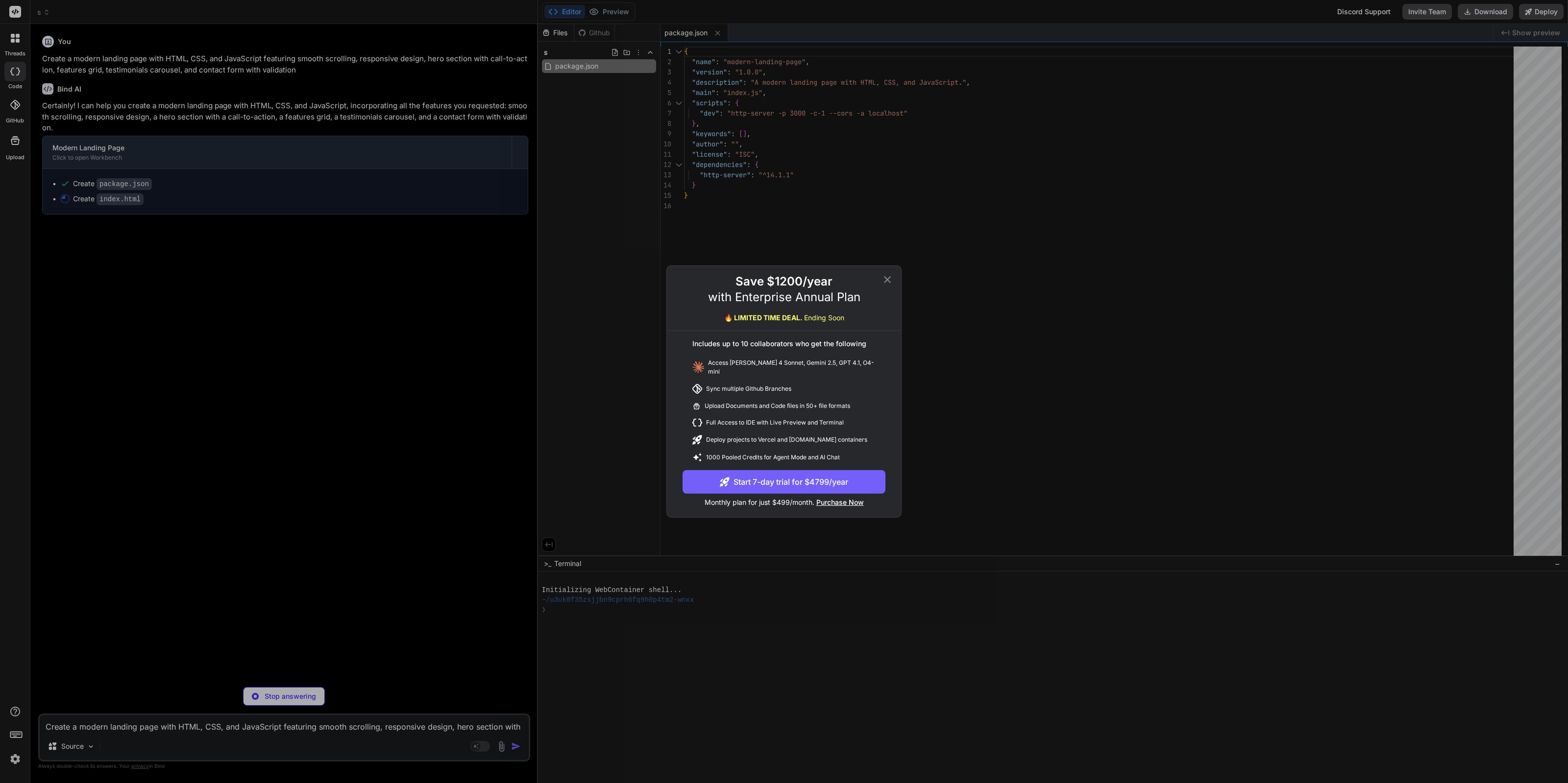
click at [1096, 256] on div "Save $1200/year with Enterprise Annual Plan 🔥 LIMITED TIME DEAL. Ending Soon In…" at bounding box center [784, 391] width 1568 height 783
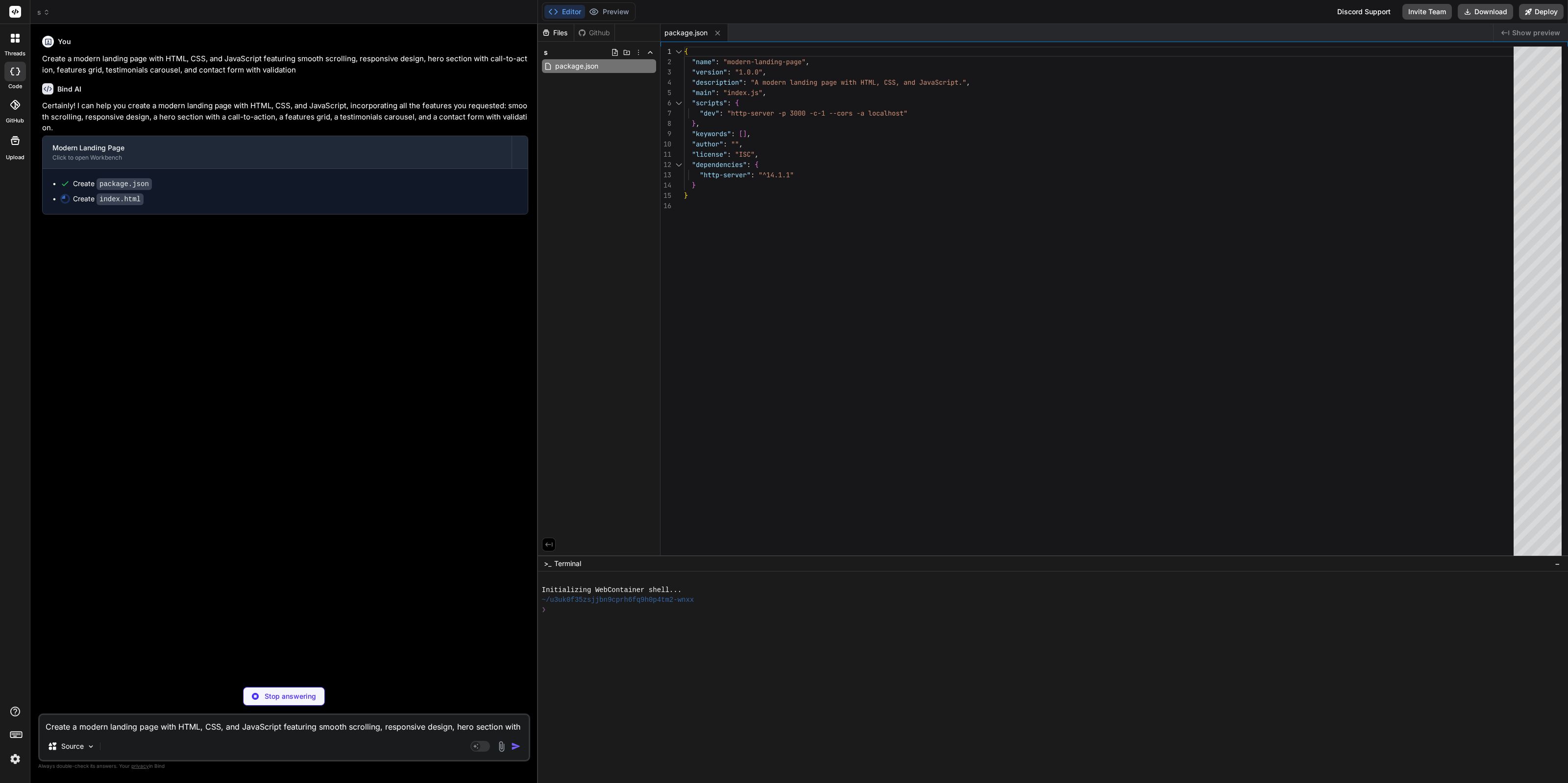
type textarea "x"
type textarea "</body> </html>"
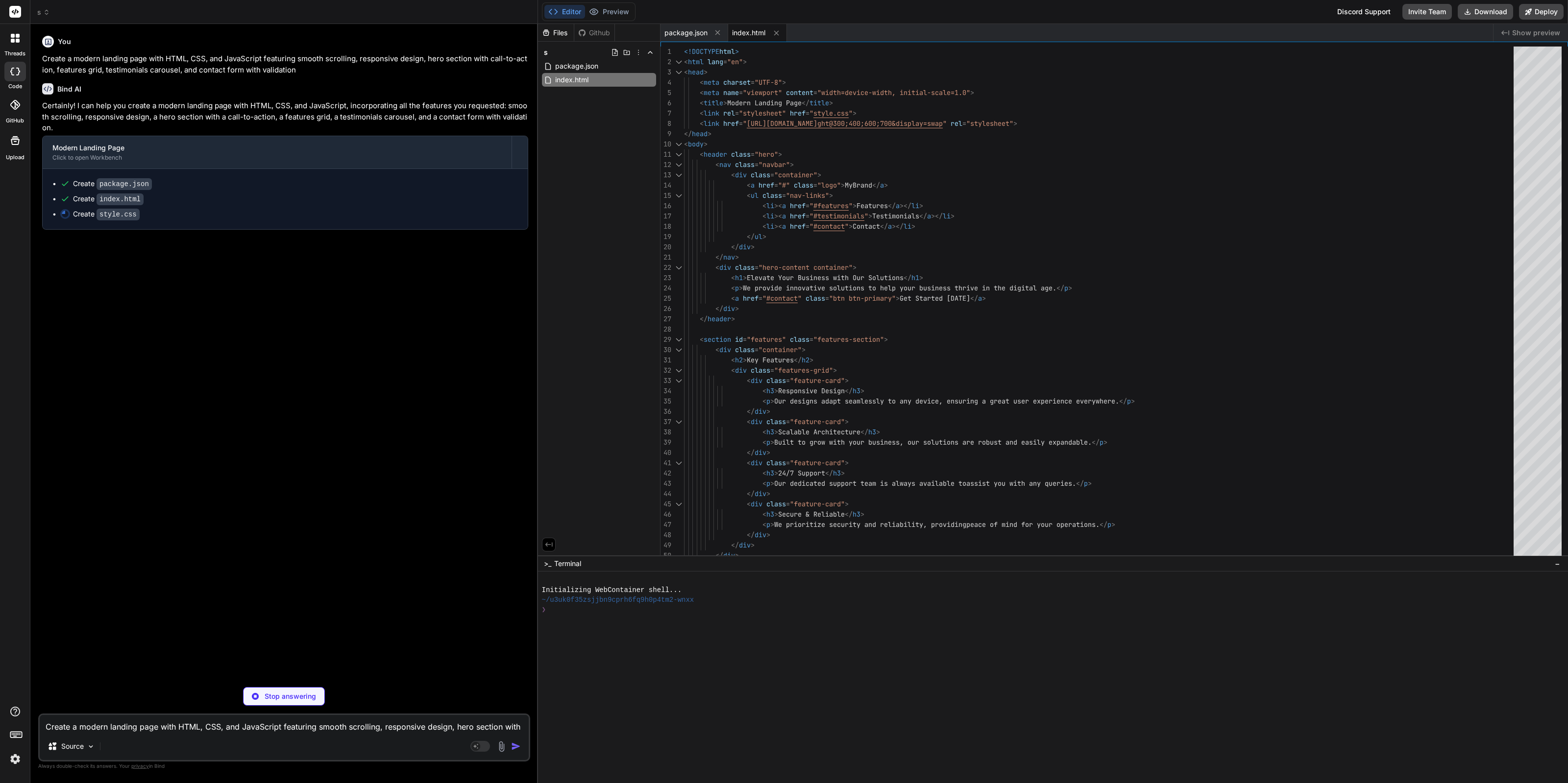
type textarea "x"
type textarea ".navbar .logo { font-size: 1.5rem; } }"
type textarea "x"
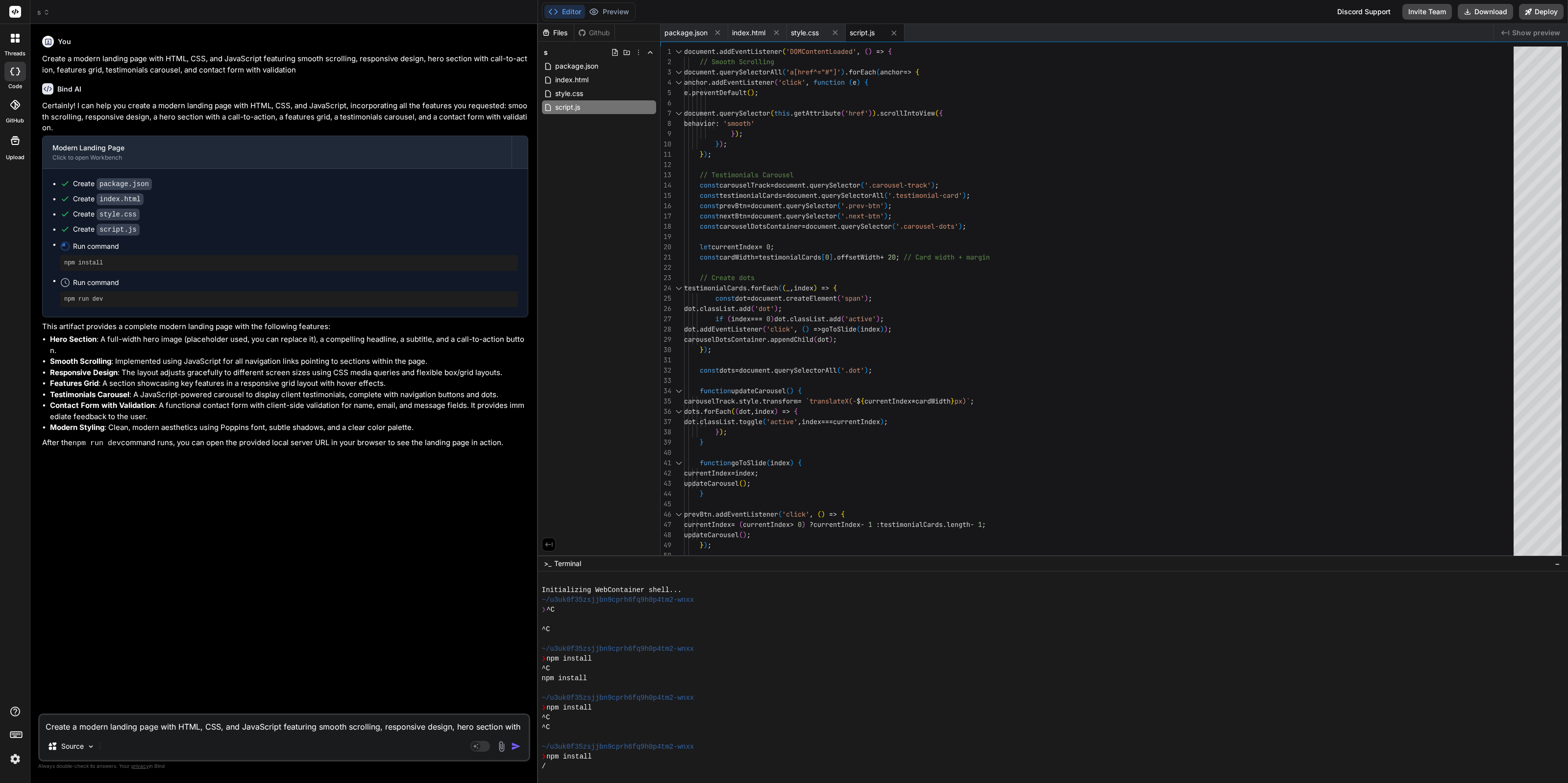
scroll to position [69, 0]
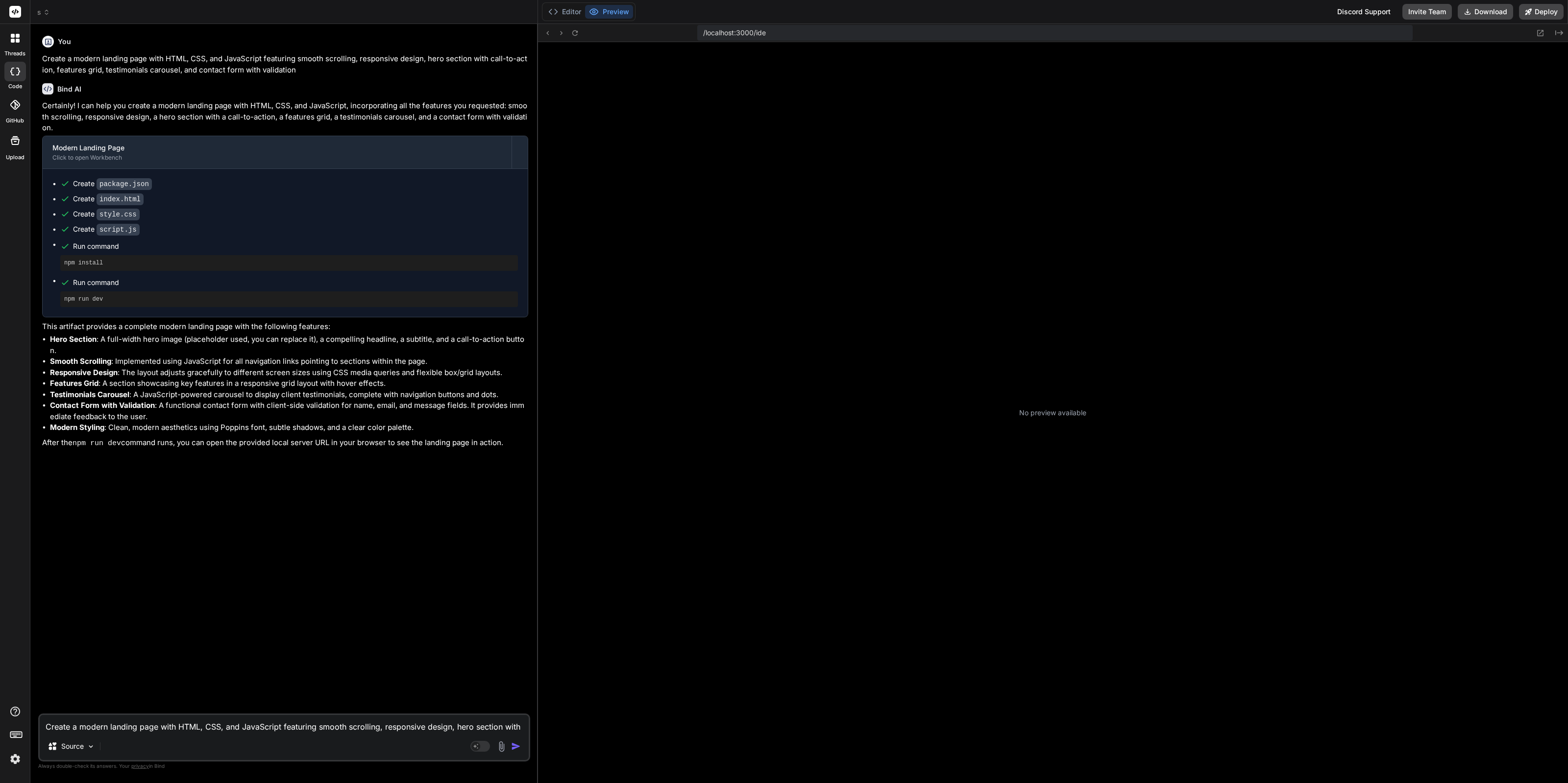
type textarea "x"
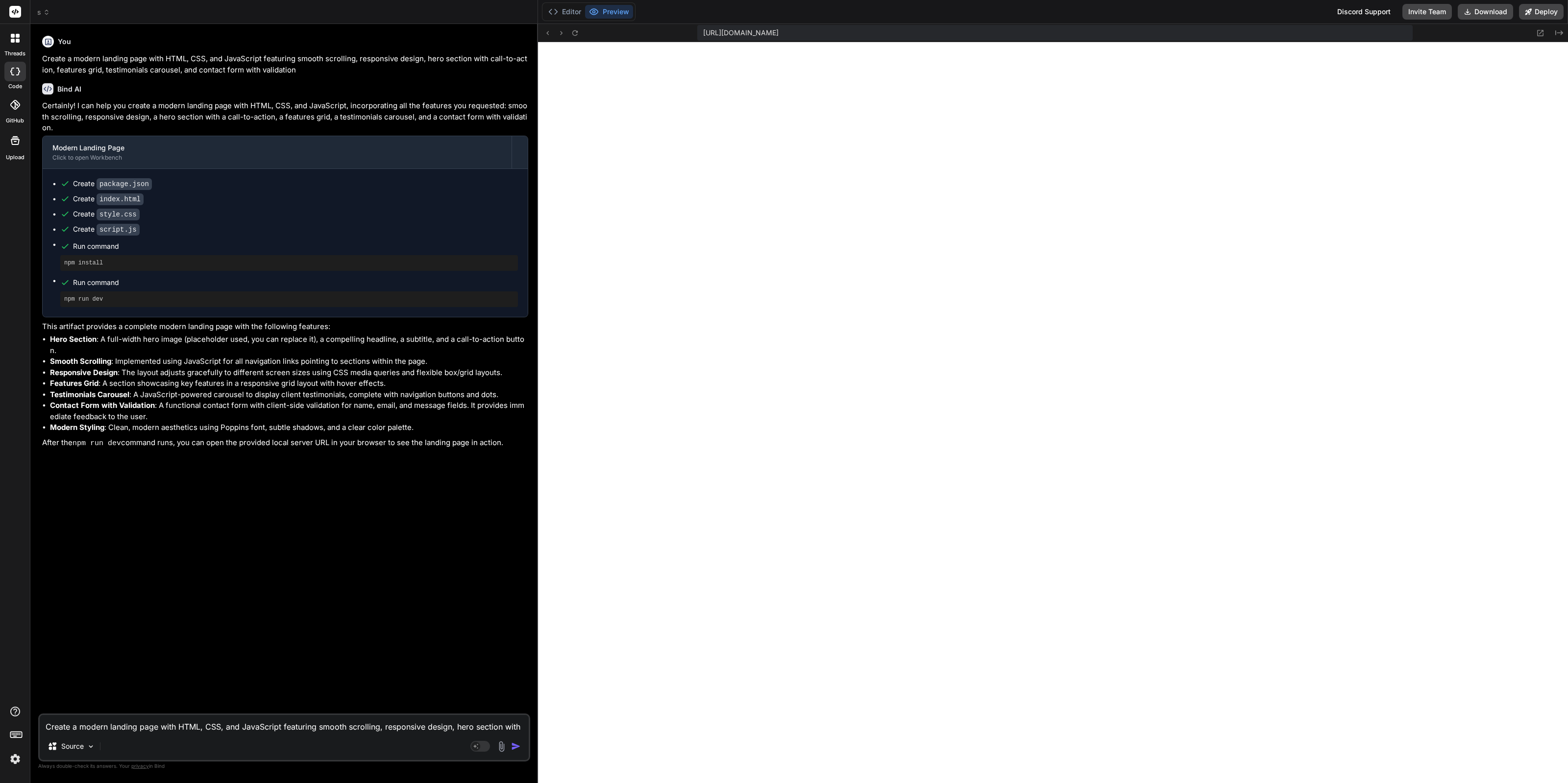
scroll to position [861, 0]
click at [1502, 15] on button "Download" at bounding box center [1486, 11] width 55 height 16
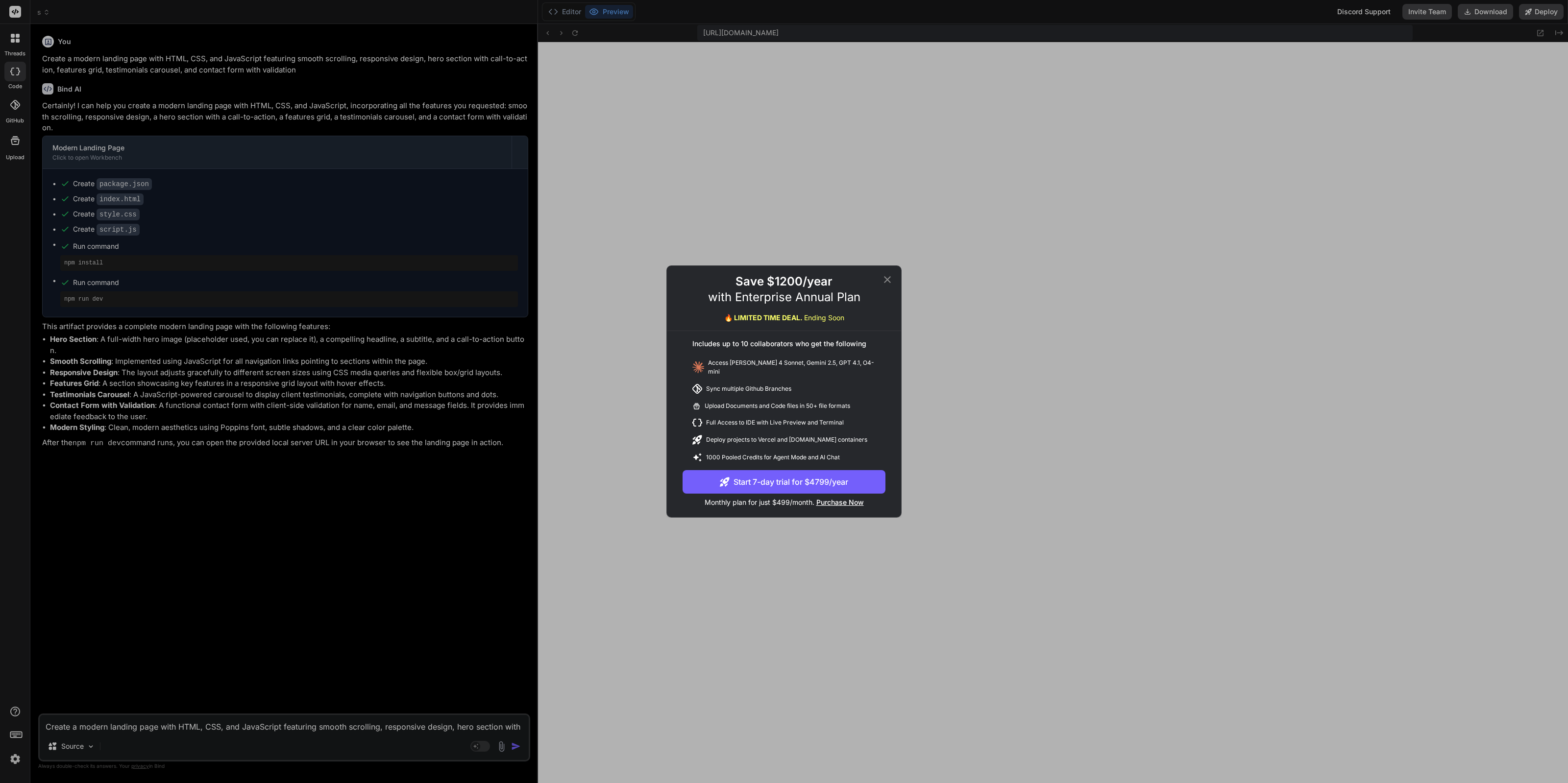
click at [1308, 207] on div "Save $1200/year with Enterprise Annual Plan 🔥 LIMITED TIME DEAL. Ending Soon In…" at bounding box center [784, 391] width 1568 height 783
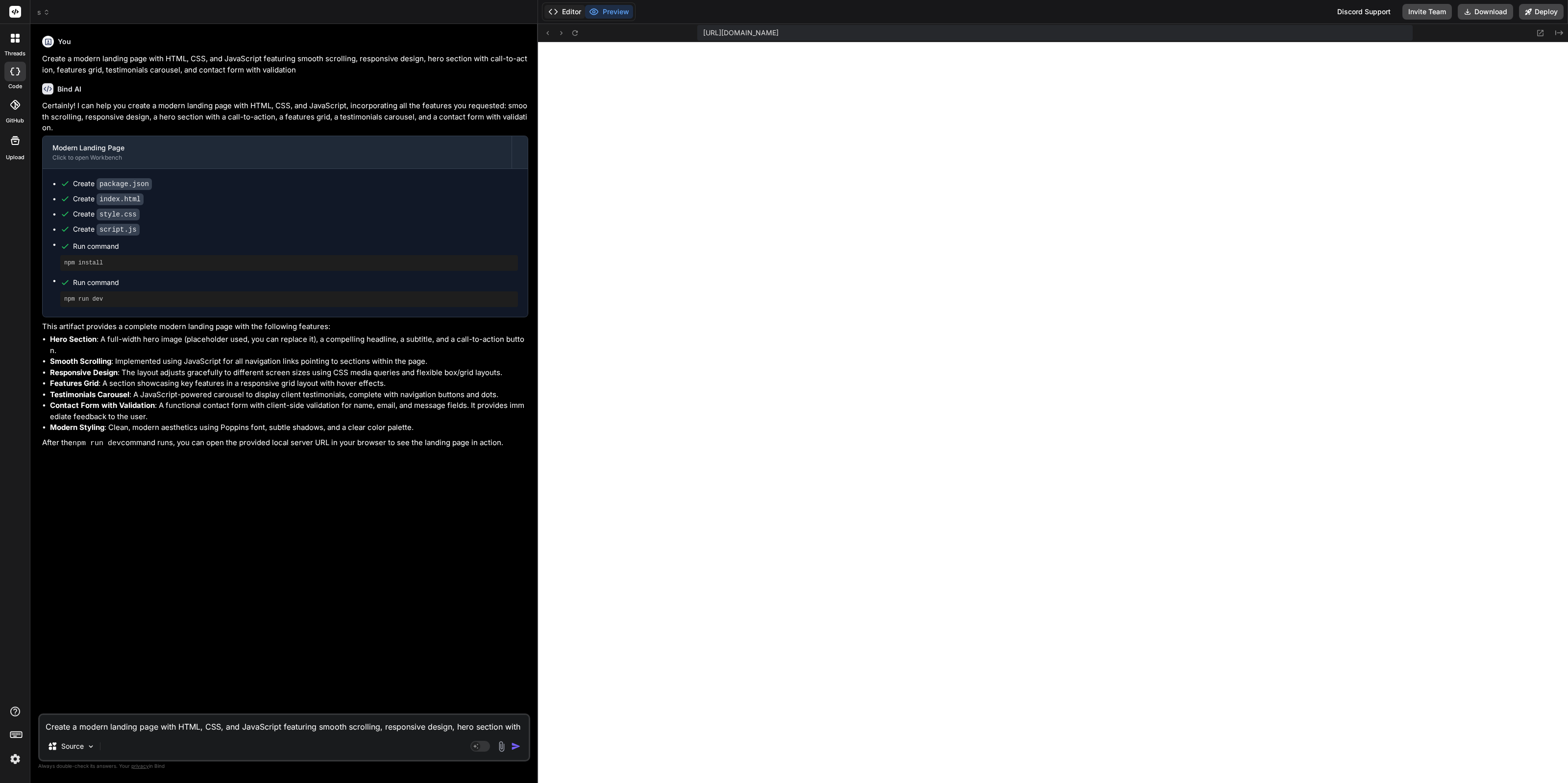
click at [579, 13] on button "Editor" at bounding box center [565, 11] width 41 height 14
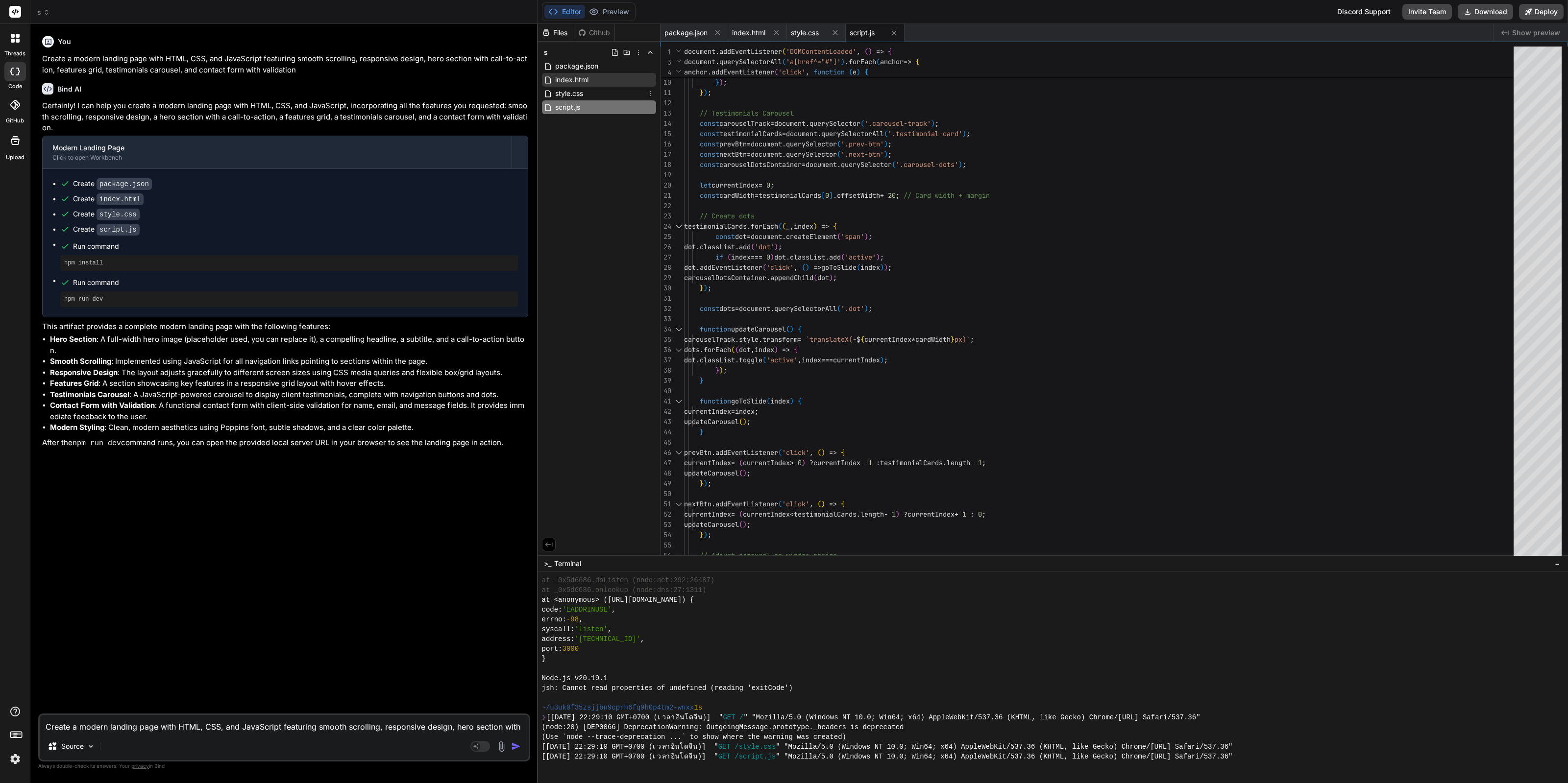
click at [596, 84] on div "index.html" at bounding box center [599, 80] width 114 height 14
type textarea "</body> </html>"
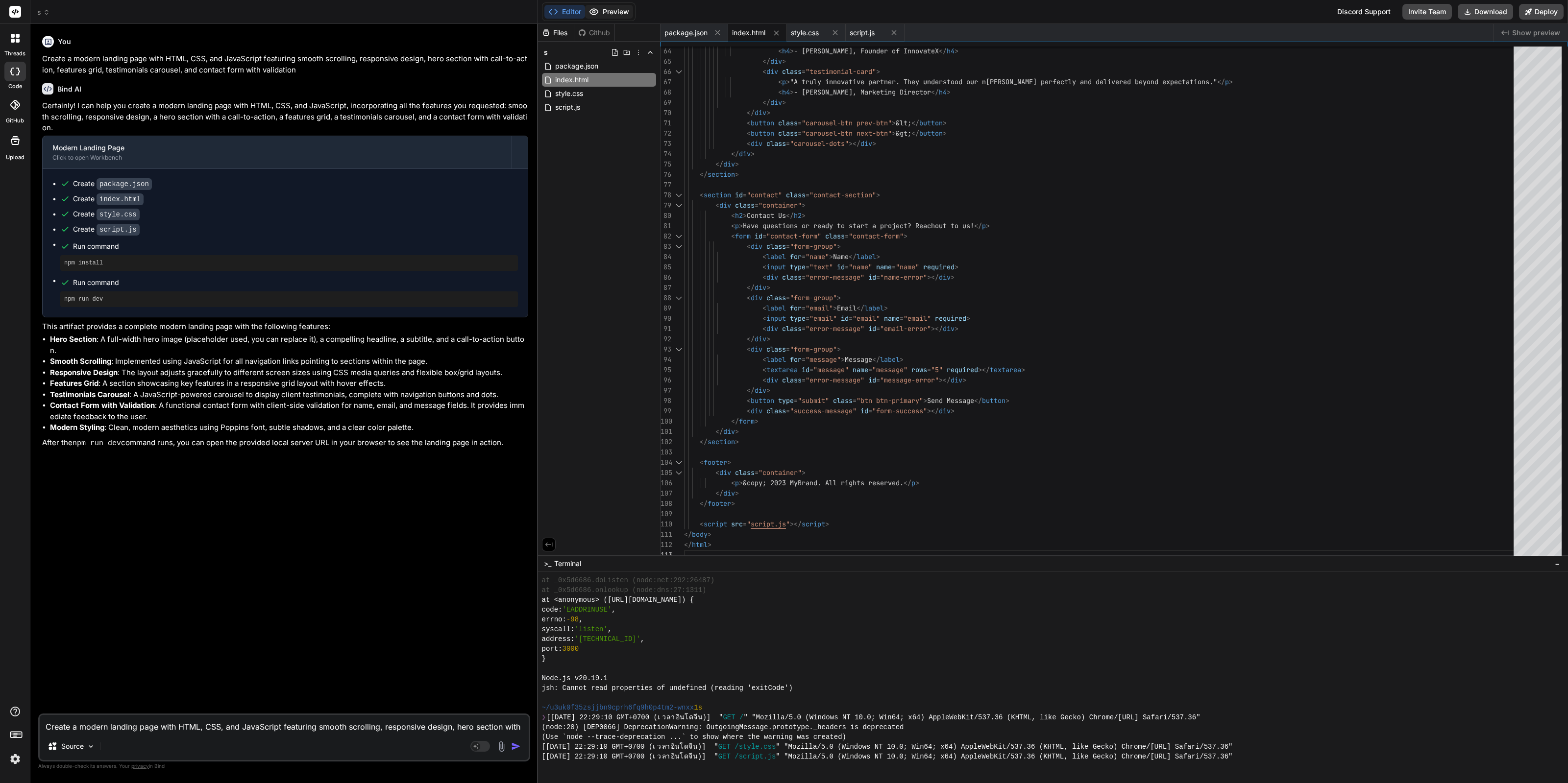
click at [617, 11] on button "Preview" at bounding box center [609, 11] width 48 height 14
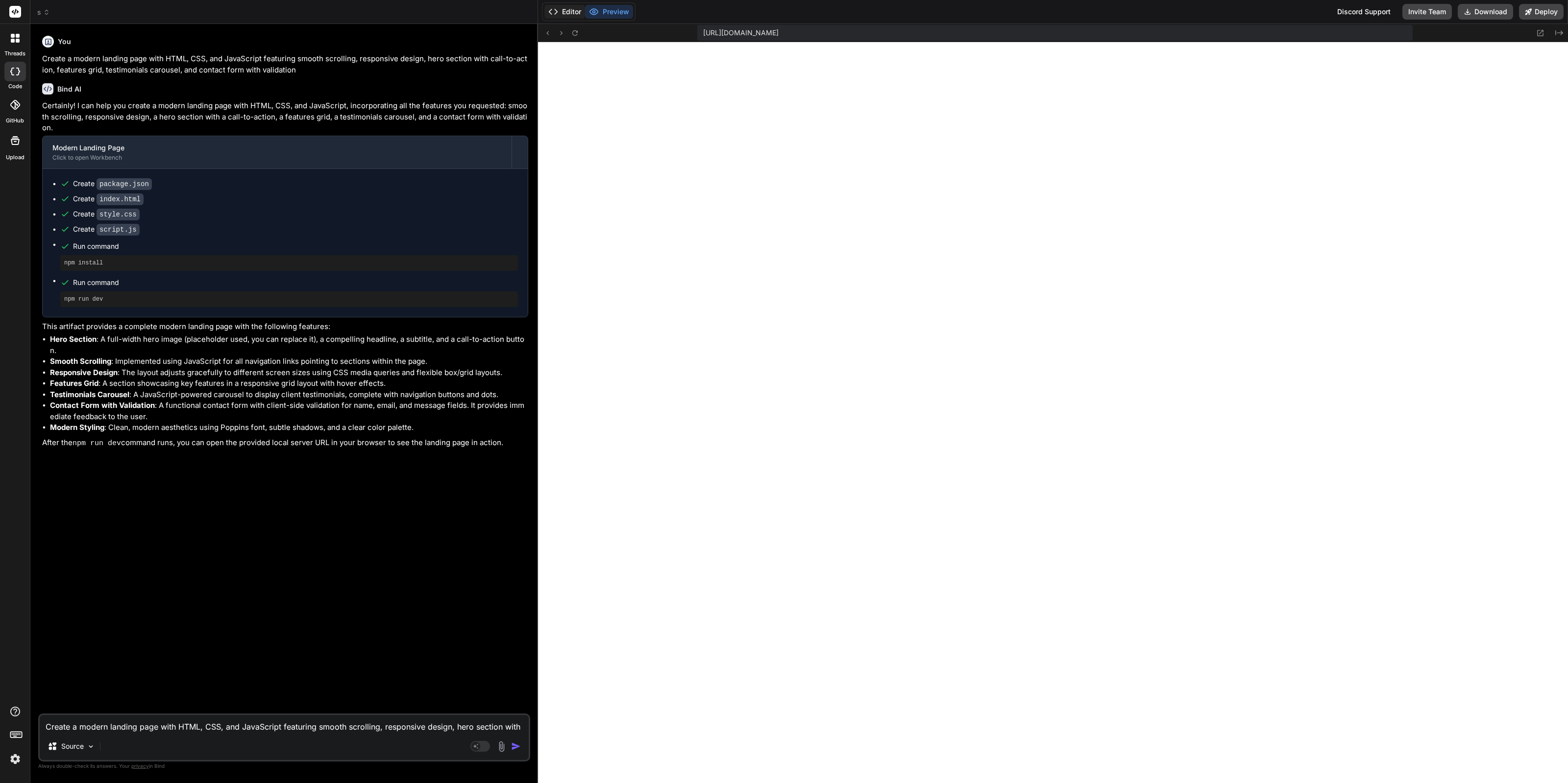
click at [565, 17] on button "Editor" at bounding box center [565, 11] width 41 height 14
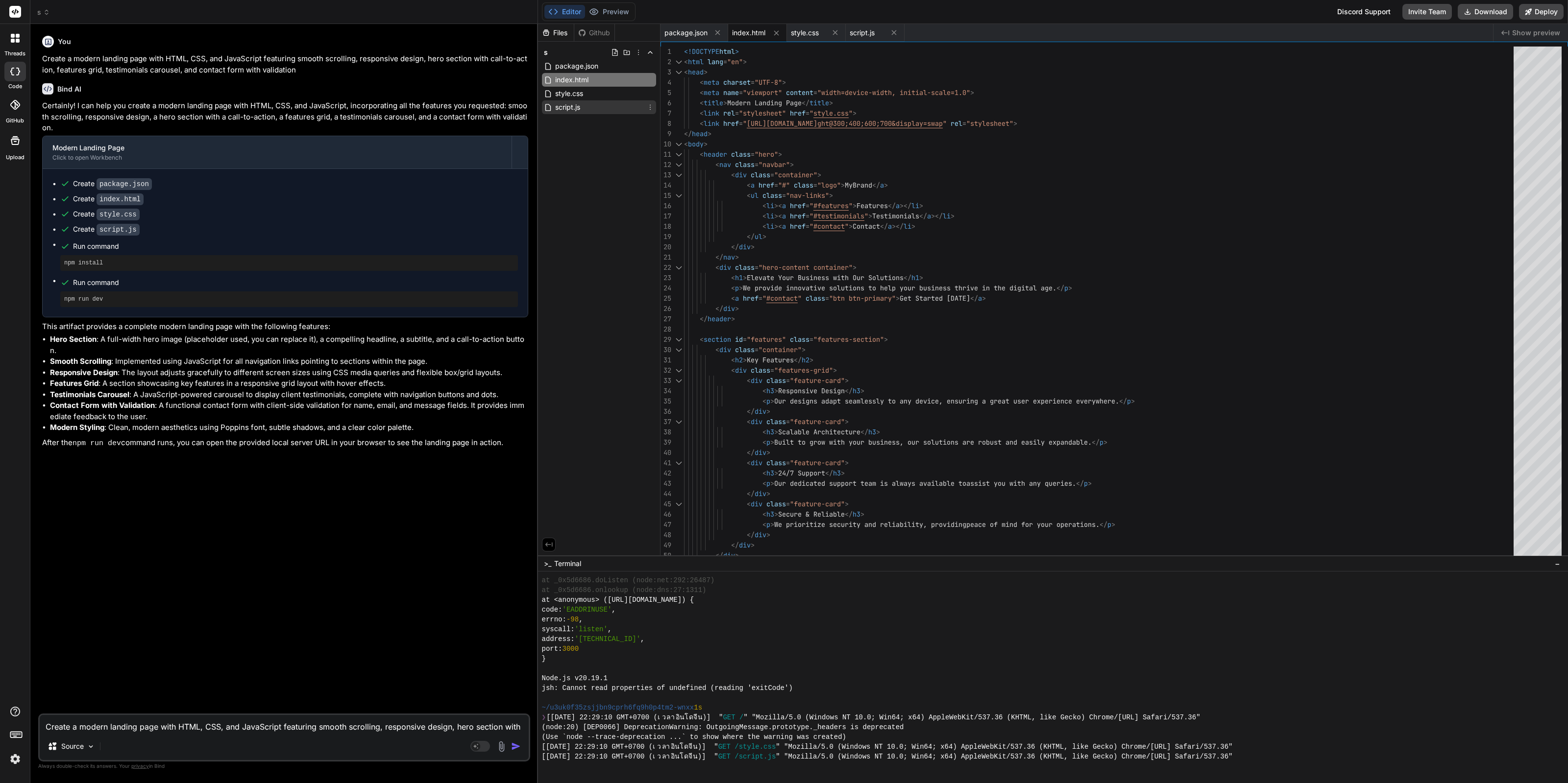
click at [562, 107] on span "script.js" at bounding box center [568, 107] width 27 height 11
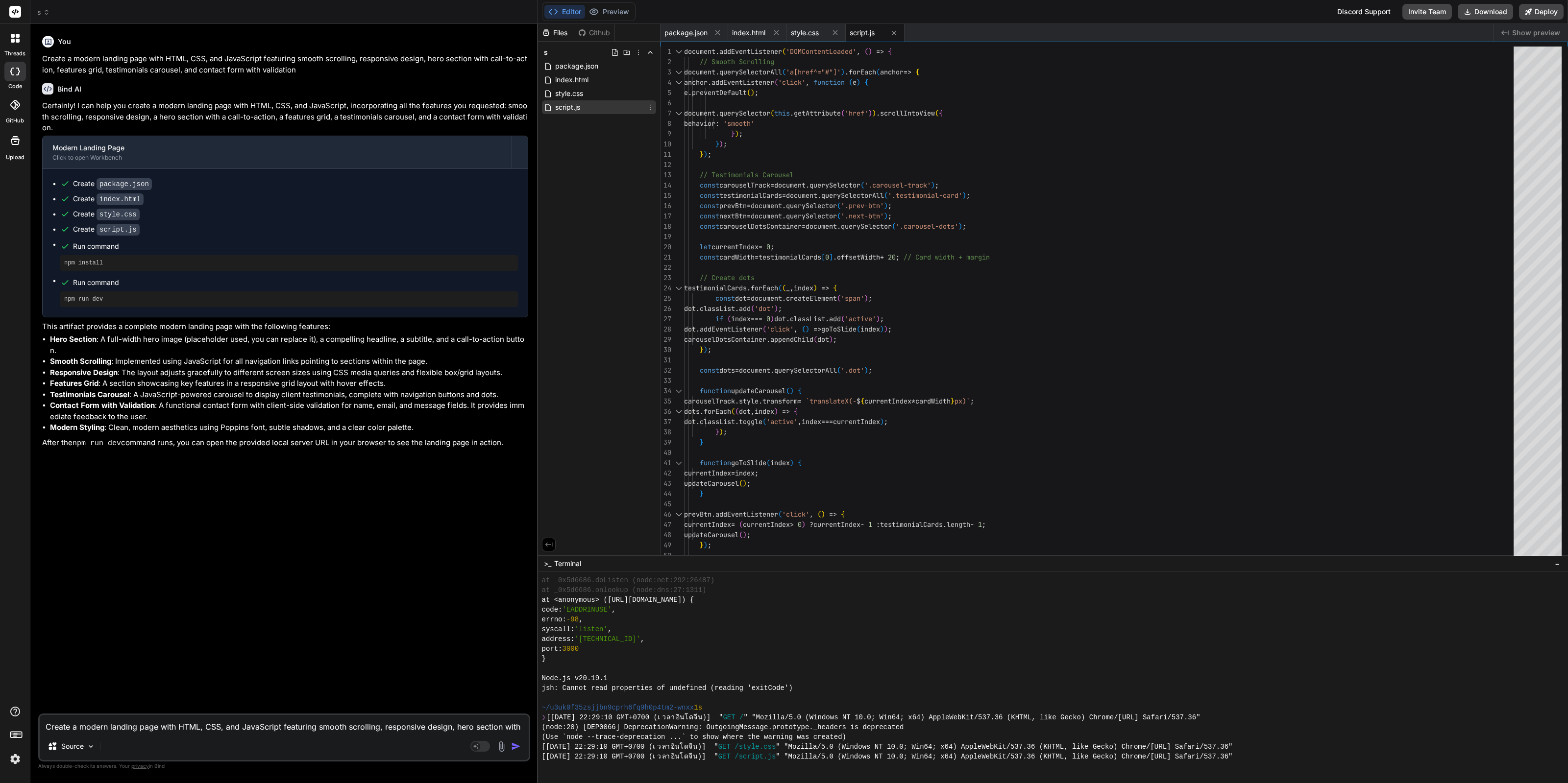
click at [589, 104] on div "script.js" at bounding box center [599, 107] width 114 height 14
click at [595, 101] on div "script.js" at bounding box center [599, 107] width 114 height 14
click at [599, 95] on div "style.css" at bounding box center [599, 93] width 114 height 14
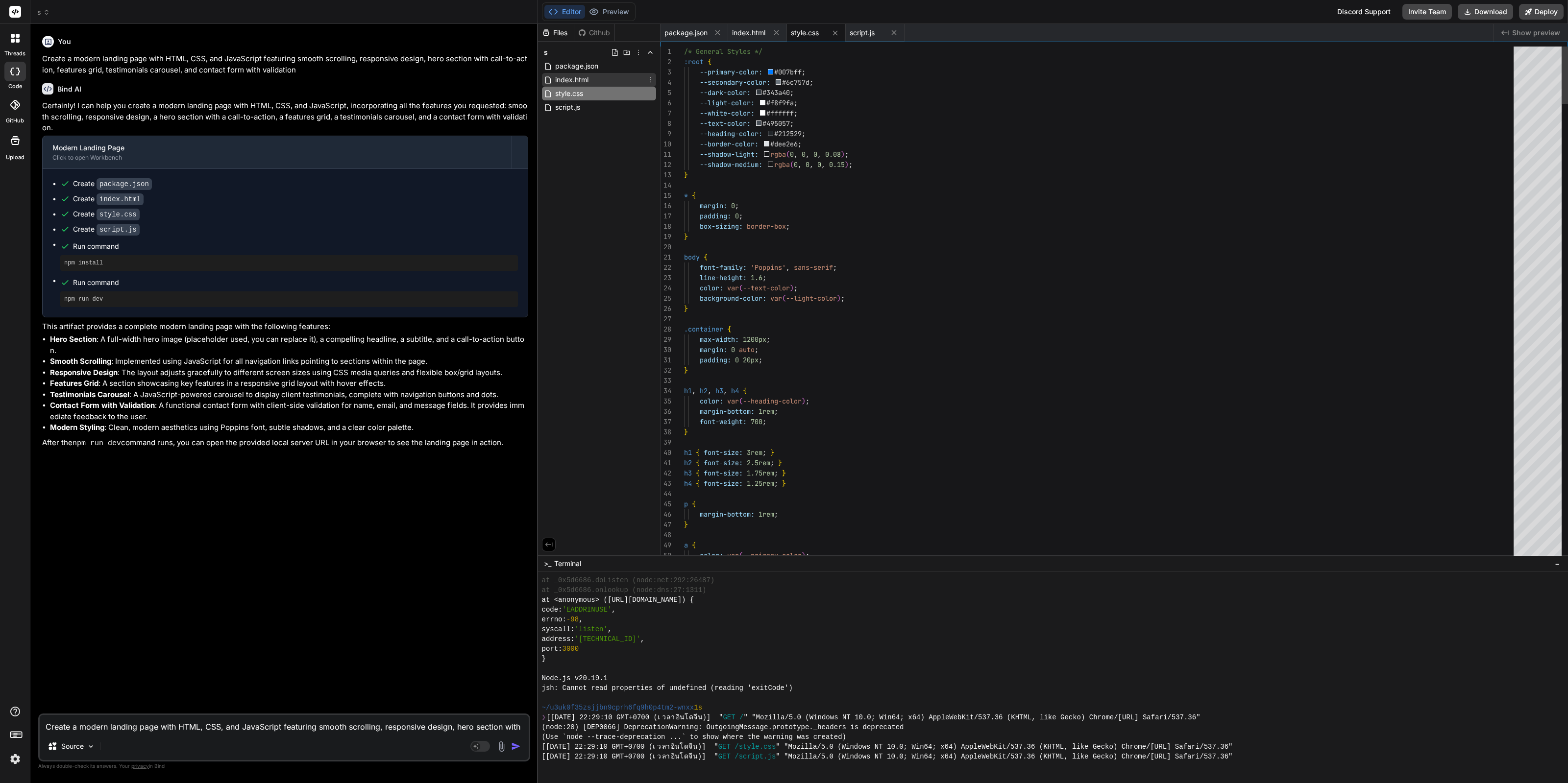
click at [607, 81] on div "index.html" at bounding box center [599, 80] width 114 height 14
type textarea "</body> </html>"
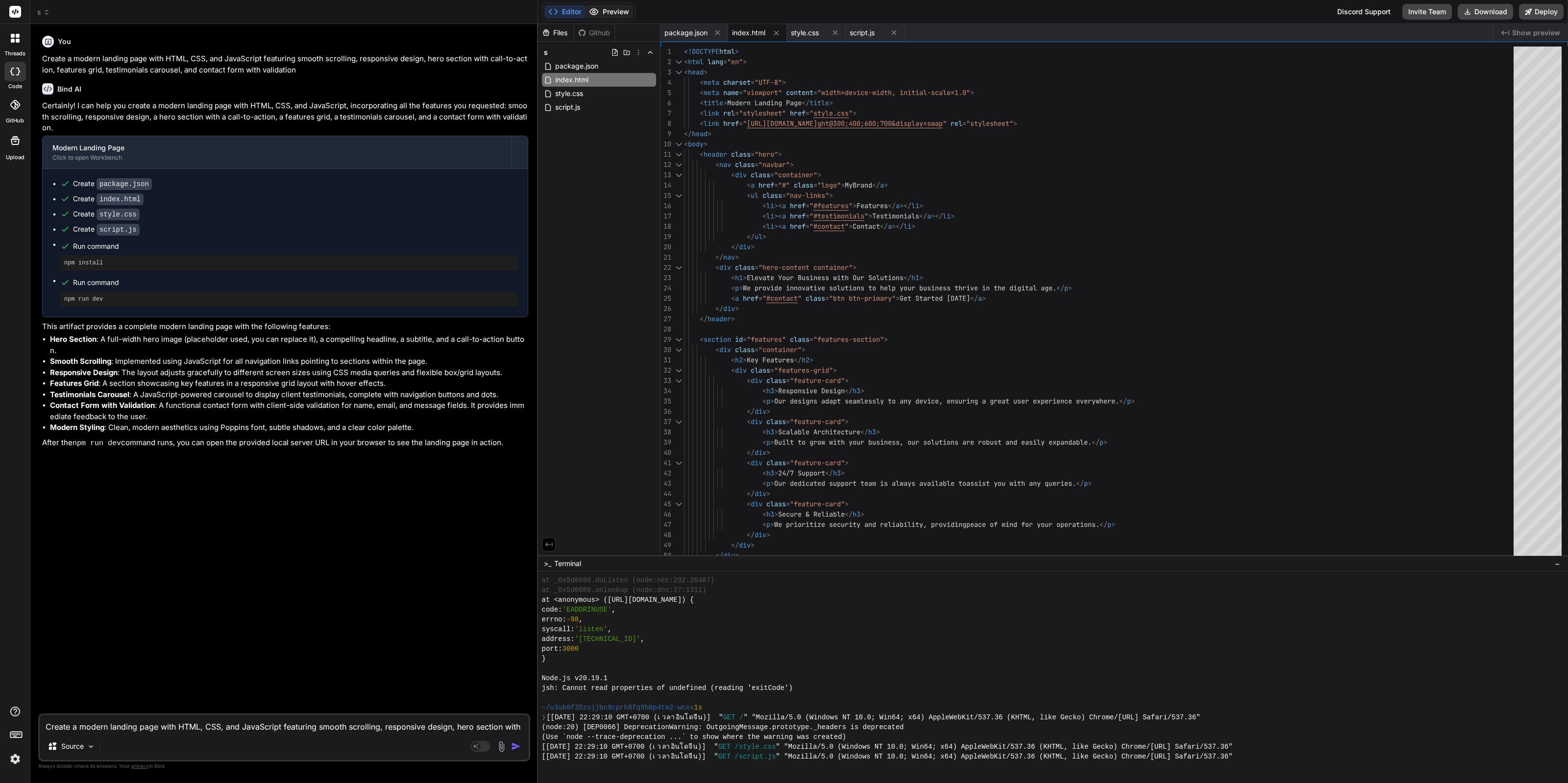
click at [620, 14] on button "Preview" at bounding box center [609, 11] width 48 height 14
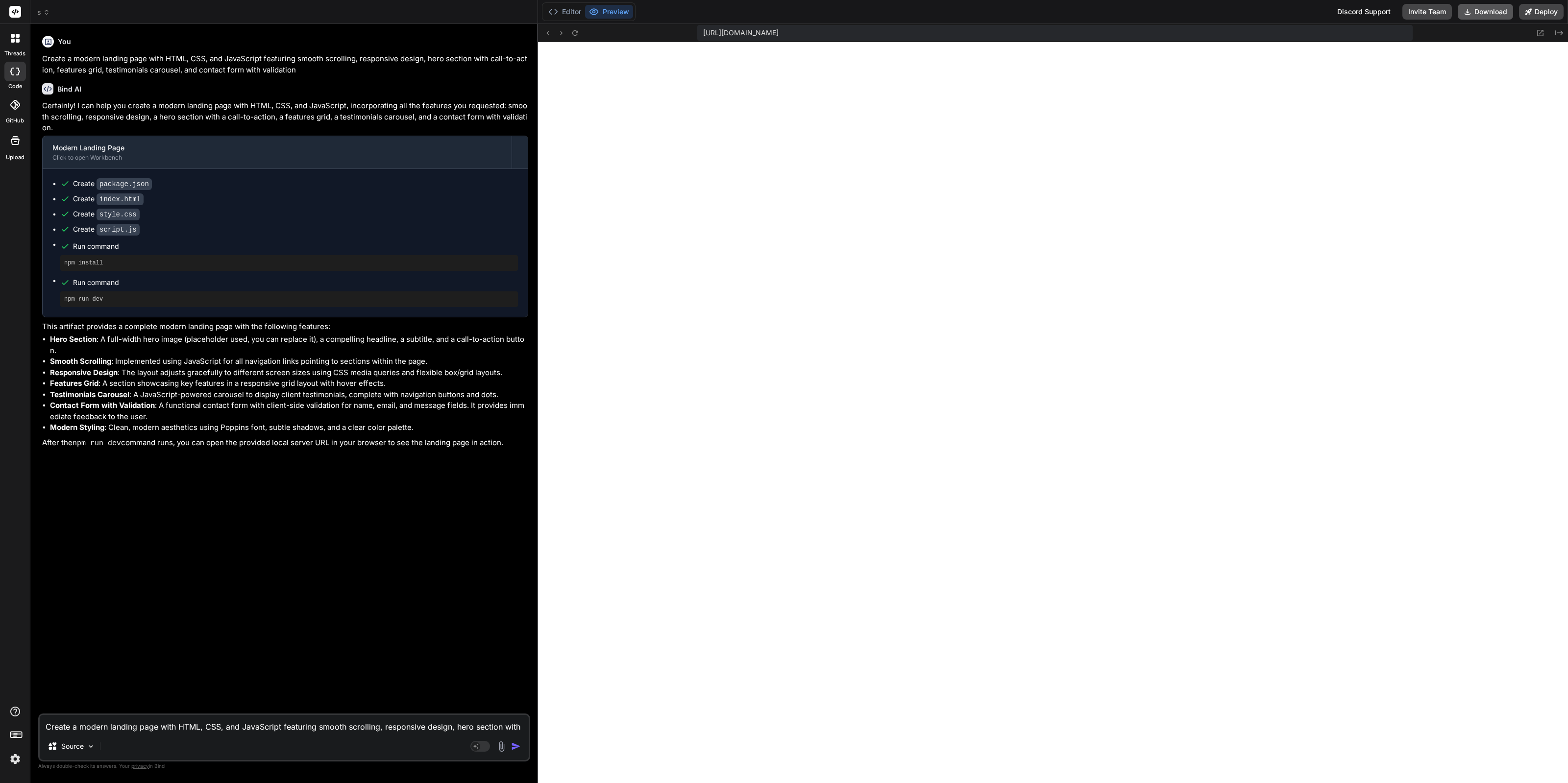
click at [1475, 5] on button "Download" at bounding box center [1486, 11] width 55 height 16
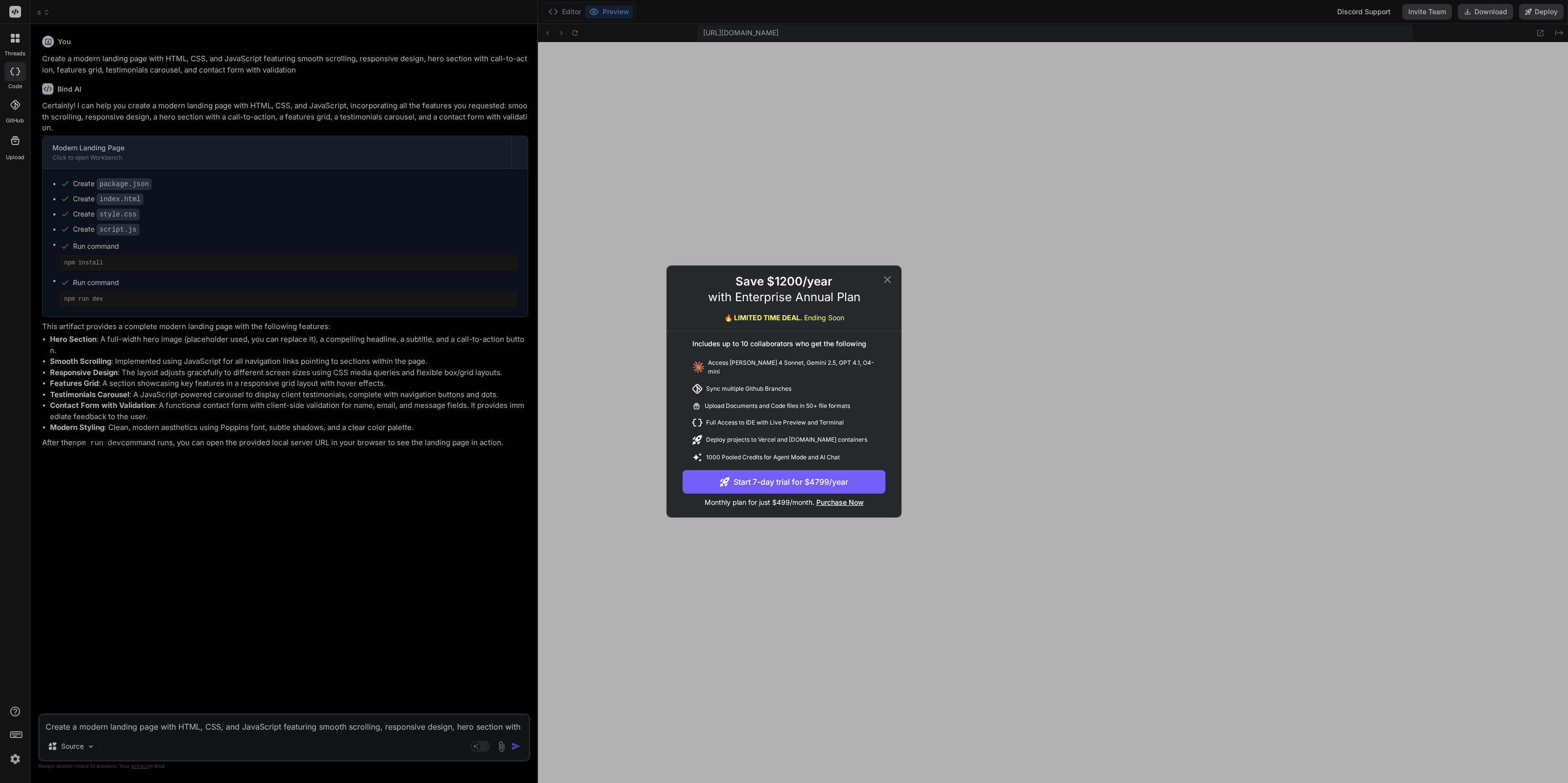
click at [287, 582] on div "Save $1200/year with Enterprise Annual Plan 🔥 LIMITED TIME DEAL. Ending Soon In…" at bounding box center [784, 391] width 1568 height 783
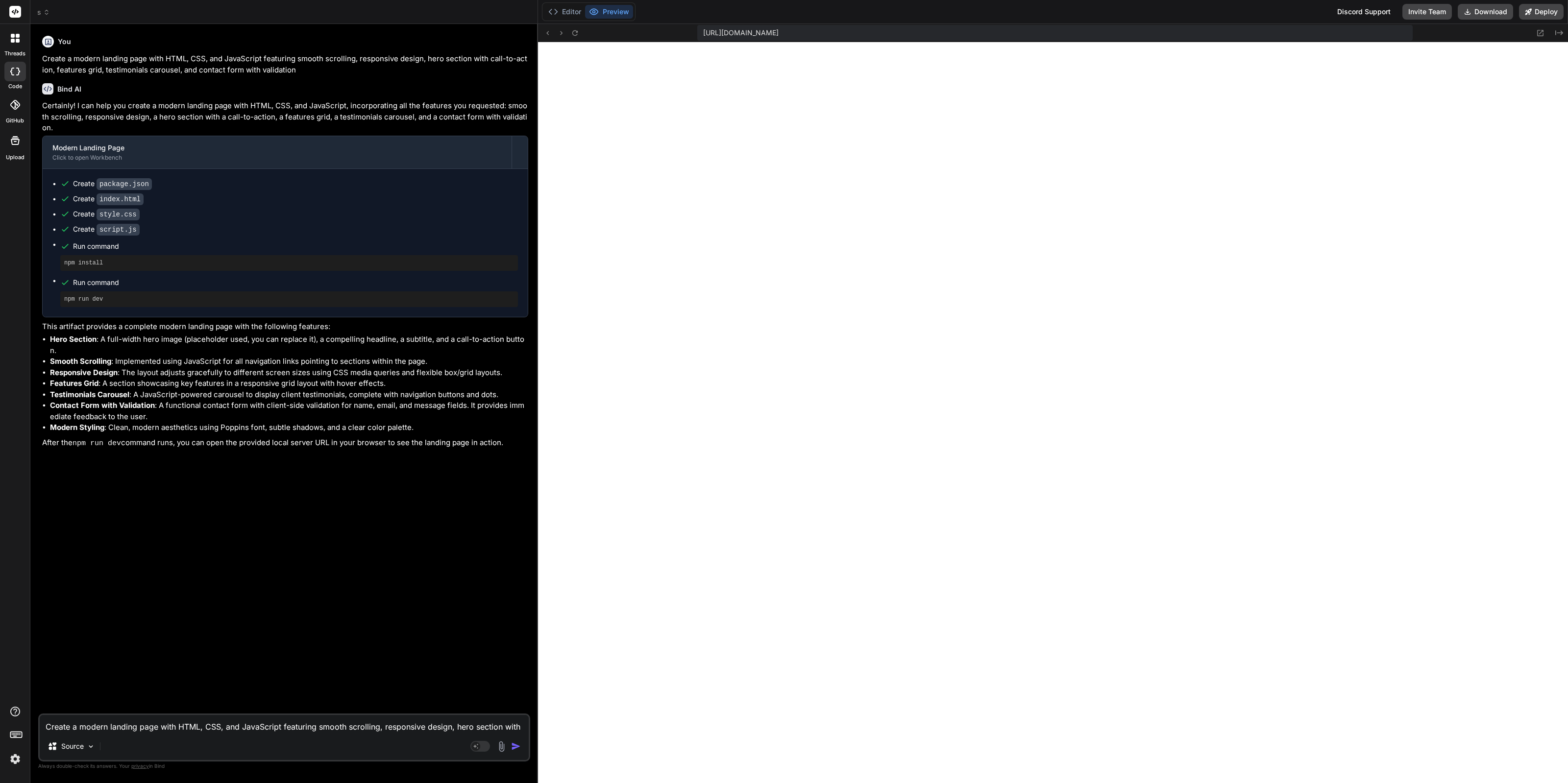
click at [11, 763] on img at bounding box center [15, 759] width 17 height 17
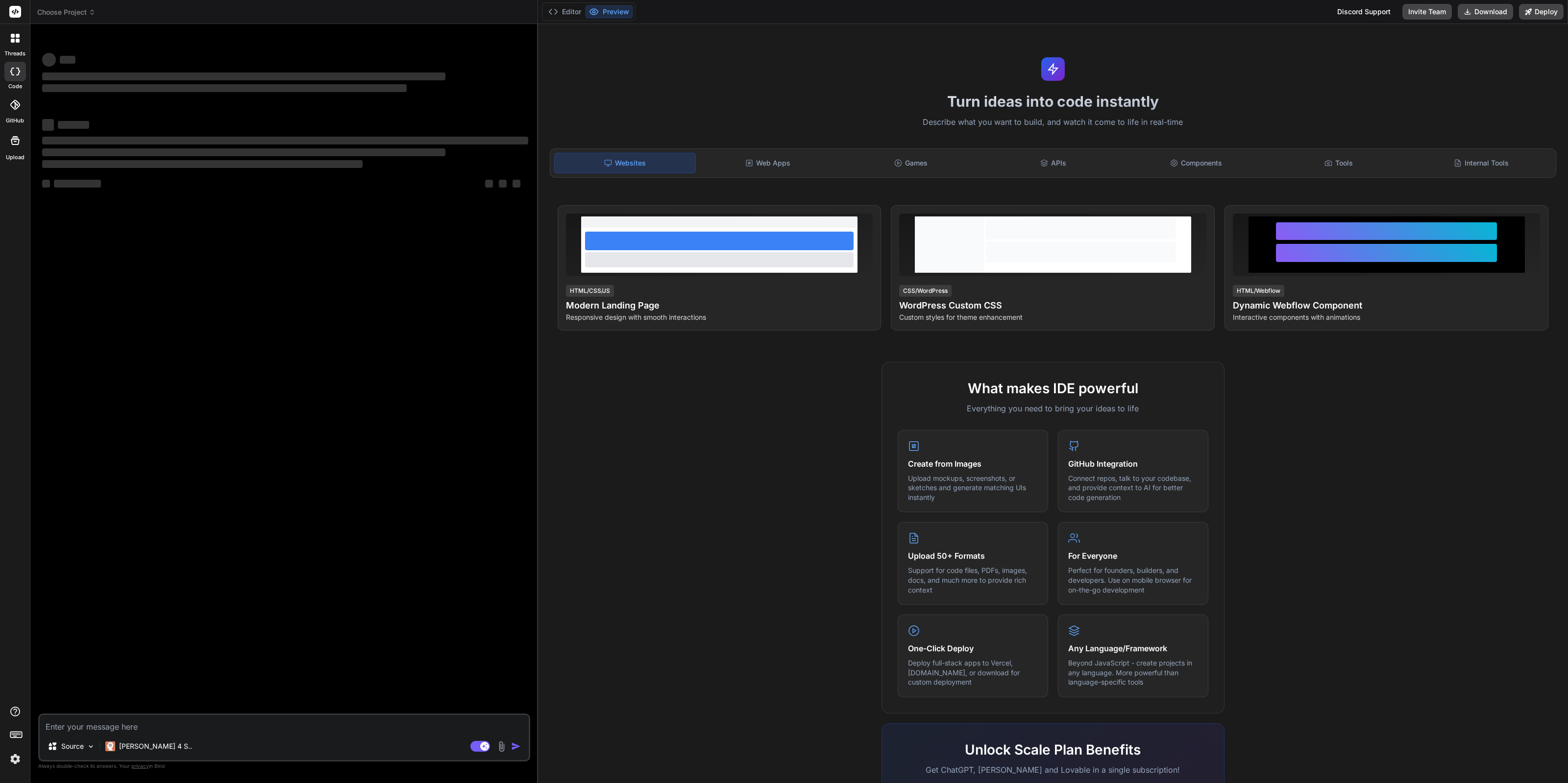
click at [15, 755] on img at bounding box center [15, 759] width 17 height 17
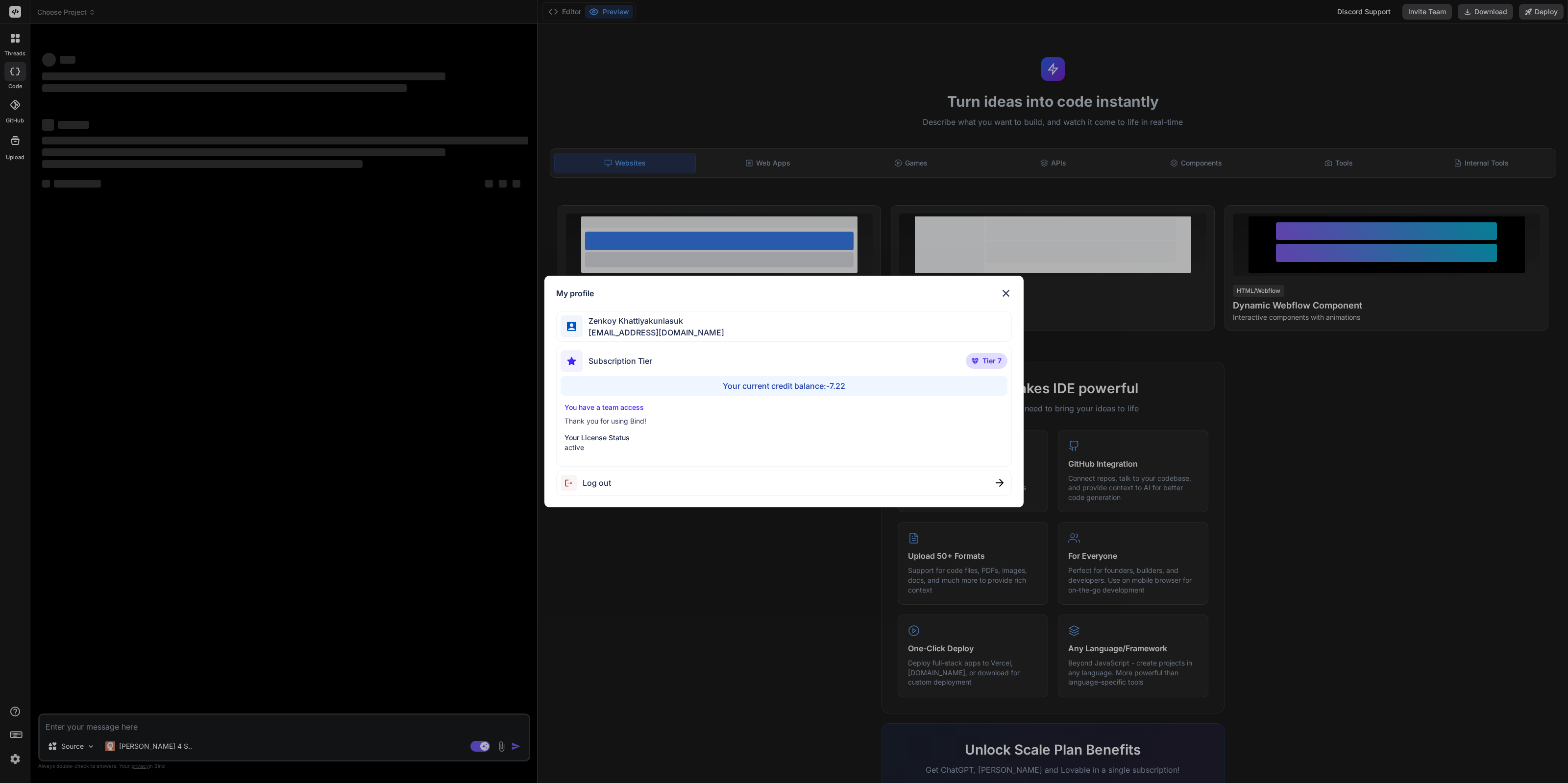
click at [657, 439] on p "Your License Status" at bounding box center [784, 438] width 439 height 10
click at [328, 603] on div "My profile [PERSON_NAME] [EMAIL_ADDRESS][DOMAIN_NAME] Subscription Tier Tier 7 …" at bounding box center [784, 391] width 1568 height 783
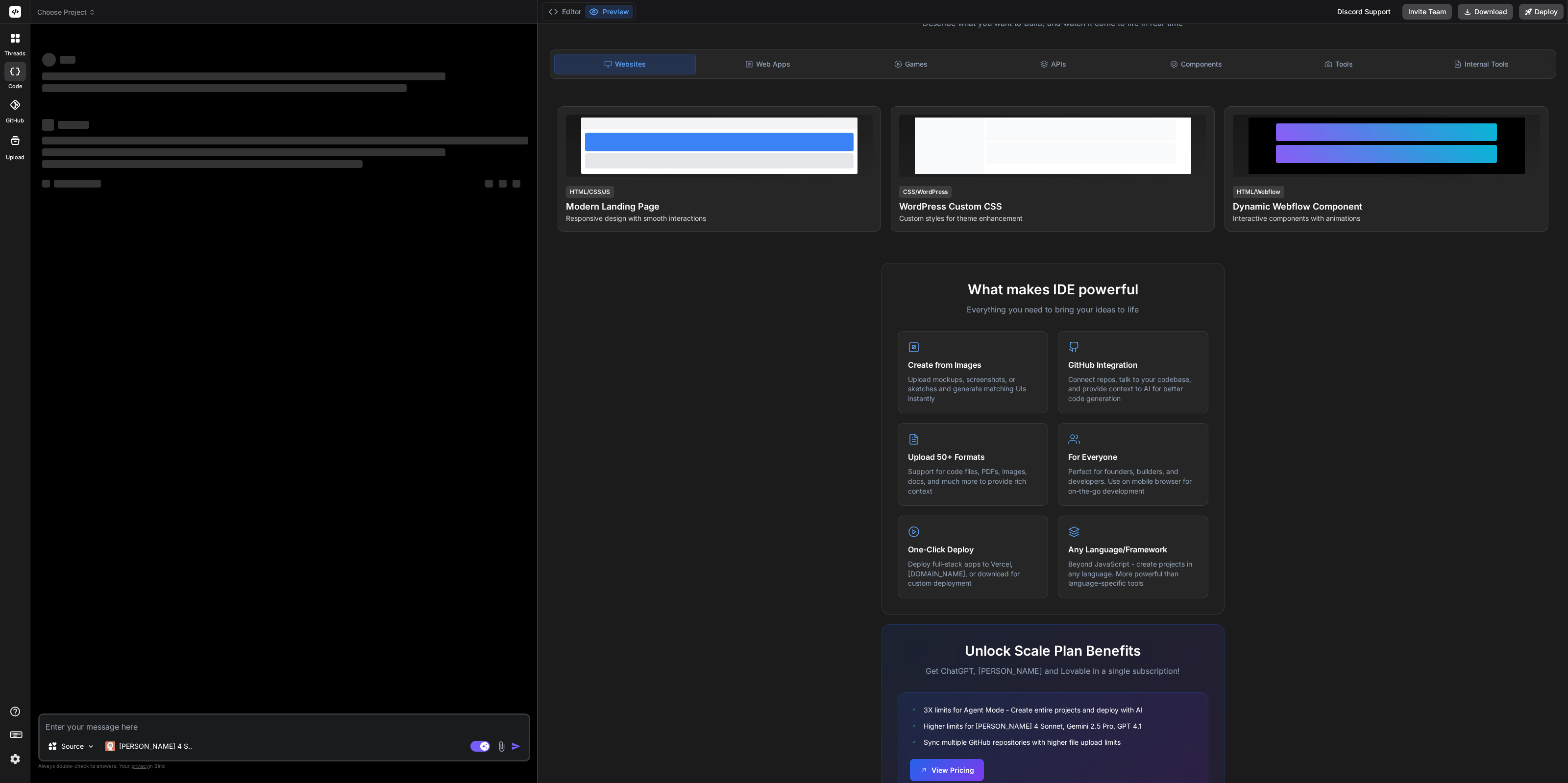
scroll to position [149, 0]
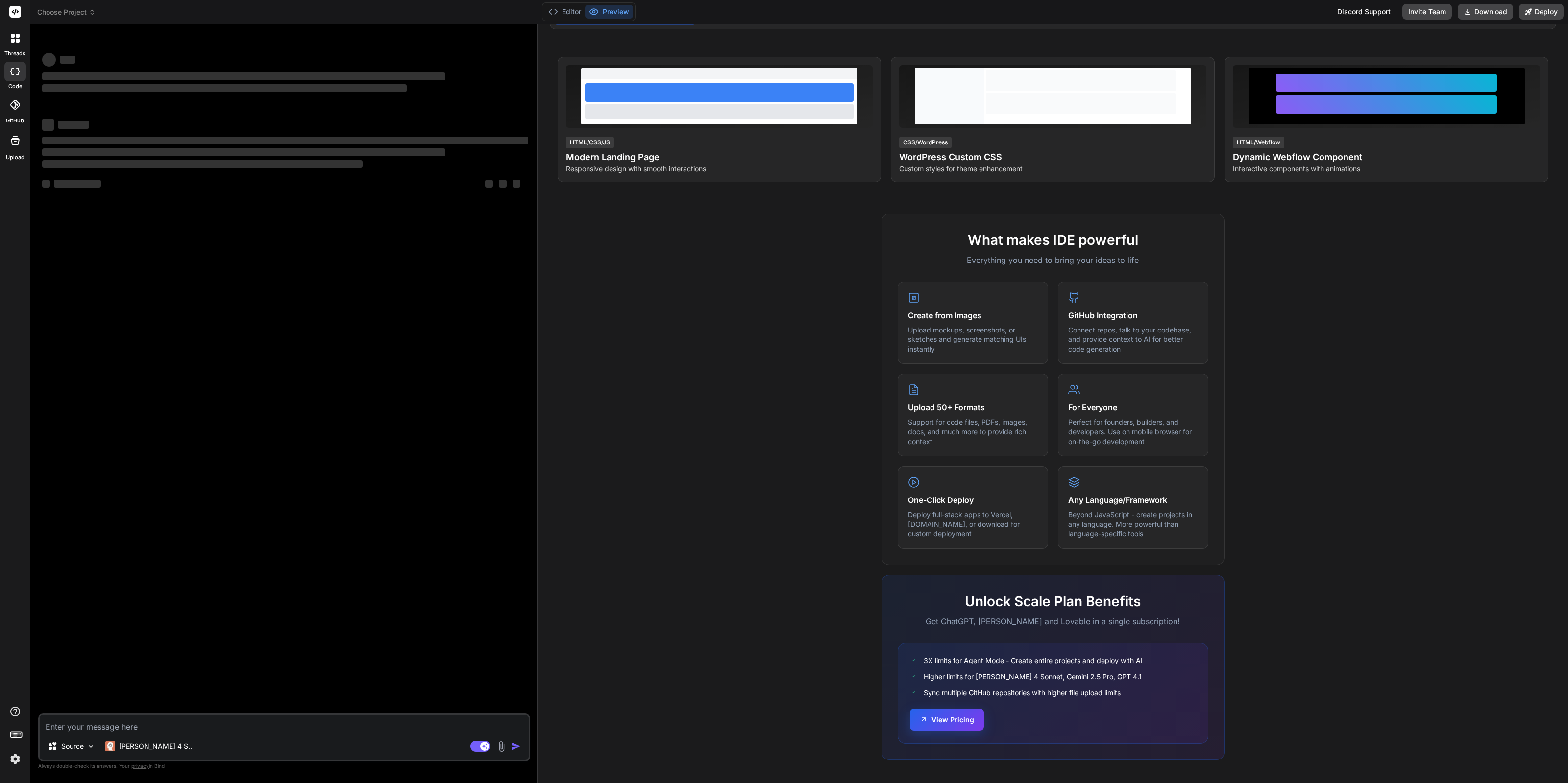
click at [962, 714] on button "View Pricing" at bounding box center [947, 719] width 74 height 22
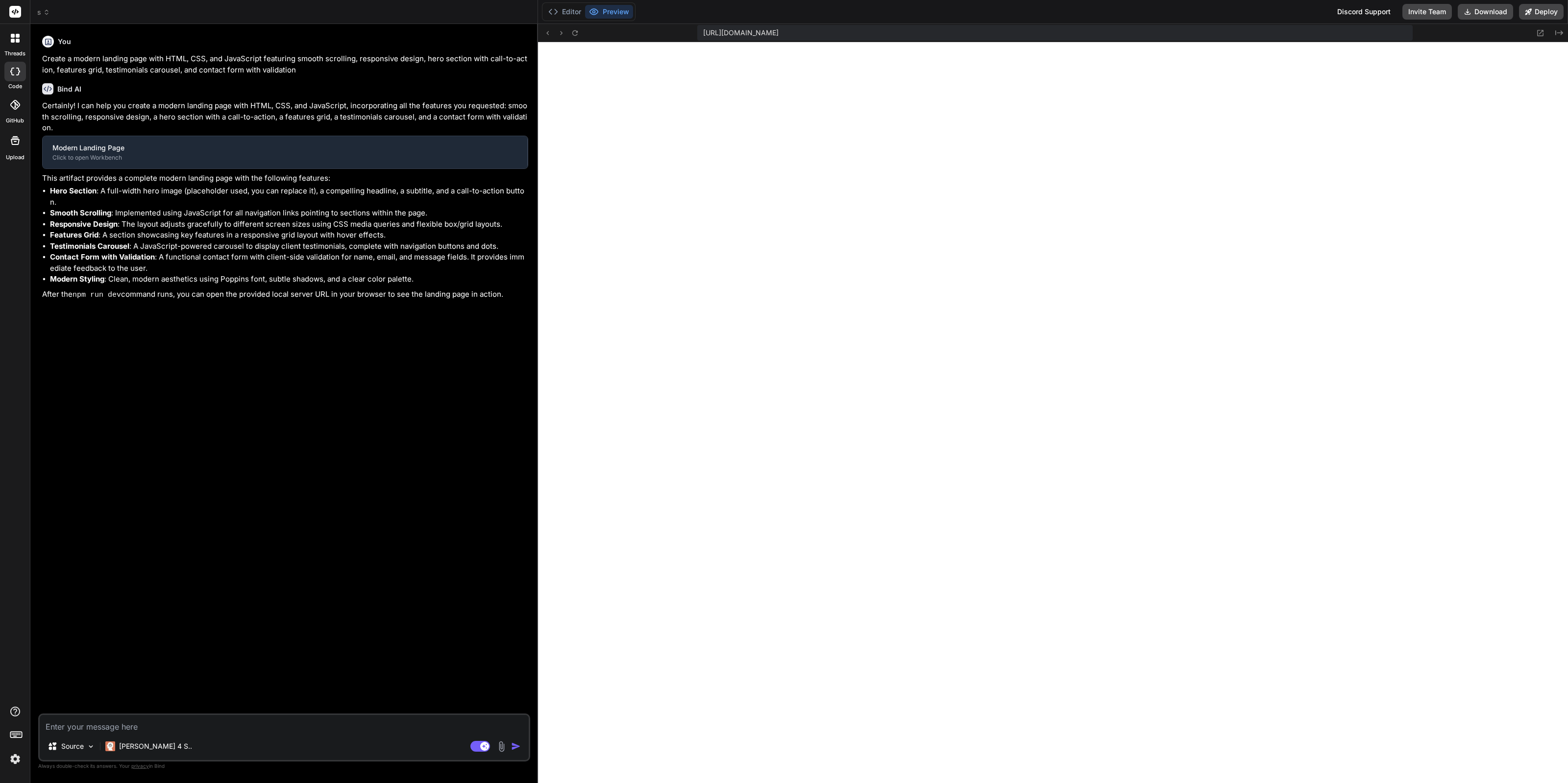
type textarea "x"
